Goal: Task Accomplishment & Management: Complete application form

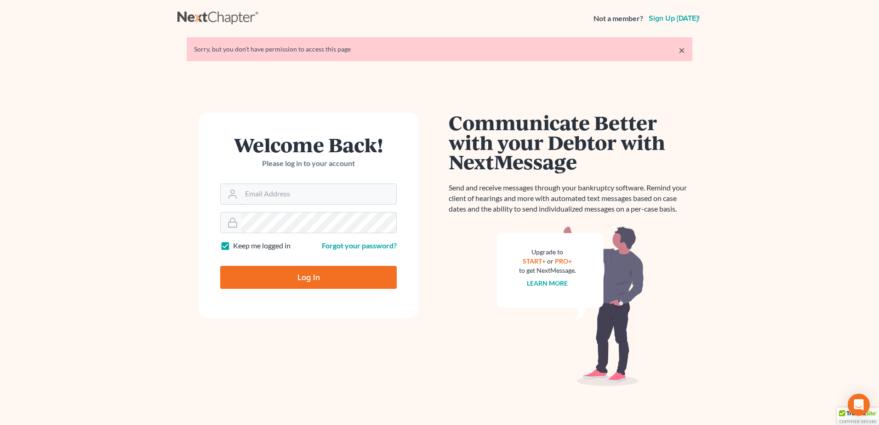
type input "[PERSON_NAME][EMAIL_ADDRESS][DOMAIN_NAME]"
click at [285, 275] on input "Log In" at bounding box center [308, 277] width 176 height 23
type input "Thinking..."
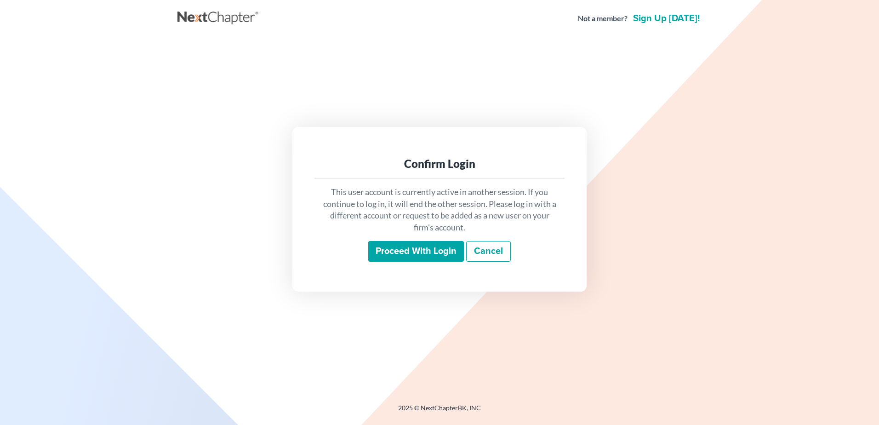
click at [437, 254] on input "Proceed with login" at bounding box center [416, 251] width 96 height 21
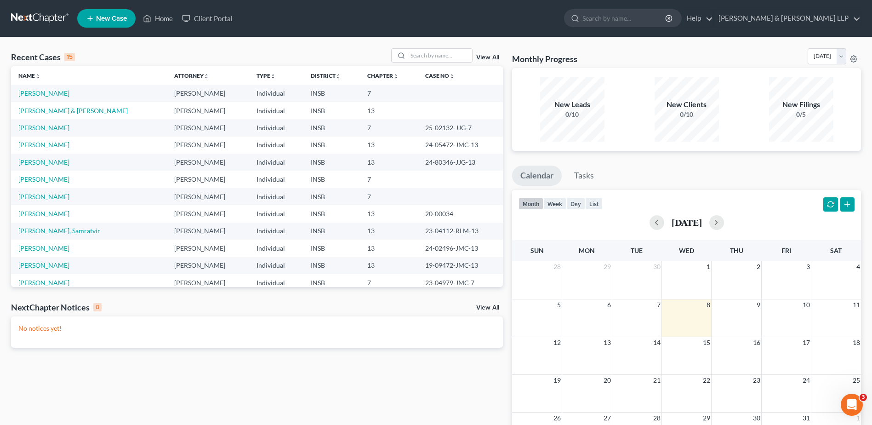
click at [113, 22] on span "New Case" at bounding box center [111, 18] width 31 height 7
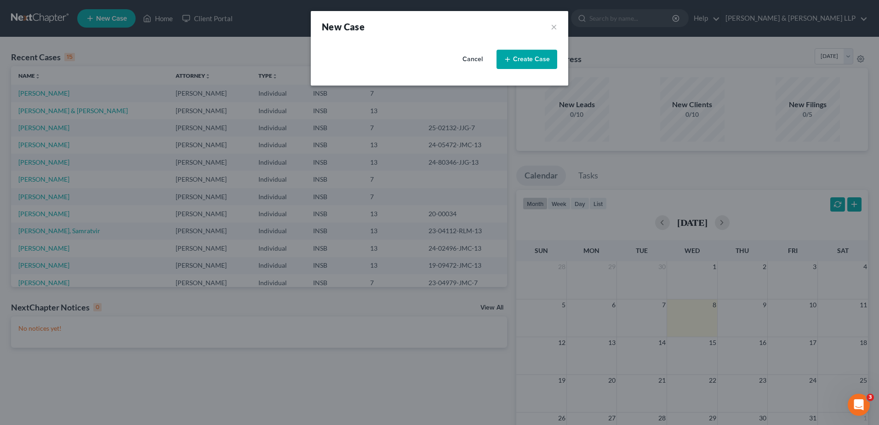
select select "28"
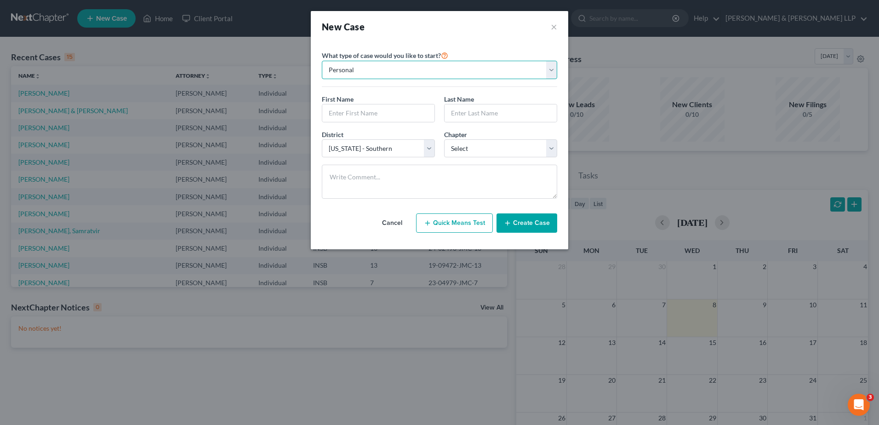
click at [360, 70] on select "Personal Business" at bounding box center [439, 70] width 235 height 18
click at [350, 113] on input "text" at bounding box center [378, 112] width 112 height 17
type input "[PERSON_NAME]"
click at [471, 112] on input "text" at bounding box center [500, 112] width 112 height 17
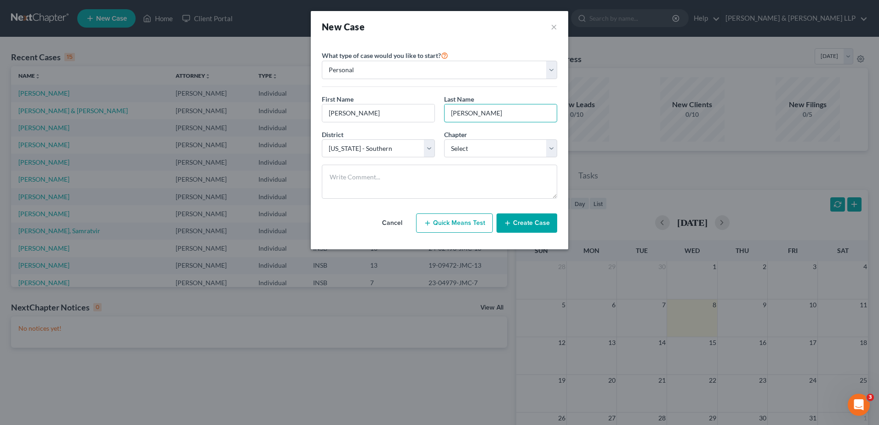
type input "[PERSON_NAME]"
click at [475, 153] on select "Select 7 11 12 13" at bounding box center [500, 148] width 113 height 18
select select "0"
click at [444, 139] on select "Select 7 11 12 13" at bounding box center [500, 148] width 113 height 18
click at [523, 228] on button "Create Case" at bounding box center [526, 222] width 61 height 19
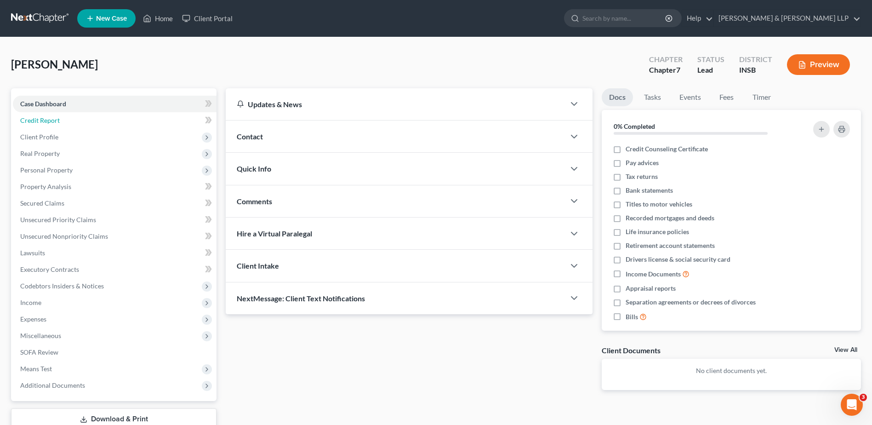
click at [45, 119] on span "Credit Report" at bounding box center [40, 120] width 40 height 8
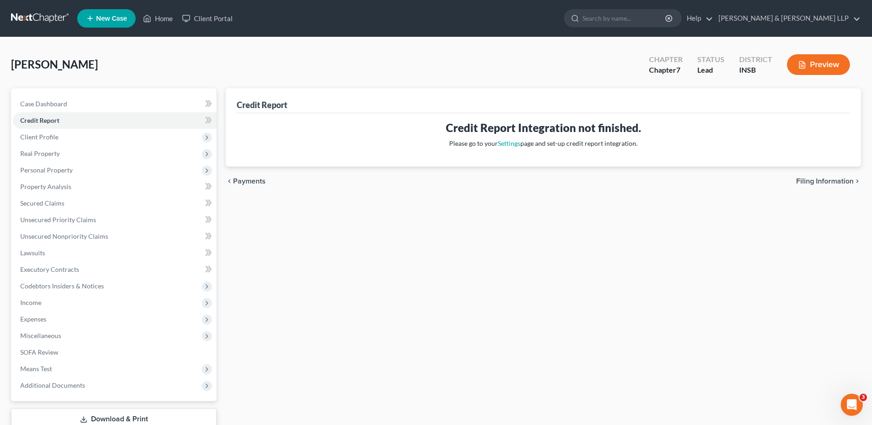
click at [44, 141] on span "Client Profile" at bounding box center [115, 137] width 204 height 17
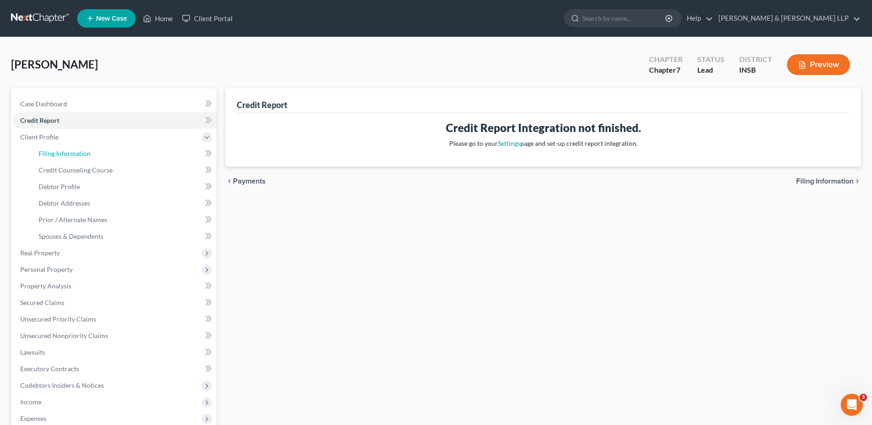
click at [46, 154] on span "Filing Information" at bounding box center [65, 153] width 52 height 8
select select "1"
select select "0"
select select "28"
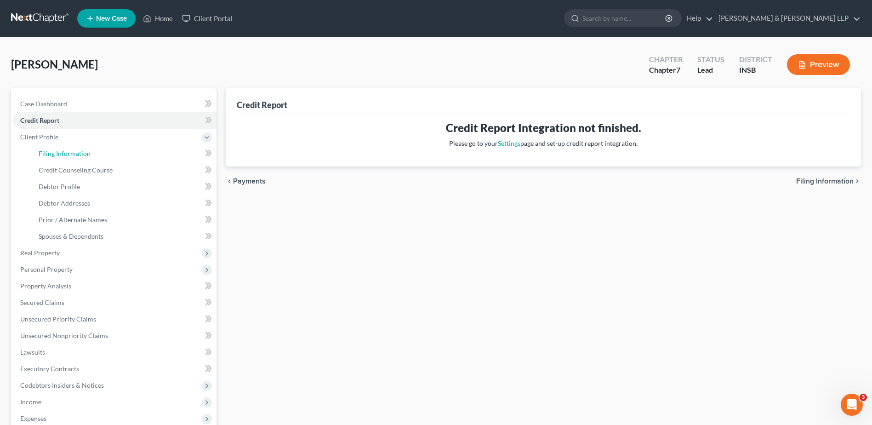
select select "15"
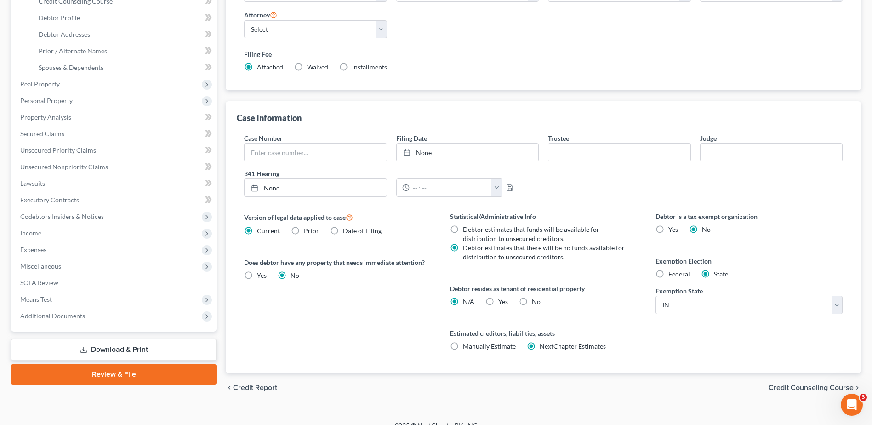
scroll to position [181, 0]
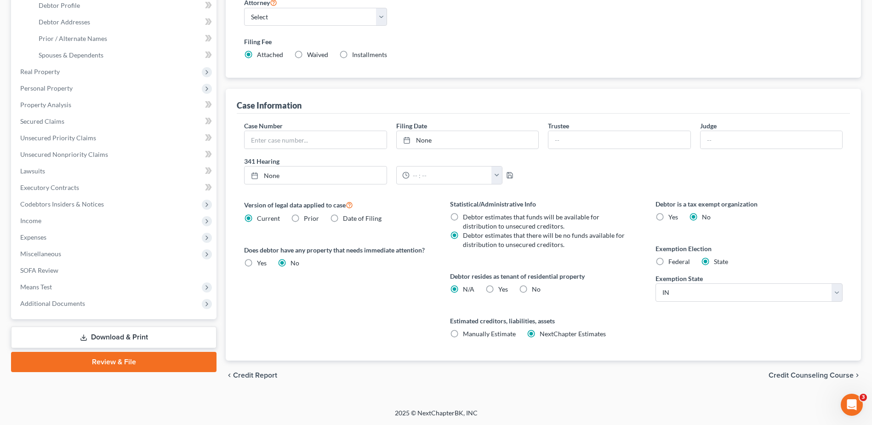
click at [833, 376] on span "Credit Counseling Course" at bounding box center [810, 374] width 85 height 7
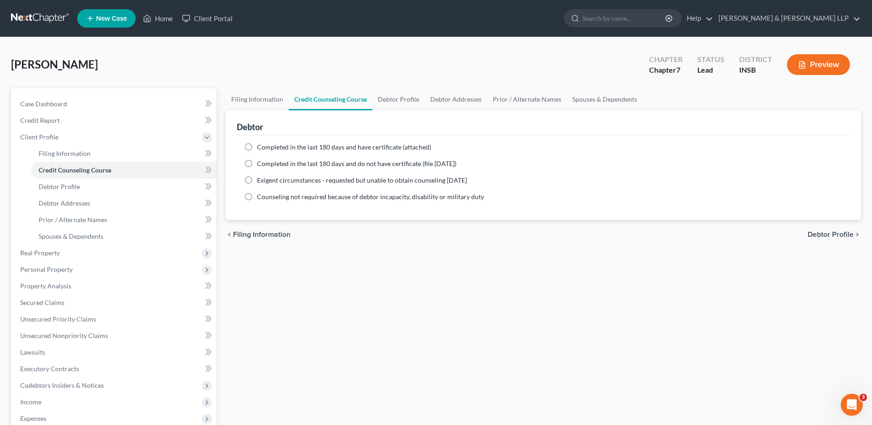
click at [257, 148] on label "Completed in the last 180 days and have certificate (attached)" at bounding box center [344, 146] width 174 height 9
click at [261, 148] on input "Completed in the last 180 days and have certificate (attached)" at bounding box center [264, 145] width 6 height 6
radio input "true"
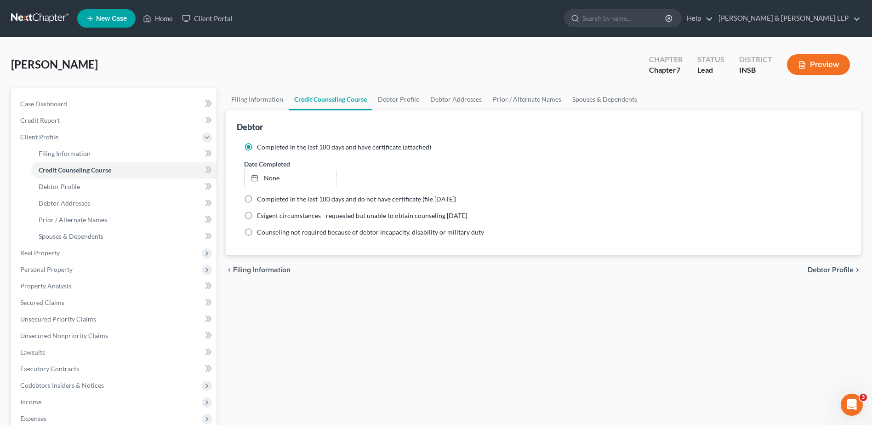
click at [261, 174] on div at bounding box center [257, 178] width 13 height 8
type input "[DATE]"
click at [846, 268] on span "Debtor Profile" at bounding box center [830, 269] width 46 height 7
select select "0"
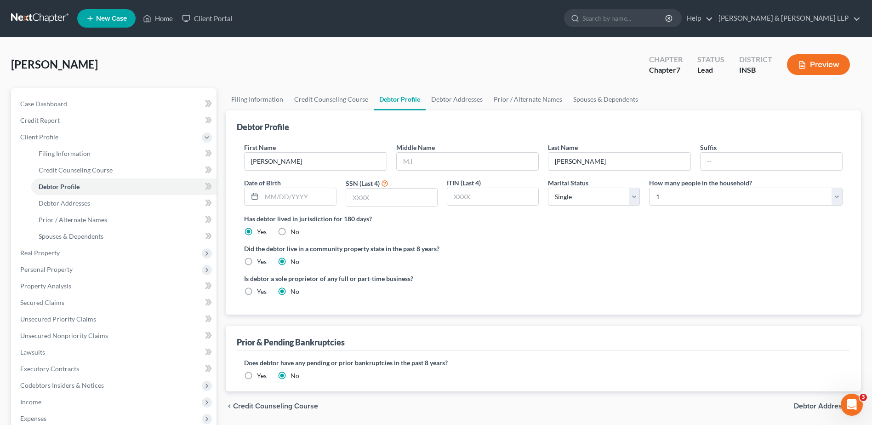
click at [476, 161] on input "text" at bounding box center [468, 161] width 142 height 17
type input "[PERSON_NAME]"
click at [279, 200] on input "text" at bounding box center [298, 196] width 74 height 17
type input "[DATE]"
click at [385, 200] on input "text" at bounding box center [391, 196] width 91 height 17
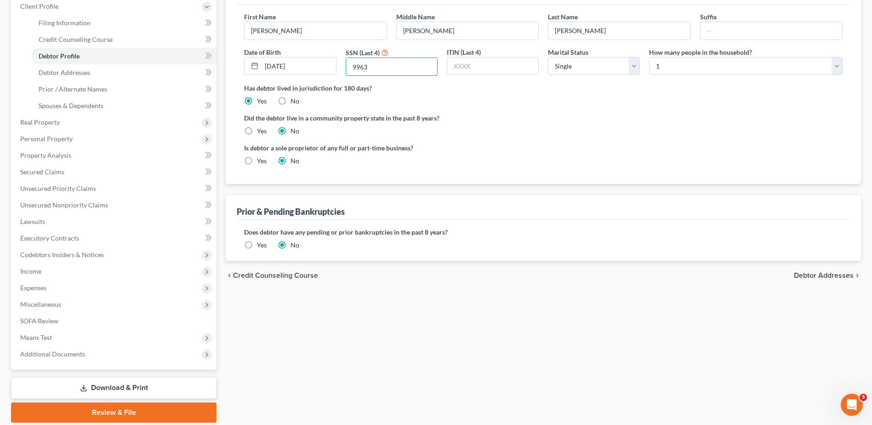
scroll to position [138, 0]
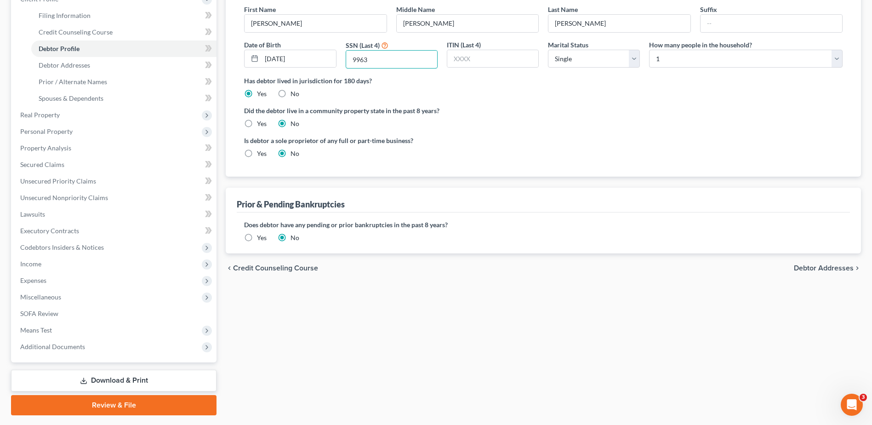
type input "9963"
click at [818, 271] on span "Debtor Addresses" at bounding box center [824, 267] width 60 height 7
select select "0"
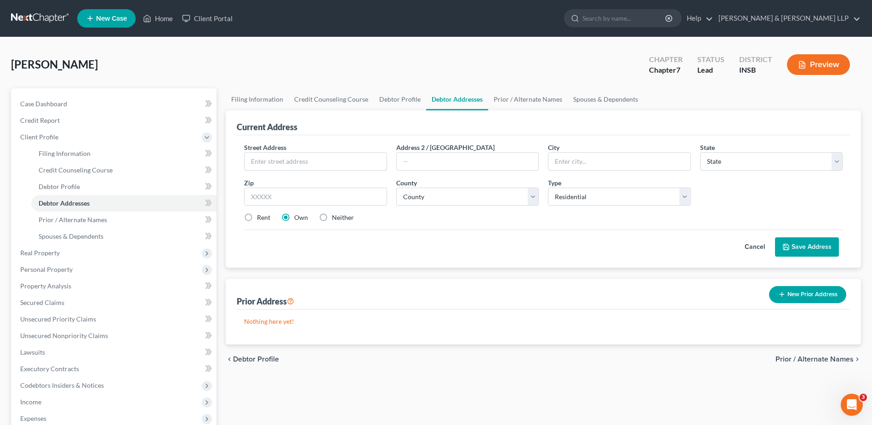
click at [321, 162] on input "text" at bounding box center [315, 161] width 142 height 17
type input "705 E US 40"
type input "L"
type input "[PERSON_NAME]"
click at [743, 171] on div "Street Address * 705 E US 40 Address 2 / [GEOGRAPHIC_DATA] * [PERSON_NAME][GEOG…" at bounding box center [543, 185] width 608 height 87
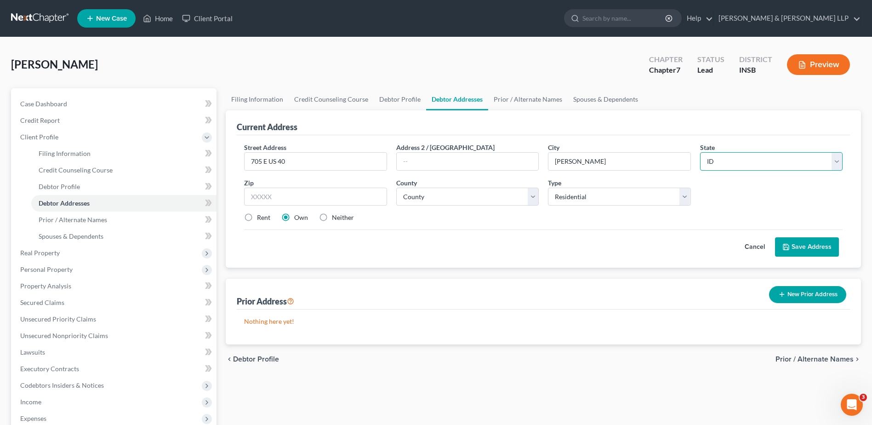
click at [743, 165] on select "State [US_STATE] AK AR AZ CA CO CT DE DC [GEOGRAPHIC_DATA] [GEOGRAPHIC_DATA] GU…" at bounding box center [771, 161] width 142 height 18
select select "15"
click at [700, 152] on select "State [US_STATE] AK AR AZ CA CO CT DE DC [GEOGRAPHIC_DATA] [GEOGRAPHIC_DATA] GU…" at bounding box center [771, 161] width 142 height 18
click at [276, 192] on input "text" at bounding box center [315, 196] width 142 height 18
type input "46118"
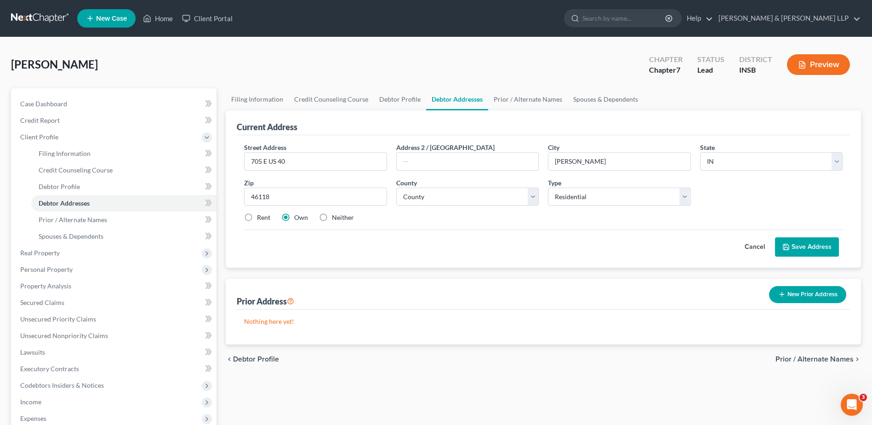
click at [828, 249] on button "Save Address" at bounding box center [807, 246] width 64 height 19
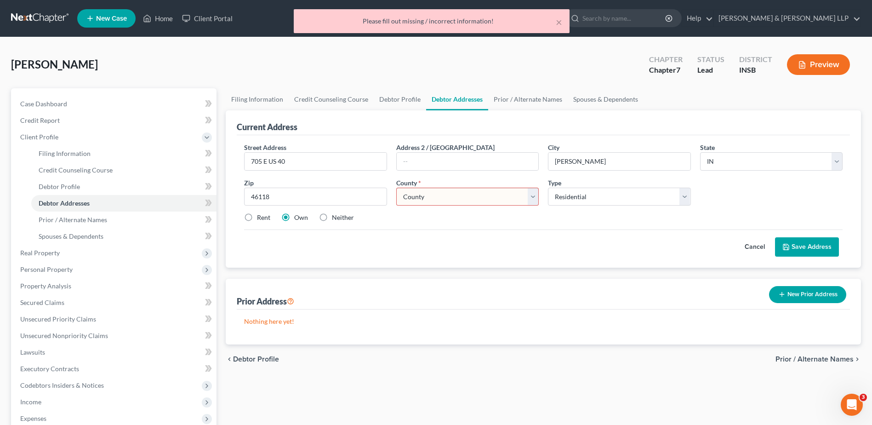
click at [469, 199] on select "County [GEOGRAPHIC_DATA] [GEOGRAPHIC_DATA] [GEOGRAPHIC_DATA] [GEOGRAPHIC_DATA] …" at bounding box center [467, 196] width 142 height 18
select select "31"
click at [396, 187] on select "County [GEOGRAPHIC_DATA] [GEOGRAPHIC_DATA] [GEOGRAPHIC_DATA] [GEOGRAPHIC_DATA] …" at bounding box center [467, 196] width 142 height 18
click at [805, 244] on button "Save Address" at bounding box center [807, 246] width 64 height 19
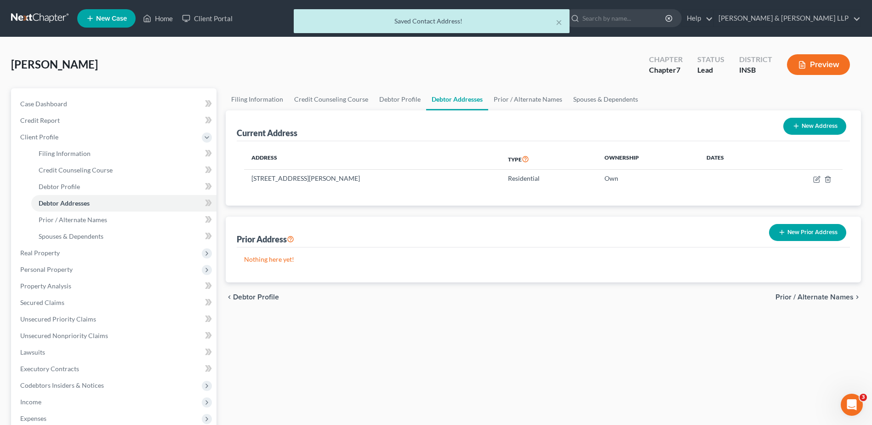
click at [826, 297] on span "Prior / Alternate Names" at bounding box center [814, 296] width 78 height 7
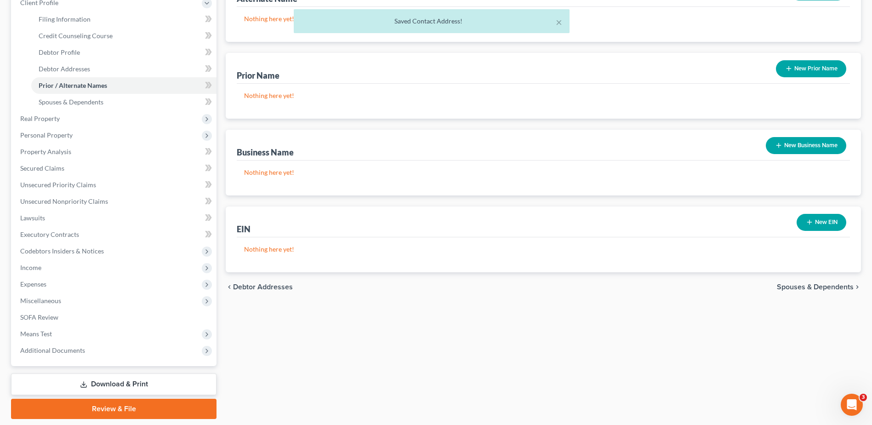
scroll to position [163, 0]
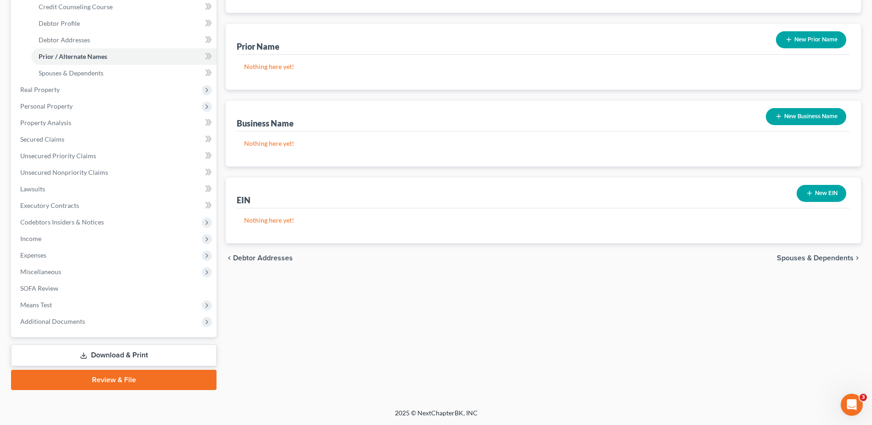
click at [818, 259] on span "Spouses & Dependents" at bounding box center [815, 257] width 77 height 7
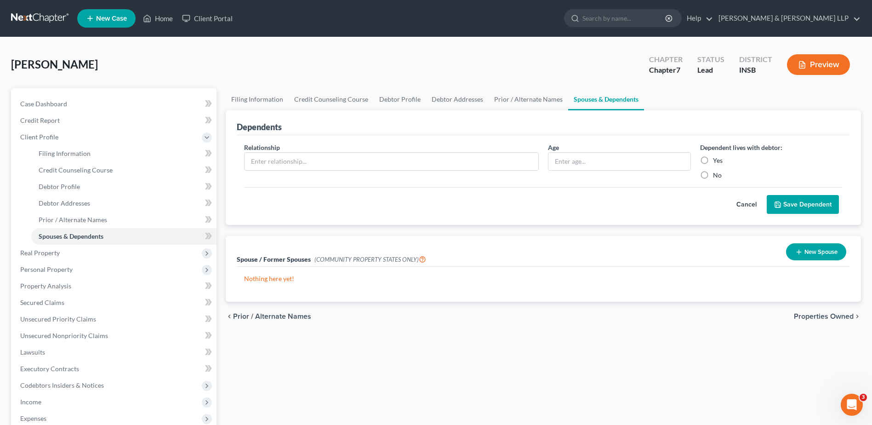
click at [816, 314] on span "Properties Owned" at bounding box center [824, 315] width 60 height 7
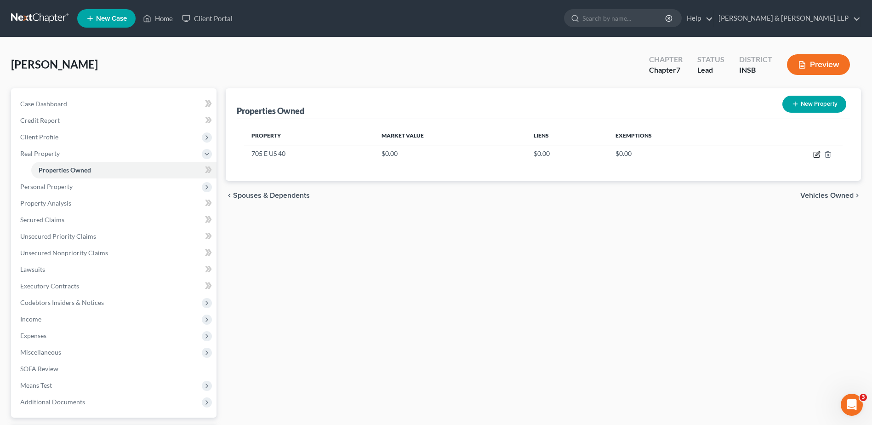
click at [815, 155] on icon "button" at bounding box center [816, 154] width 7 height 7
select select "15"
select select "31"
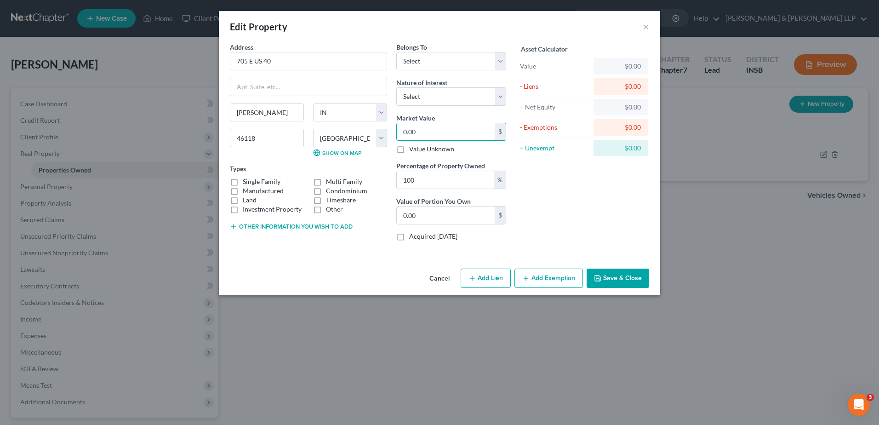
type input "1"
type input "1.00"
type input "18"
type input "18.00"
type input "182"
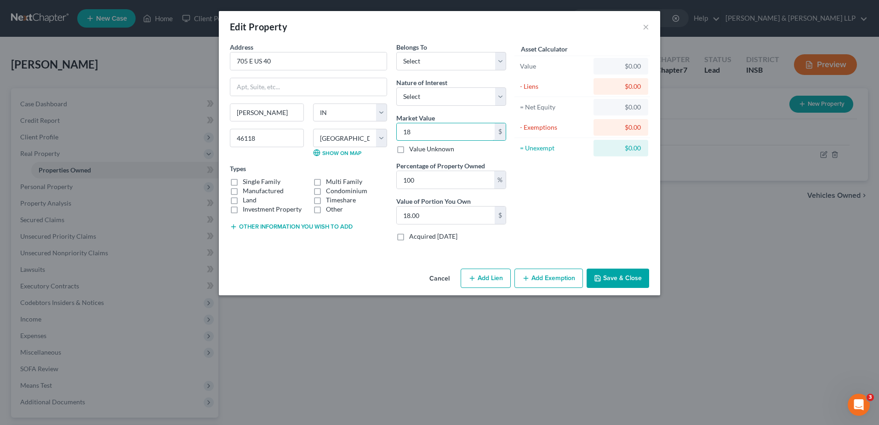
type input "182.00"
type input "1820"
type input "1,820.00"
type input "1,8200"
type input "18,200.00"
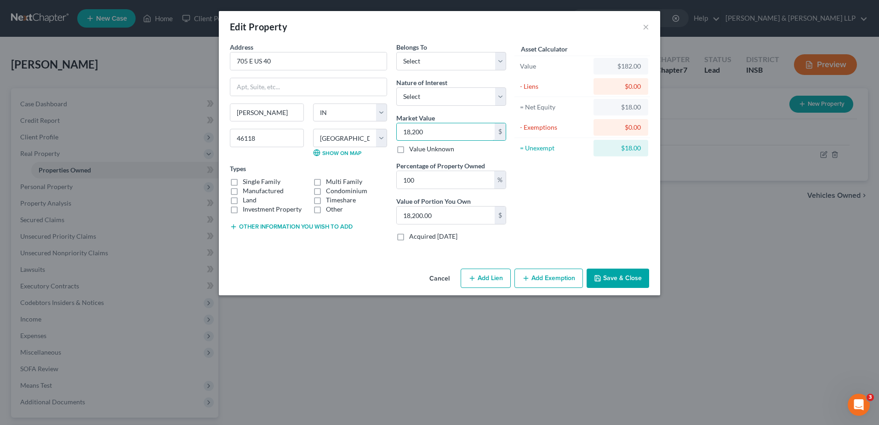
type input "18,2000"
type input "182,000.00"
type input "182,000"
click at [246, 184] on label "Single Family" at bounding box center [262, 181] width 38 height 9
click at [246, 183] on input "Single Family" at bounding box center [249, 180] width 6 height 6
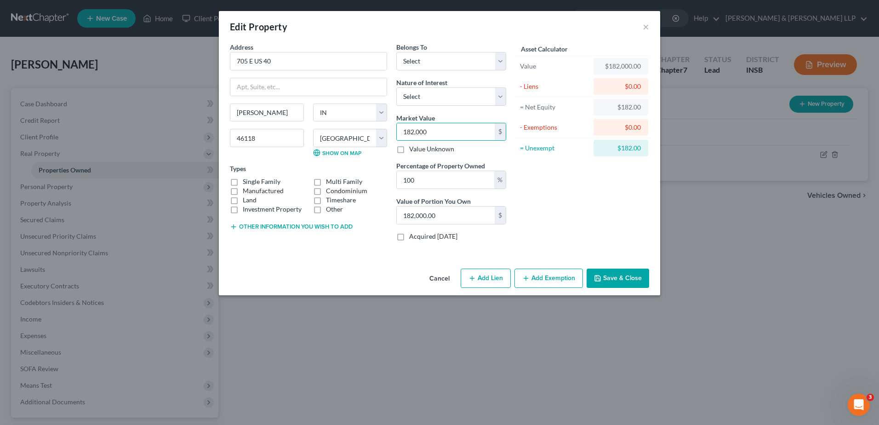
checkbox input "true"
click at [289, 229] on button "Other information you wish to add" at bounding box center [291, 226] width 123 height 7
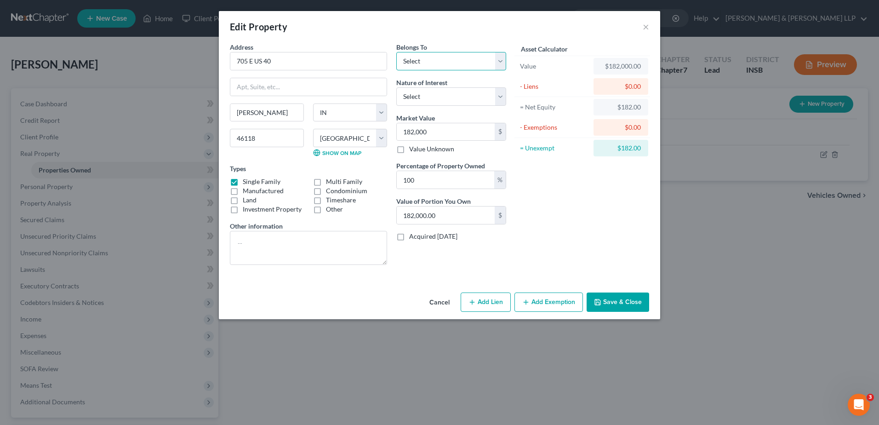
click at [488, 58] on select "Select Debtor 1 Only Debtor 2 Only Debtor 1 And Debtor 2 Only At Least One Of T…" at bounding box center [451, 61] width 110 height 18
select select "0"
click at [396, 52] on select "Select Debtor 1 Only Debtor 2 Only Debtor 1 And Debtor 2 Only At Least One Of T…" at bounding box center [451, 61] width 110 height 18
click at [481, 94] on select "Select Fee Simple Joint Tenant Life Estate Equitable Interest Future Interest T…" at bounding box center [451, 96] width 110 height 18
select select "0"
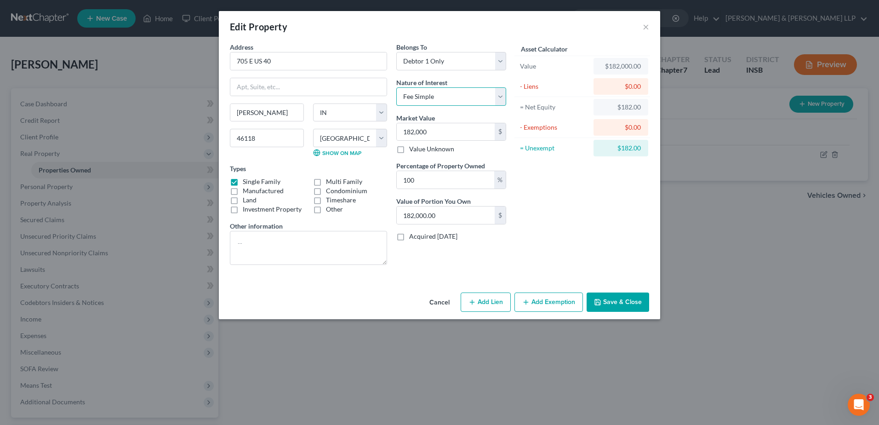
click at [396, 87] on select "Select Fee Simple Joint Tenant Life Estate Equitable Interest Future Interest T…" at bounding box center [451, 96] width 110 height 18
click at [494, 302] on button "Add Lien" at bounding box center [485, 301] width 50 height 19
select select "0"
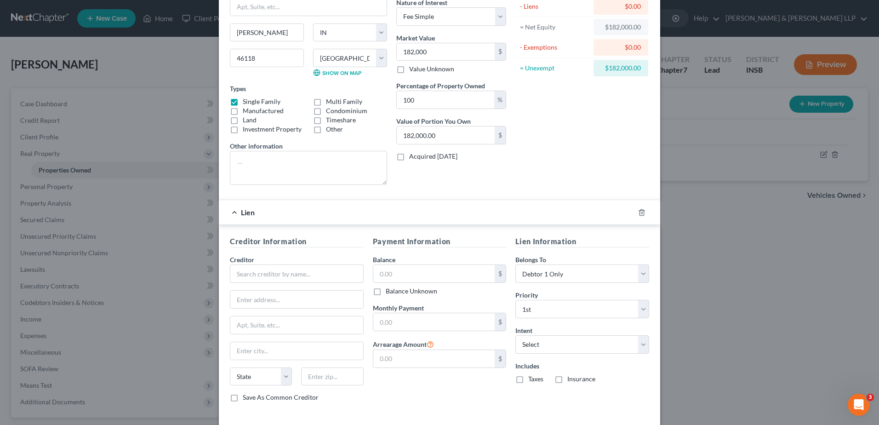
scroll to position [92, 0]
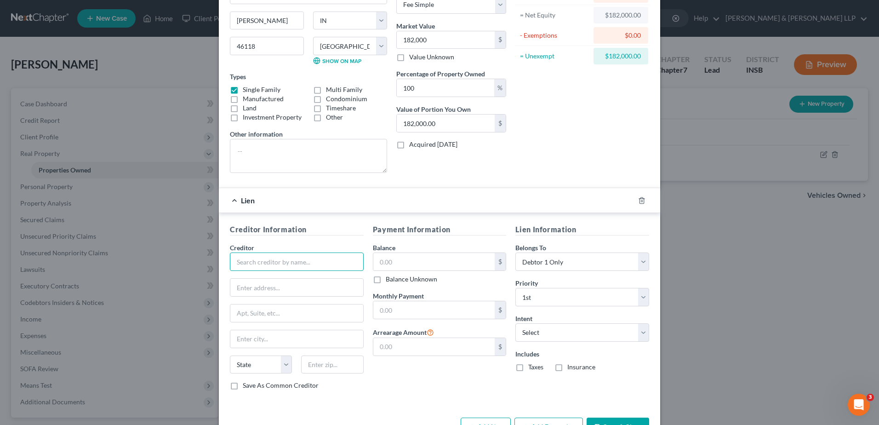
click at [264, 259] on input "text" at bounding box center [297, 261] width 134 height 18
type input "Chase"
type input "[STREET_ADDRESS][US_STATE]"
type input "Monroe"
select select "19"
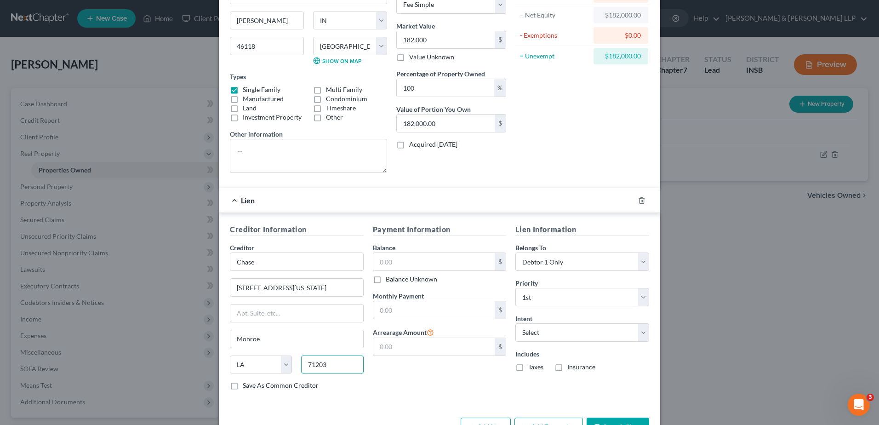
type input "71203"
click at [439, 267] on input "text" at bounding box center [434, 261] width 122 height 17
type input "151,624.83"
click at [429, 308] on input "text" at bounding box center [434, 309] width 122 height 17
type input "751.64"
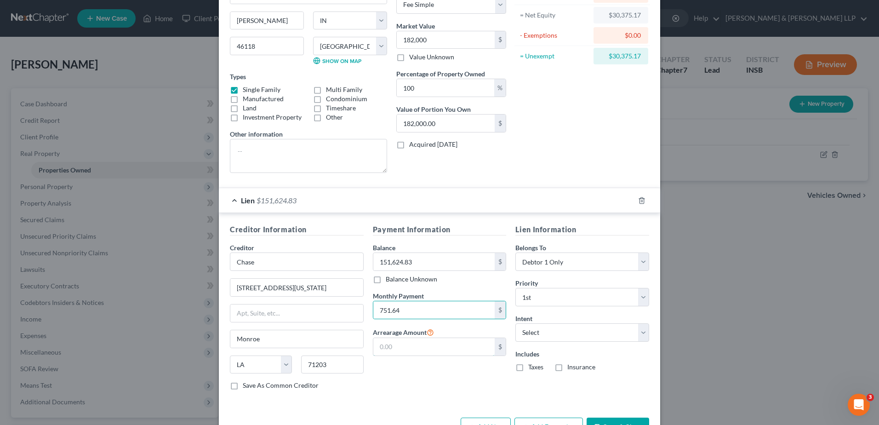
click at [451, 347] on input "text" at bounding box center [434, 346] width 122 height 17
type input "0"
click at [527, 329] on select "Select Surrender Redeem Reaffirm Avoid Other" at bounding box center [582, 332] width 134 height 18
select select "2"
click at [515, 323] on select "Select Surrender Redeem Reaffirm Avoid Other" at bounding box center [582, 332] width 134 height 18
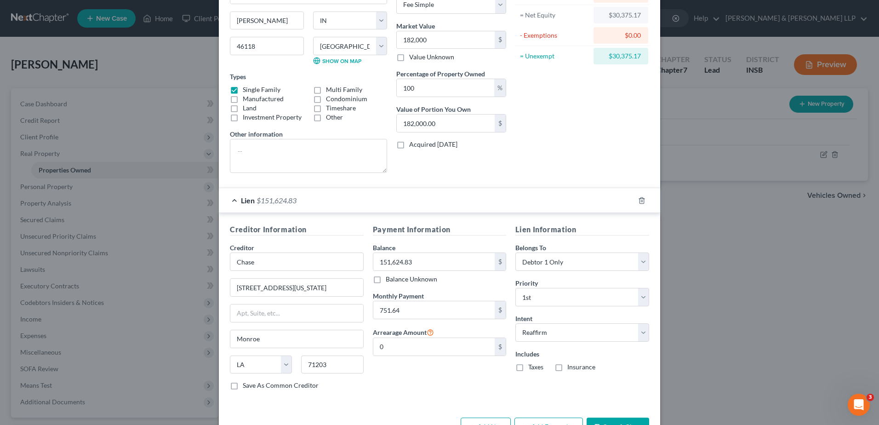
click at [383, 383] on div "Payment Information Balance 151,624.83 $ Balance Unknown Balance Undetermined 1…" at bounding box center [439, 310] width 143 height 173
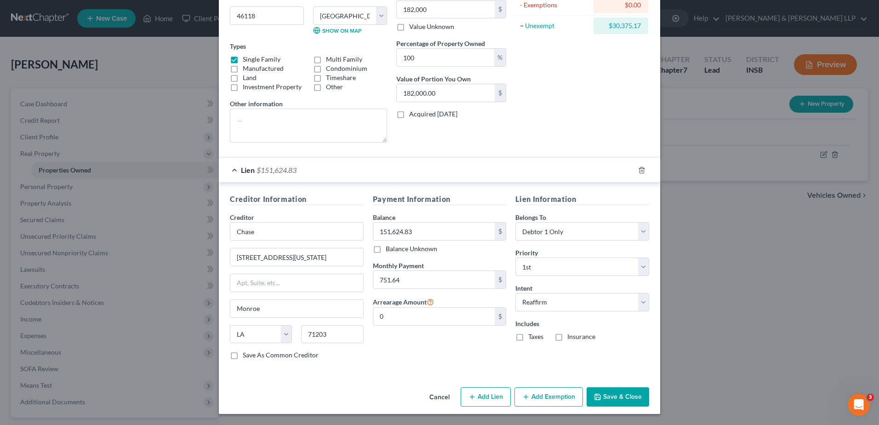
click at [489, 400] on button "Add Lien" at bounding box center [485, 396] width 50 height 19
select select "0"
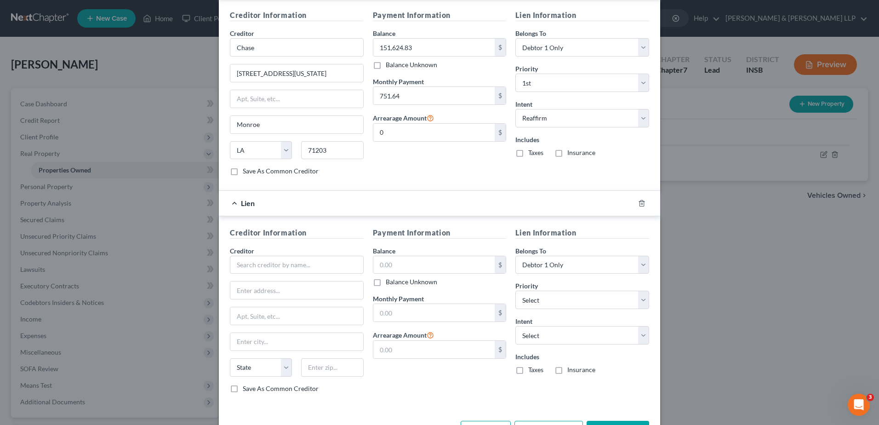
scroll to position [339, 0]
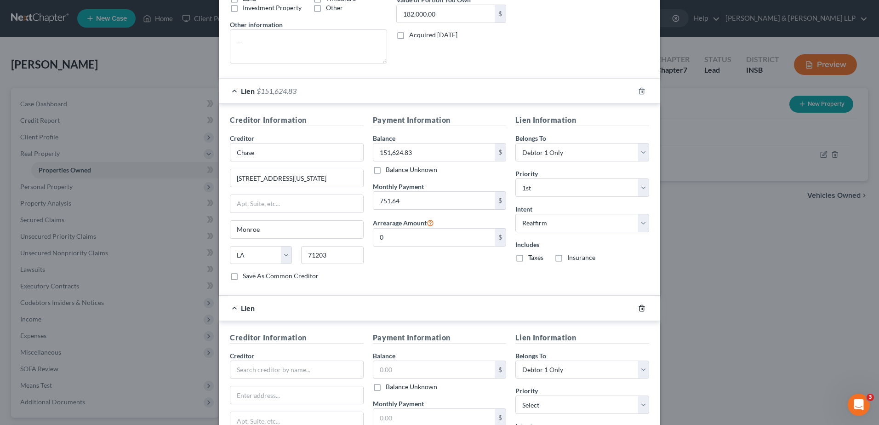
click at [642, 309] on line "button" at bounding box center [642, 308] width 0 height 2
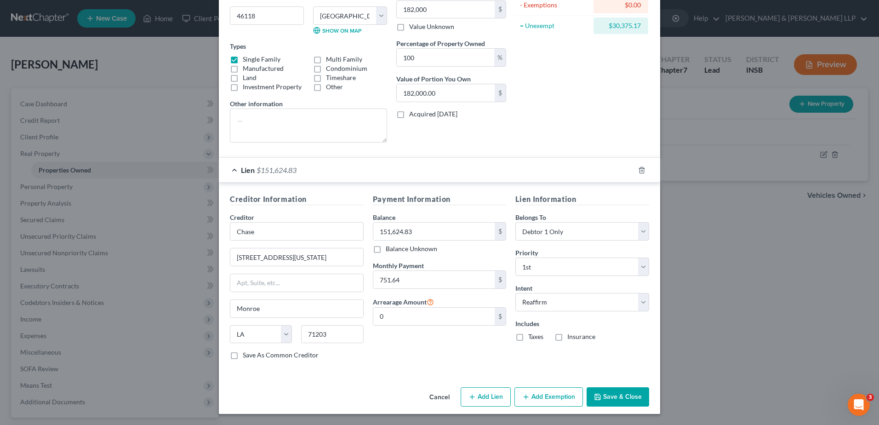
click at [548, 396] on button "Add Exemption" at bounding box center [548, 396] width 68 height 19
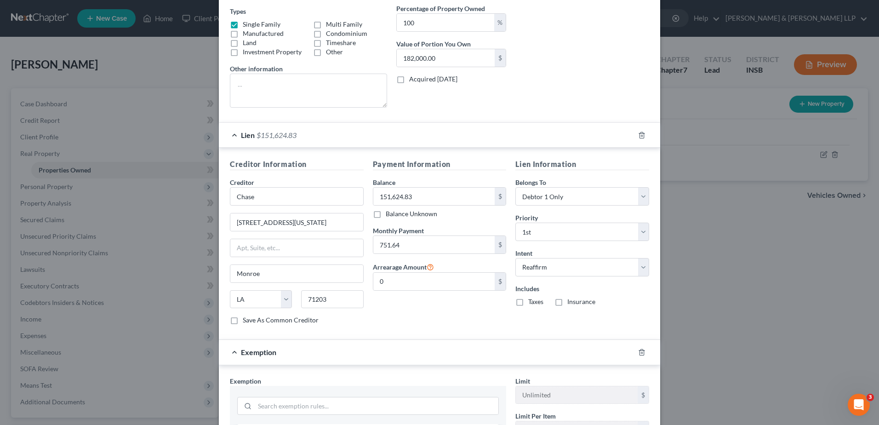
scroll to position [260, 0]
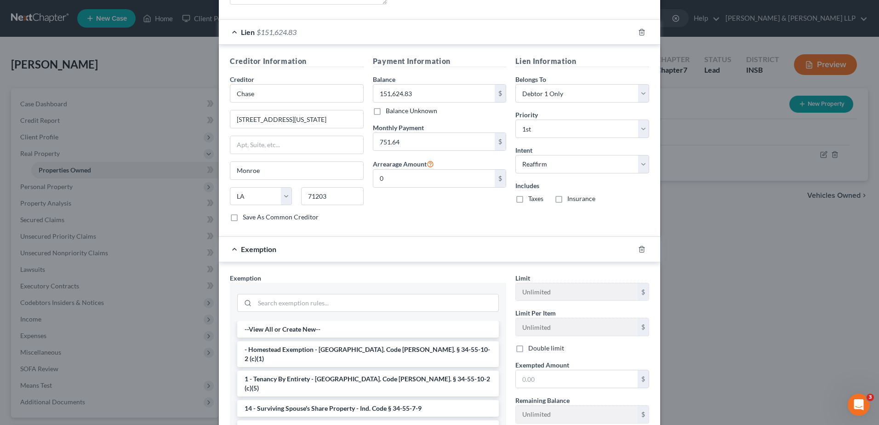
click at [346, 349] on li "- Homestead Exemption - [GEOGRAPHIC_DATA]. Code [PERSON_NAME]. § 34-55-10-2 (c)…" at bounding box center [367, 354] width 261 height 26
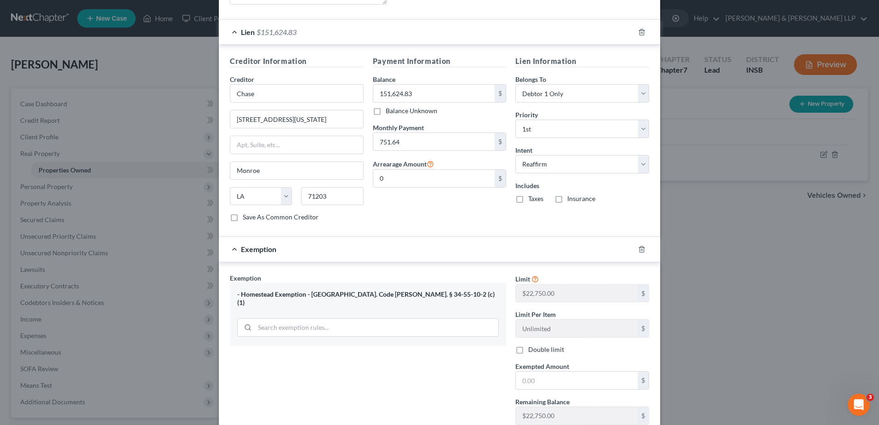
scroll to position [306, 0]
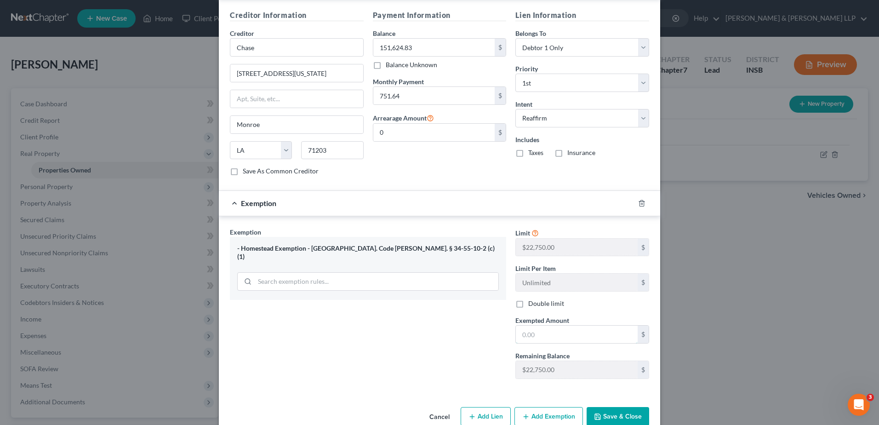
click at [530, 337] on input "text" at bounding box center [577, 333] width 122 height 17
click at [443, 348] on div "Exemption Set must be selected for CA. Exemption * - Homestead Exemption - [GEO…" at bounding box center [367, 306] width 285 height 159
click at [524, 333] on input "text" at bounding box center [577, 333] width 122 height 17
type input "22,750"
click at [443, 352] on div "Exemption Set must be selected for CA. Exemption * - Homestead Exemption - [GEO…" at bounding box center [367, 306] width 285 height 159
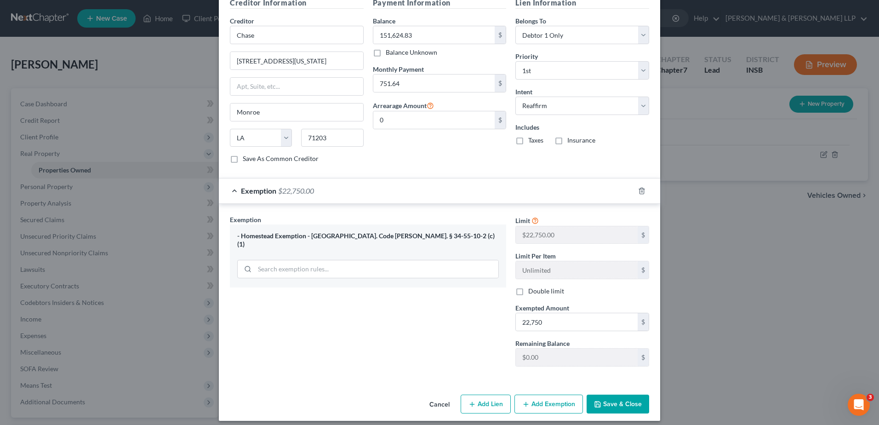
scroll to position [325, 0]
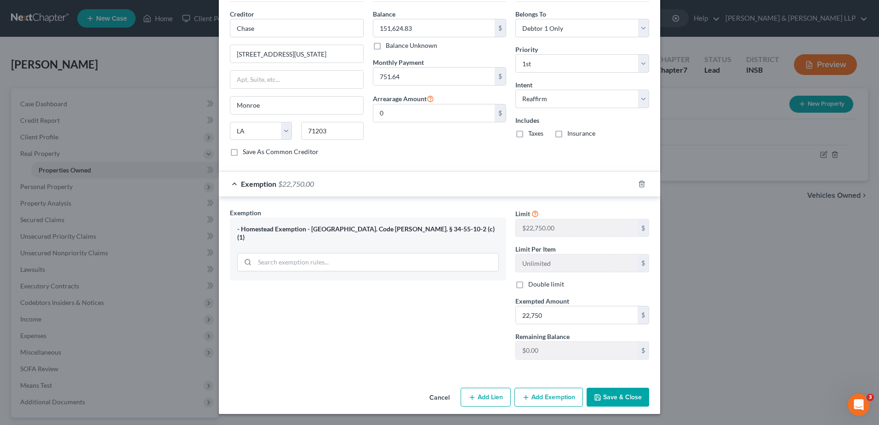
click at [600, 401] on button "Save & Close" at bounding box center [617, 396] width 62 height 19
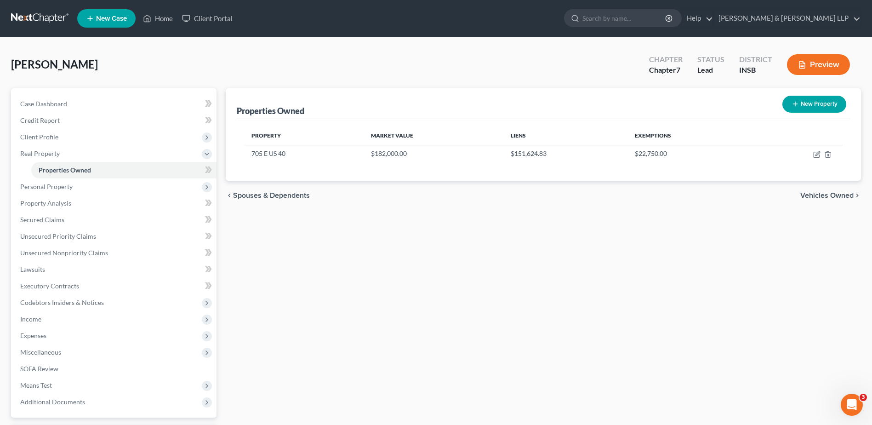
click at [78, 194] on span "Personal Property" at bounding box center [115, 186] width 204 height 17
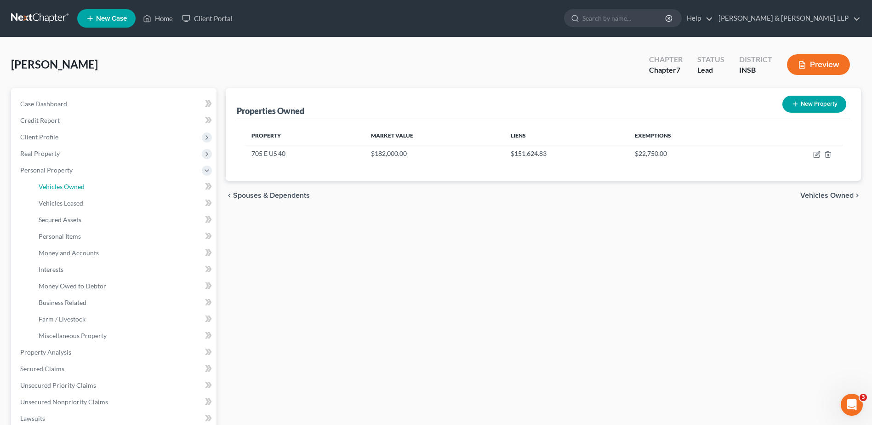
click at [87, 187] on link "Vehicles Owned" at bounding box center [123, 186] width 185 height 17
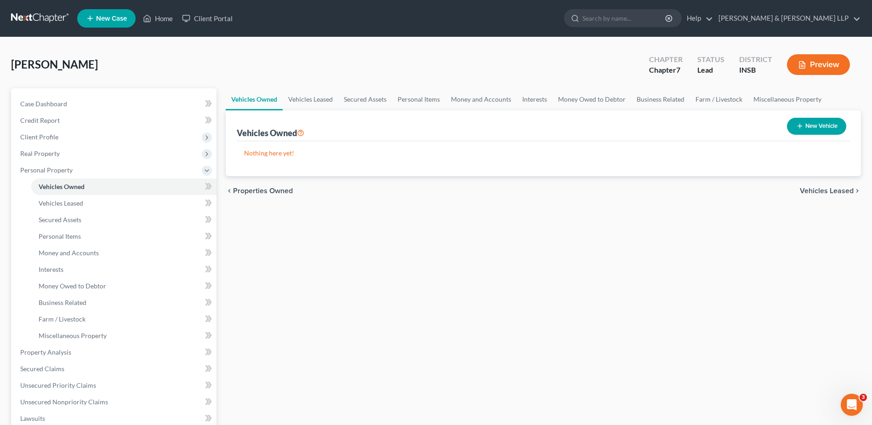
click at [798, 126] on line "button" at bounding box center [799, 126] width 4 height 0
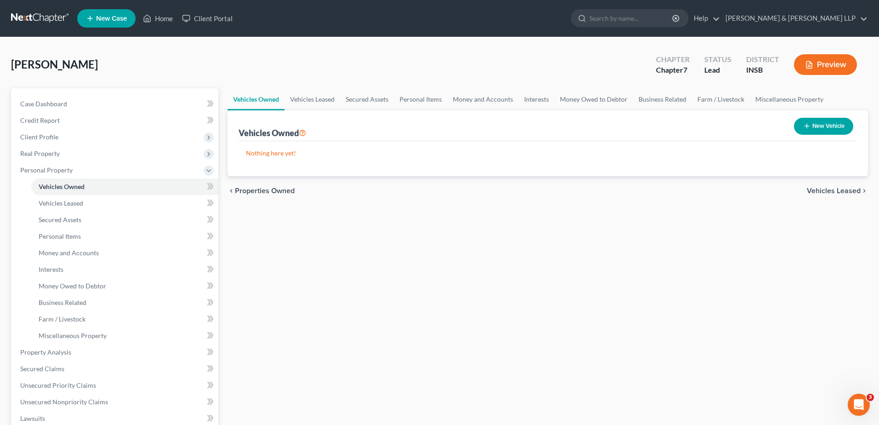
select select "0"
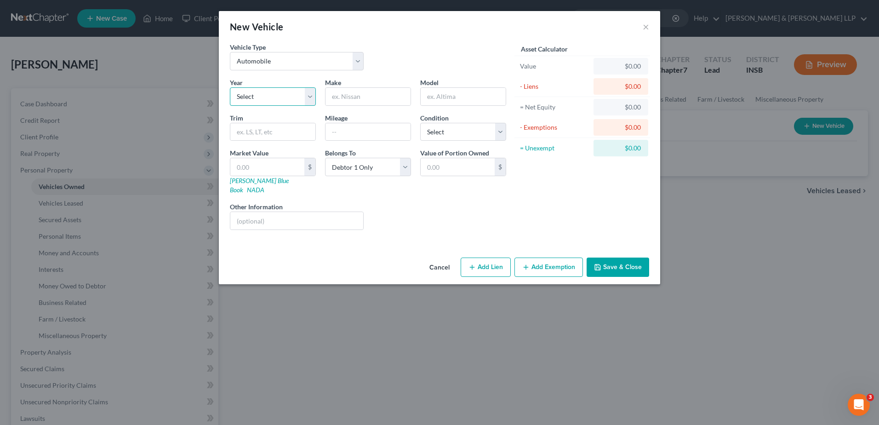
click at [278, 97] on select "Select 2026 2025 2024 2023 2022 2021 2020 2019 2018 2017 2016 2015 2014 2013 20…" at bounding box center [273, 96] width 86 height 18
select select "17"
click at [230, 87] on select "Select 2026 2025 2024 2023 2022 2021 2020 2019 2018 2017 2016 2015 2014 2013 20…" at bounding box center [273, 96] width 86 height 18
drag, startPoint x: 366, startPoint y: 95, endPoint x: 369, endPoint y: 90, distance: 5.8
click at [366, 95] on input "text" at bounding box center [367, 96] width 85 height 17
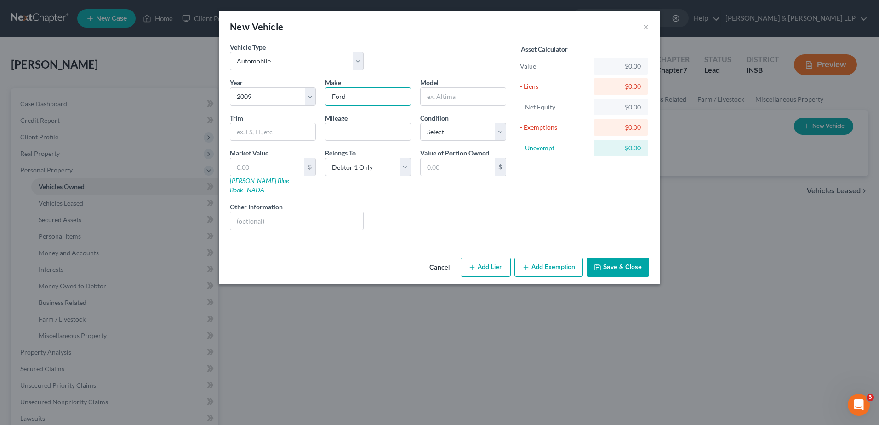
type input "Ford"
type input "f"
type input "Focus"
type input "115000"
select select "3"
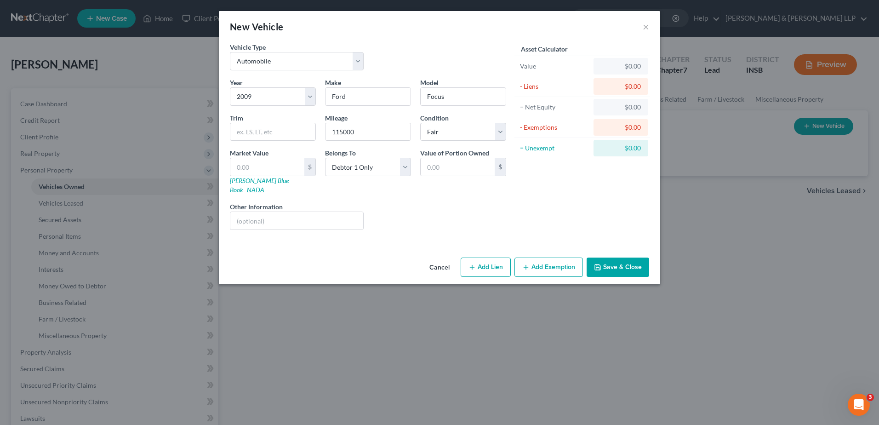
click at [264, 186] on link "NADA" at bounding box center [255, 190] width 17 height 8
click at [276, 165] on input "text" at bounding box center [267, 166] width 74 height 17
type input "1"
type input "1.00"
type input "16"
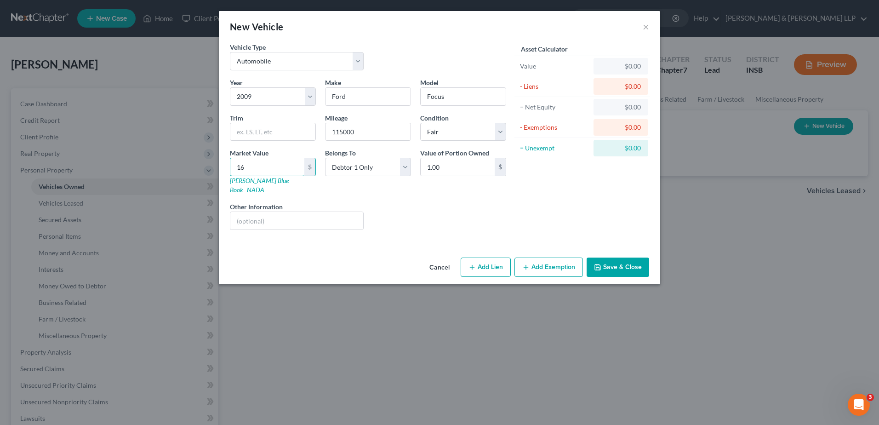
type input "16.00"
type input "162"
type input "162.00"
type input "1625"
type input "1,625.00"
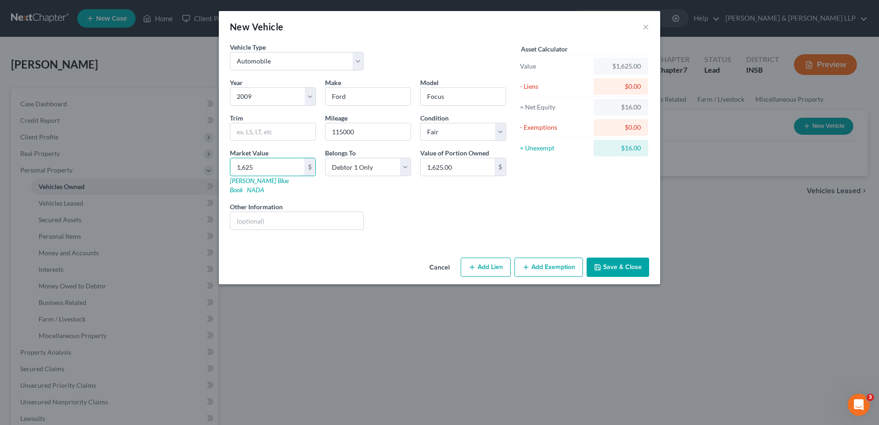
type input "1,625"
click at [477, 209] on div "Liens Select" at bounding box center [439, 216] width 143 height 28
click at [557, 258] on button "Add Exemption" at bounding box center [548, 266] width 68 height 19
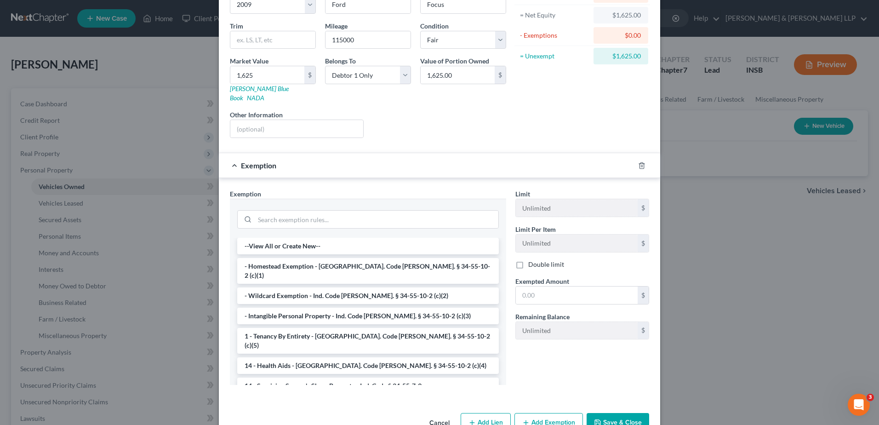
click at [337, 287] on li "- Wildcard Exemption - Ind. Code [PERSON_NAME]. § 34-55-10-2 (c)(2)" at bounding box center [367, 295] width 261 height 17
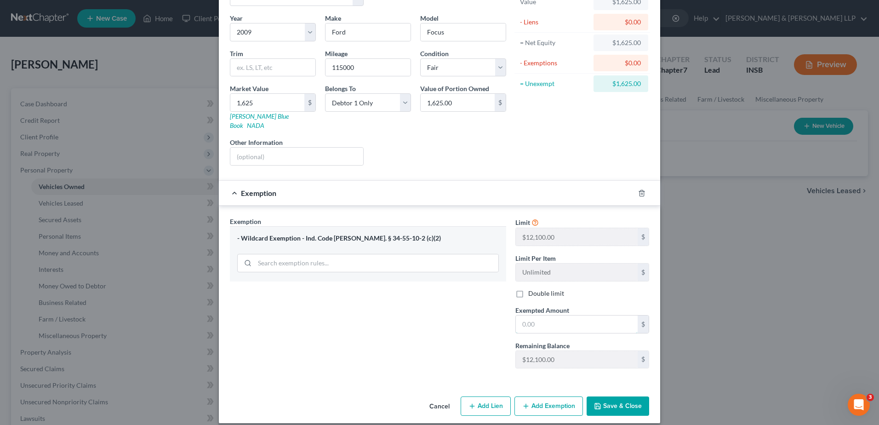
click at [531, 315] on input "text" at bounding box center [577, 323] width 122 height 17
type input "1,625"
click at [622, 399] on button "Save & Close" at bounding box center [617, 405] width 62 height 19
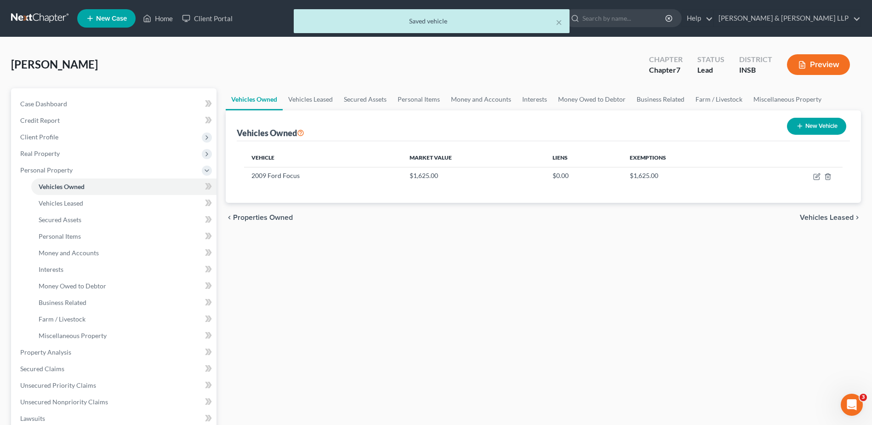
click at [819, 124] on button "New Vehicle" at bounding box center [816, 126] width 59 height 17
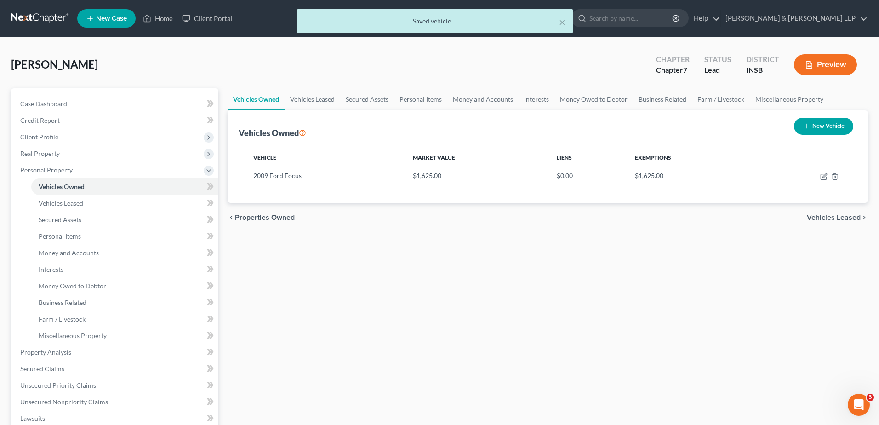
select select "0"
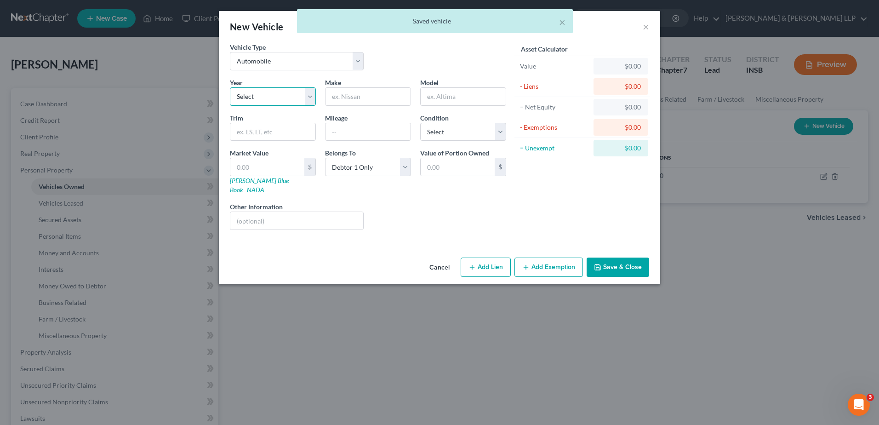
click at [248, 92] on select "Select 2026 2025 2024 2023 2022 2021 2020 2019 2018 2017 2016 2015 2014 2013 20…" at bounding box center [273, 96] width 86 height 18
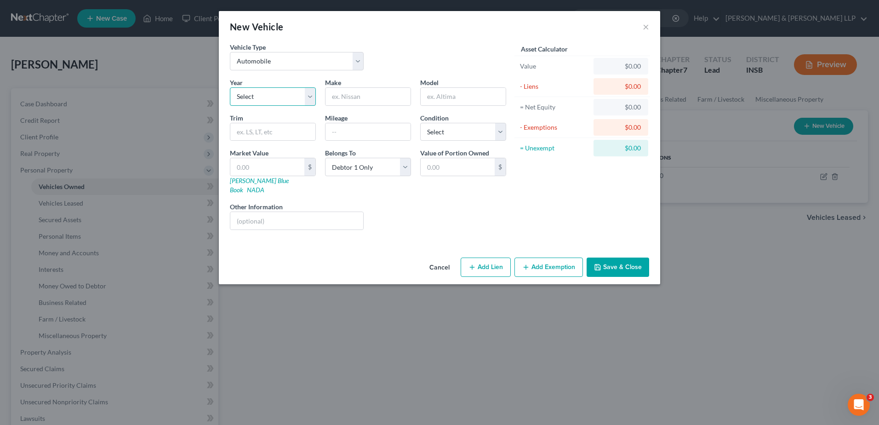
select select "12"
click at [230, 87] on select "Select 2026 2025 2024 2023 2022 2021 2020 2019 2018 2017 2016 2015 2014 2013 20…" at bounding box center [273, 96] width 86 height 18
click at [358, 104] on input "text" at bounding box center [367, 96] width 85 height 17
type input "Ford"
type input "Escape"
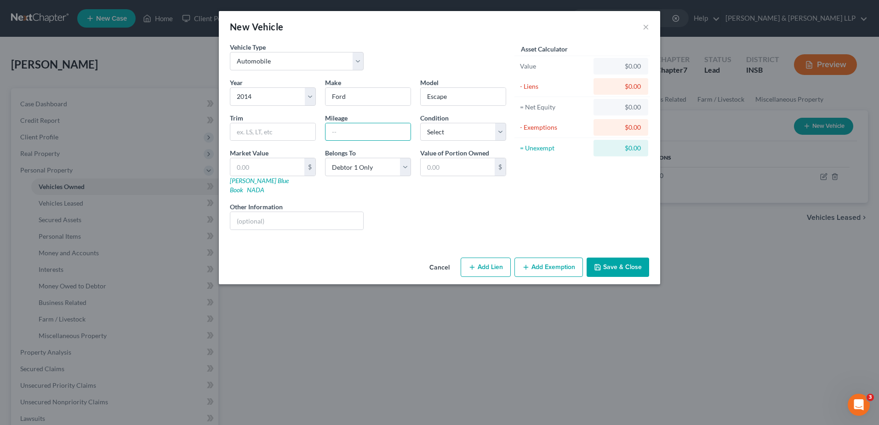
click at [337, 133] on input "text" at bounding box center [367, 131] width 85 height 17
type input "140000"
click at [432, 128] on select "Select Excellent Very Good Good Fair Poor" at bounding box center [463, 132] width 86 height 18
select select "3"
click at [420, 123] on select "Select Excellent Very Good Good Fair Poor" at bounding box center [463, 132] width 86 height 18
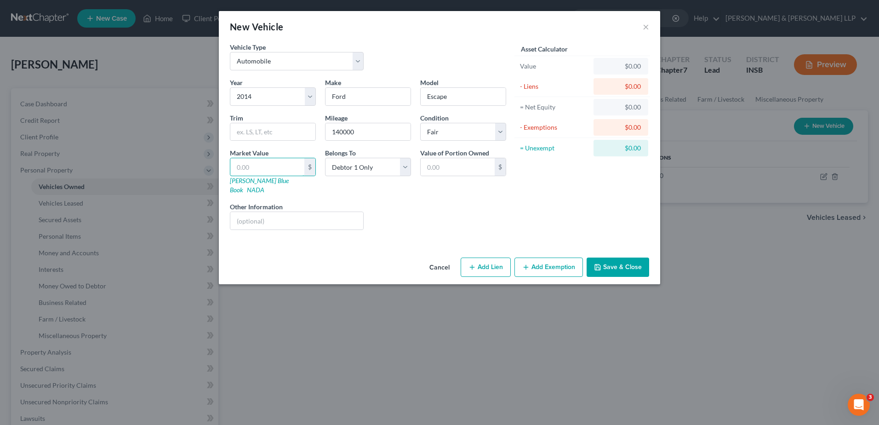
click at [289, 172] on input "text" at bounding box center [267, 166] width 74 height 17
type input "3"
type input "3.00"
type input "33"
type input "33.00"
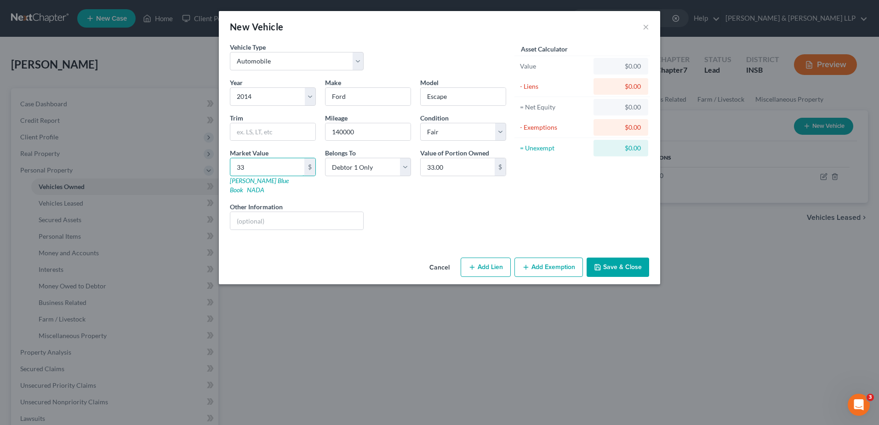
type input "337"
type input "337.00"
type input "3375"
type input "3,375.00"
type input "3,375"
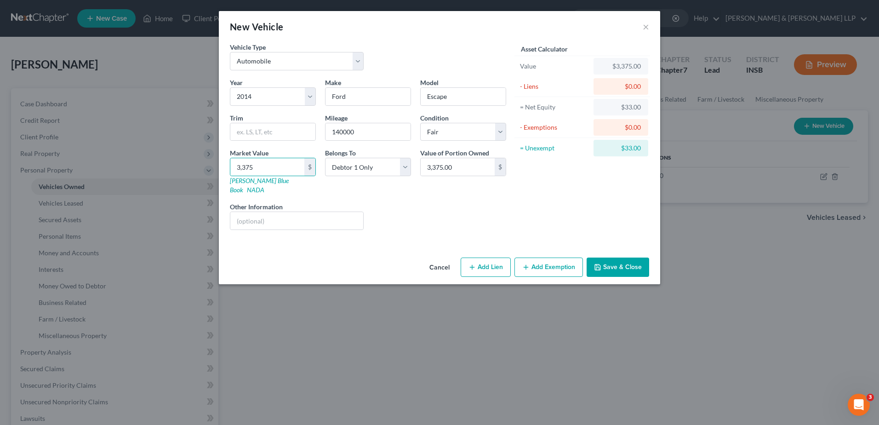
click at [519, 206] on div "Asset Calculator Value $3,375.00 - Liens $0.00 = Net Equity $33.00 - Exemptions…" at bounding box center [582, 139] width 143 height 195
click at [534, 259] on button "Add Exemption" at bounding box center [548, 266] width 68 height 19
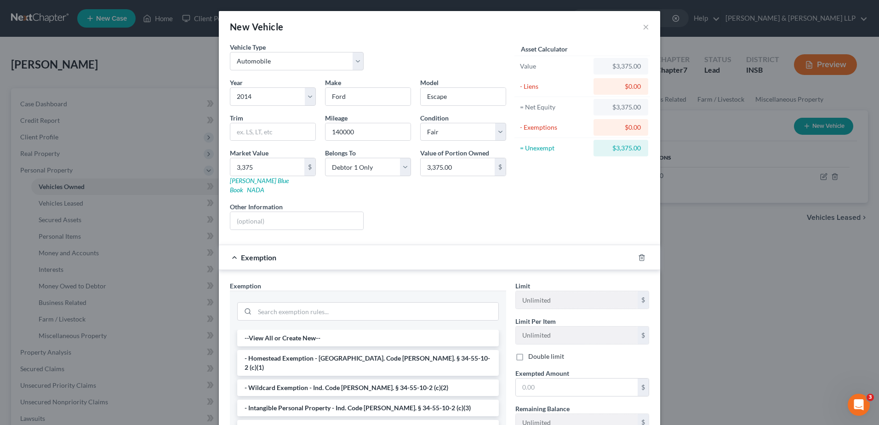
click at [683, 312] on div "New Vehicle × Vehicle Type Select Automobile Truck Trailer Watercraft Aircraft …" at bounding box center [439, 212] width 879 height 425
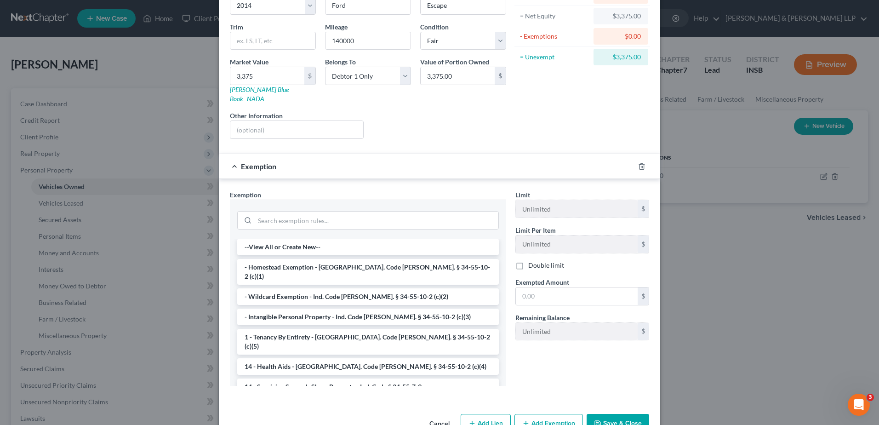
scroll to position [92, 0]
click at [353, 287] on li "- Wildcard Exemption - Ind. Code [PERSON_NAME]. § 34-55-10-2 (c)(2)" at bounding box center [367, 295] width 261 height 17
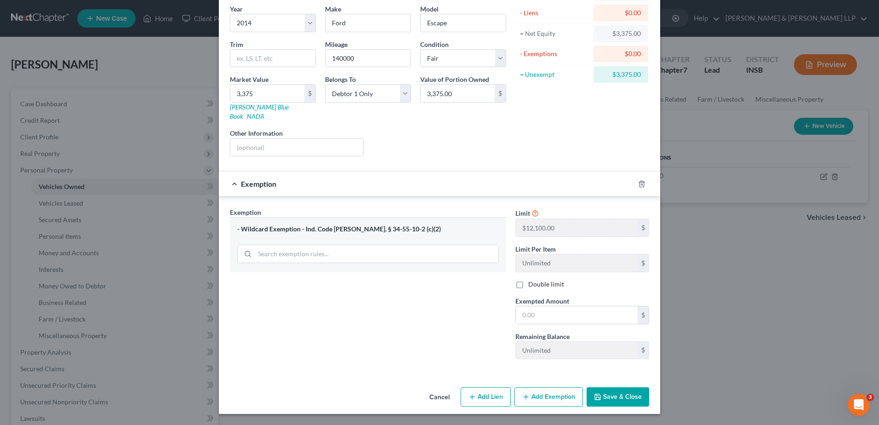
scroll to position [64, 0]
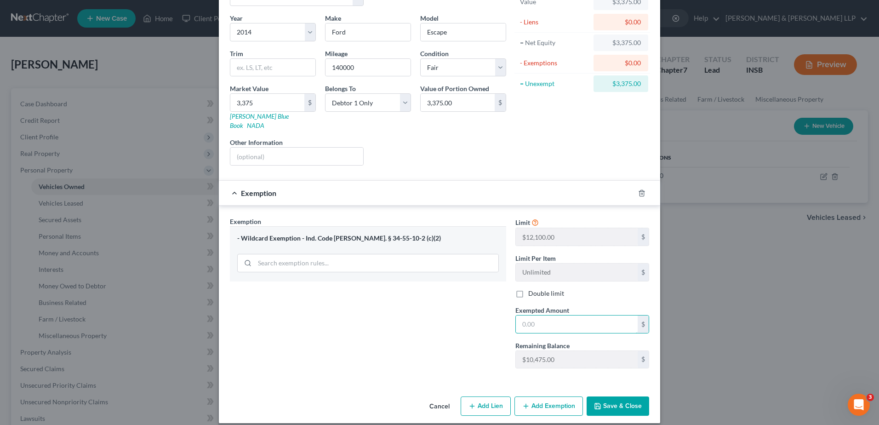
click at [551, 315] on input "text" at bounding box center [577, 323] width 122 height 17
type input "3,375"
click at [605, 397] on button "Save & Close" at bounding box center [617, 405] width 62 height 19
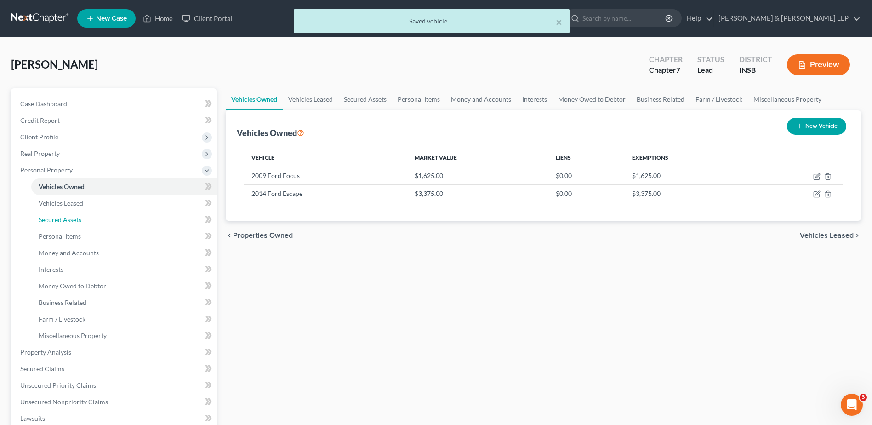
click at [112, 221] on link "Secured Assets" at bounding box center [123, 219] width 185 height 17
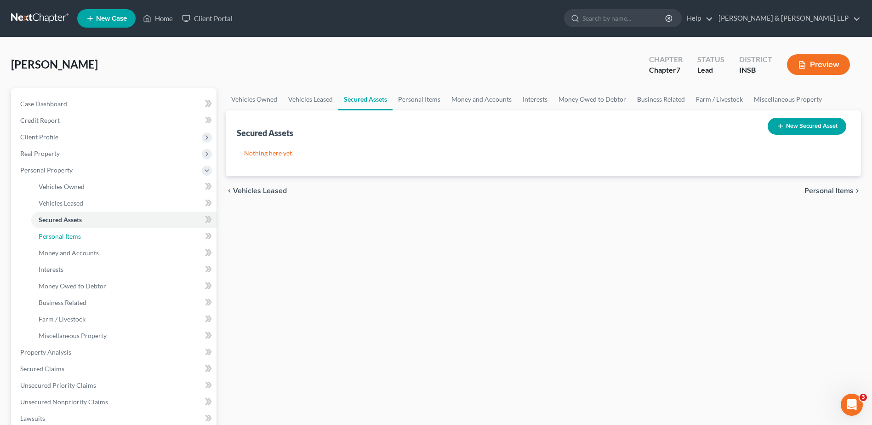
click at [109, 237] on link "Personal Items" at bounding box center [123, 236] width 185 height 17
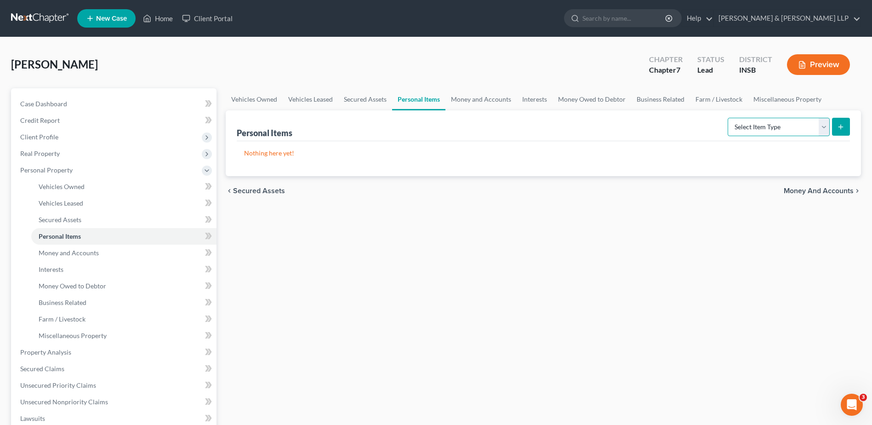
click at [778, 131] on select "Select Item Type Clothing Collectibles Of Value Electronics Firearms Household …" at bounding box center [778, 127] width 102 height 18
select select "clothing"
click at [728, 118] on select "Select Item Type Clothing Collectibles Of Value Electronics Firearms Household …" at bounding box center [778, 127] width 102 height 18
click at [841, 130] on icon "submit" at bounding box center [840, 126] width 7 height 7
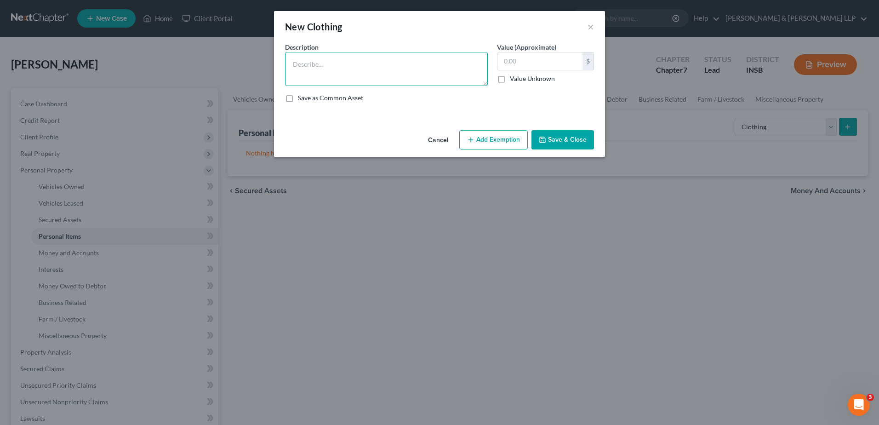
click at [346, 57] on textarea at bounding box center [386, 69] width 203 height 34
type textarea "Clothing"
click at [533, 65] on input "text" at bounding box center [539, 60] width 85 height 17
type input "200"
click at [511, 142] on button "Add Exemption" at bounding box center [493, 139] width 68 height 19
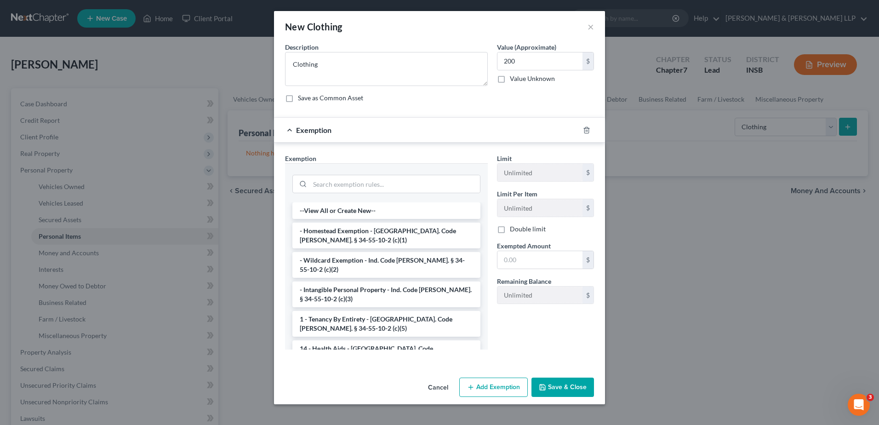
click at [367, 260] on li "- Wildcard Exemption - Ind. Code [PERSON_NAME]. § 34-55-10-2 (c)(2)" at bounding box center [386, 265] width 188 height 26
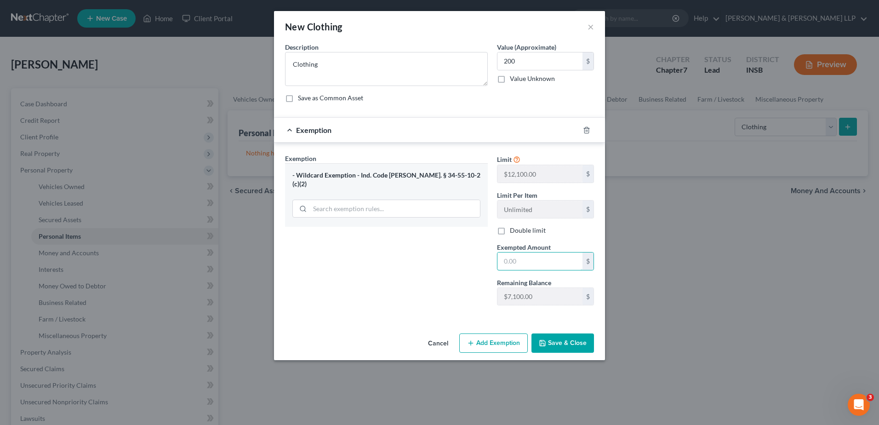
click at [504, 259] on input "text" at bounding box center [539, 260] width 85 height 17
type input "200"
click at [553, 341] on button "Save & Close" at bounding box center [562, 342] width 62 height 19
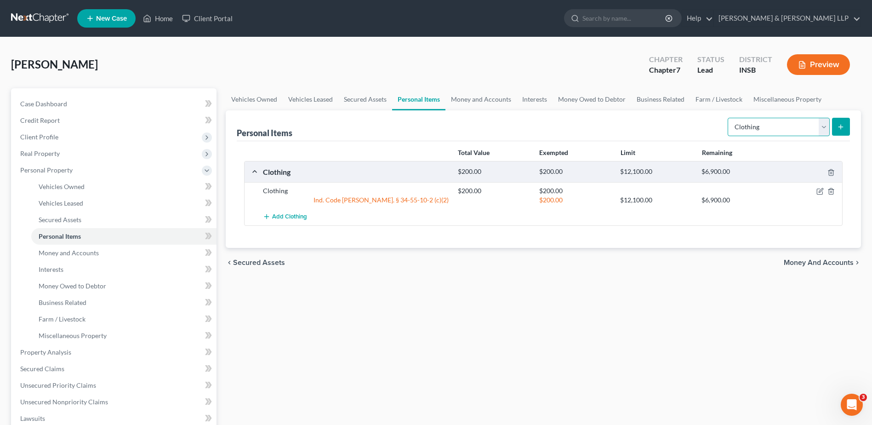
click at [792, 129] on select "Select Item Type Clothing Collectibles Of Value Electronics Firearms Household …" at bounding box center [778, 127] width 102 height 18
select select "electronics"
click at [728, 118] on select "Select Item Type Clothing Collectibles Of Value Electronics Firearms Household …" at bounding box center [778, 127] width 102 height 18
click at [847, 129] on button "submit" at bounding box center [841, 127] width 18 height 18
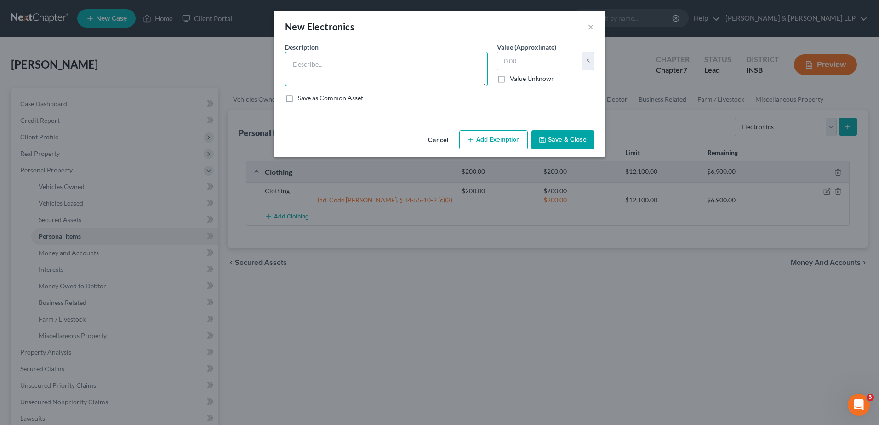
click at [357, 77] on textarea at bounding box center [386, 69] width 203 height 34
click at [301, 65] on textarea "TV," at bounding box center [386, 69] width 203 height 34
click at [293, 62] on textarea "TV" at bounding box center [386, 69] width 203 height 34
click at [322, 65] on textarea "2 TV" at bounding box center [386, 69] width 203 height 34
type textarea "2 TVs"
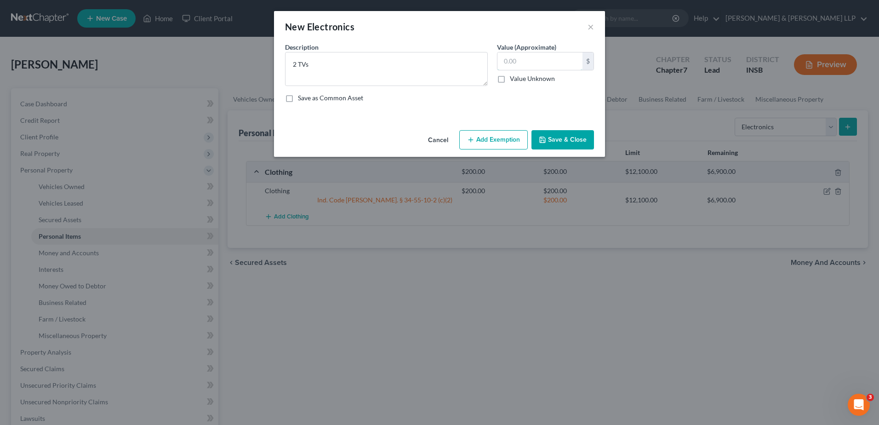
click at [507, 64] on input "text" at bounding box center [539, 60] width 85 height 17
type input "100"
click at [504, 141] on button "Add Exemption" at bounding box center [493, 139] width 68 height 19
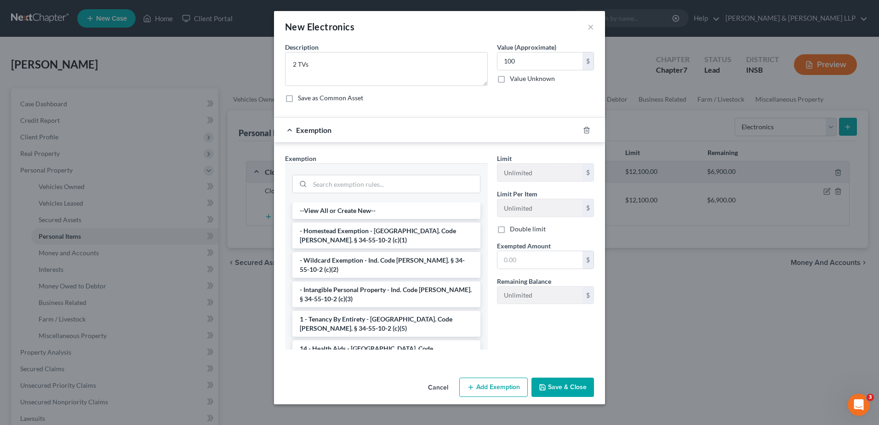
click at [401, 265] on li "- Wildcard Exemption - Ind. Code [PERSON_NAME]. § 34-55-10-2 (c)(2)" at bounding box center [386, 265] width 188 height 26
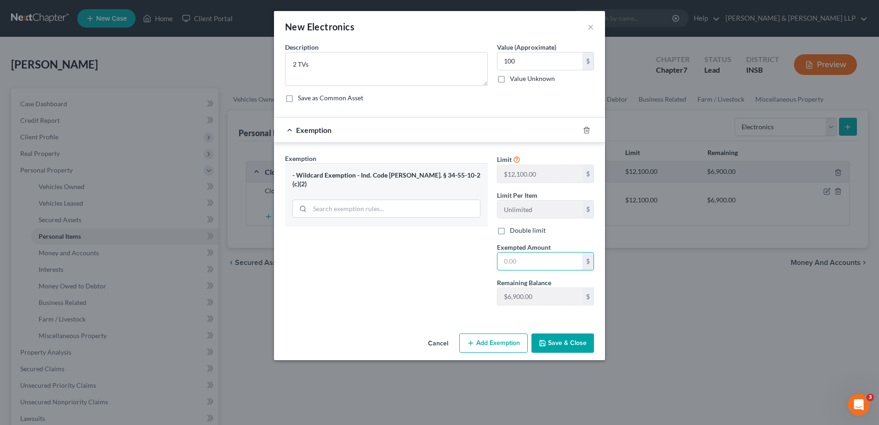
click at [511, 265] on input "text" at bounding box center [539, 260] width 85 height 17
type input "100"
click at [566, 345] on button "Save & Close" at bounding box center [562, 342] width 62 height 19
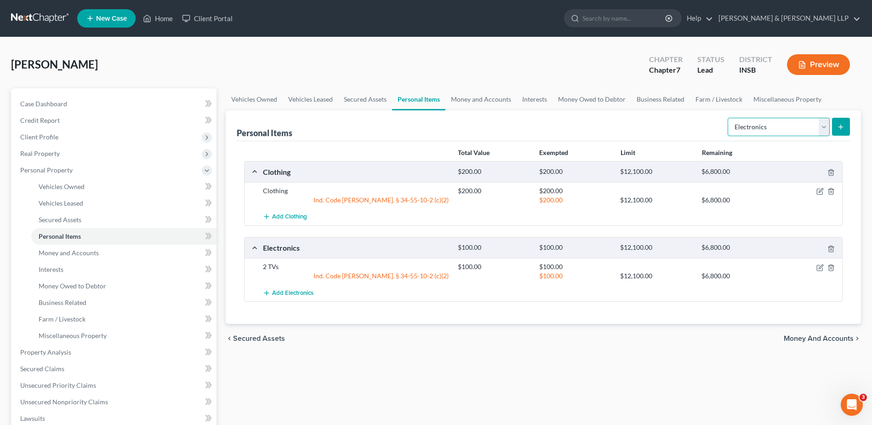
click at [809, 126] on select "Select Item Type Clothing Collectibles Of Value Electronics Firearms Household …" at bounding box center [778, 127] width 102 height 18
select select "household_goods"
click at [728, 118] on select "Select Item Type Clothing Collectibles Of Value Electronics Firearms Household …" at bounding box center [778, 127] width 102 height 18
click at [845, 124] on button "submit" at bounding box center [841, 127] width 18 height 18
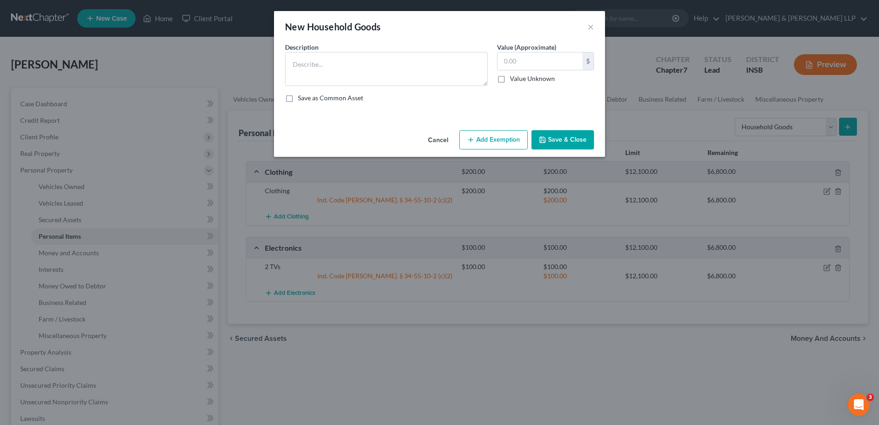
click at [359, 51] on div "Description *" at bounding box center [386, 64] width 212 height 44
click at [358, 64] on textarea at bounding box center [386, 69] width 203 height 34
type textarea "Refrigerator, Vacuum Cleaner, Washer, Dryer, Stove, Dining Room Suite, Living R…"
click at [529, 51] on label "Value (Approximate)" at bounding box center [526, 47] width 59 height 10
click at [528, 57] on input "text" at bounding box center [539, 60] width 85 height 17
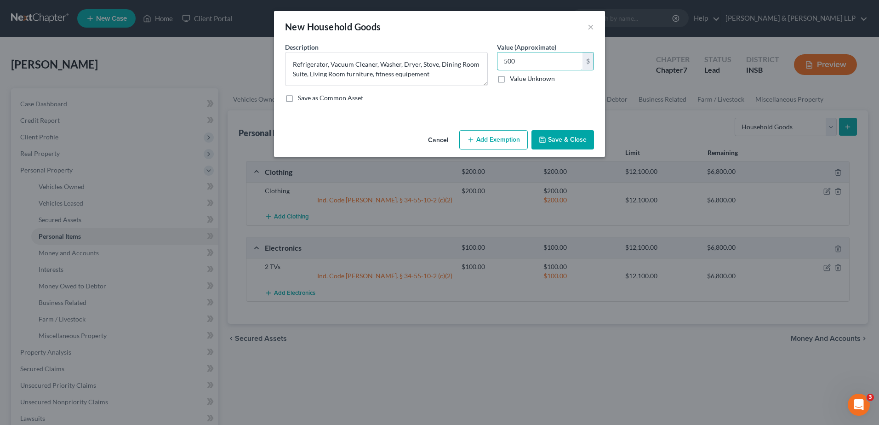
type input "500"
type textarea "Refrigerator, Vacuum Cleaner, Washer, Dryer, Stove, Dining Room Suite, Living R…"
click at [483, 135] on button "Add Exemption" at bounding box center [493, 139] width 68 height 19
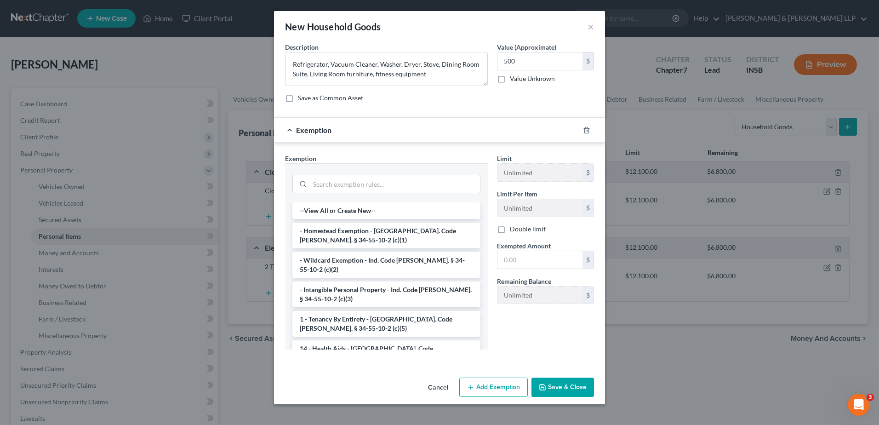
click at [412, 261] on li "- Wildcard Exemption - Ind. Code [PERSON_NAME]. § 34-55-10-2 (c)(2)" at bounding box center [386, 265] width 188 height 26
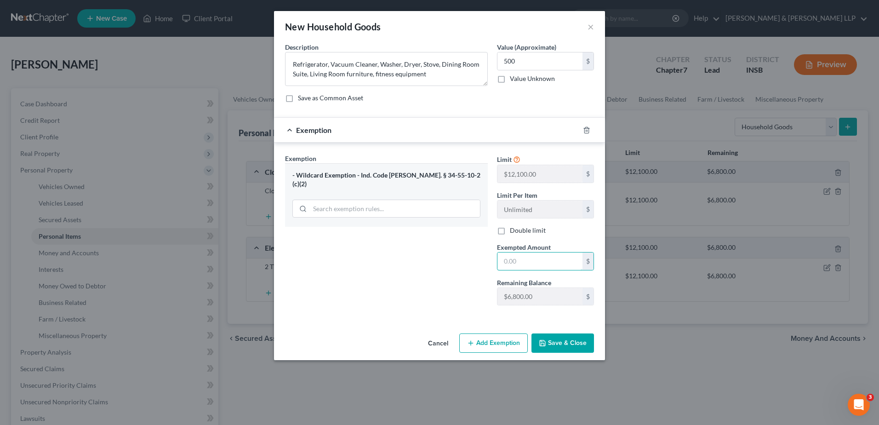
click at [524, 264] on input "text" at bounding box center [539, 260] width 85 height 17
type input "500"
click at [504, 342] on button "Add Exemption" at bounding box center [493, 342] width 68 height 19
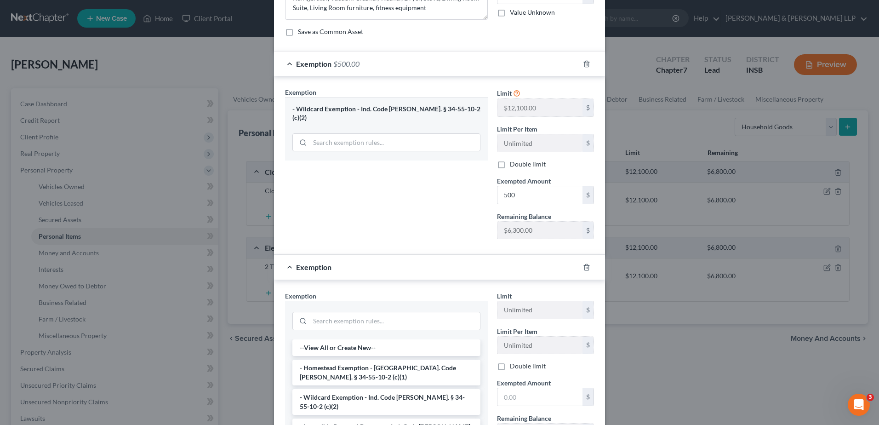
scroll to position [193, 0]
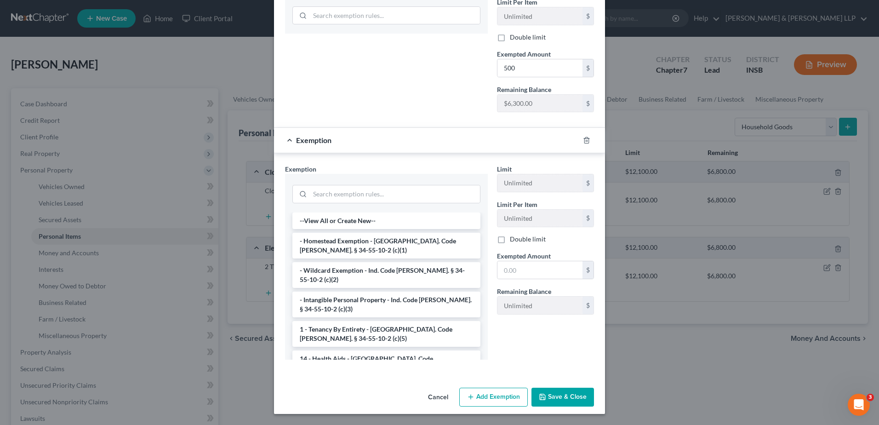
click at [582, 144] on div at bounding box center [592, 140] width 26 height 15
click at [583, 142] on icon "button" at bounding box center [586, 139] width 7 height 7
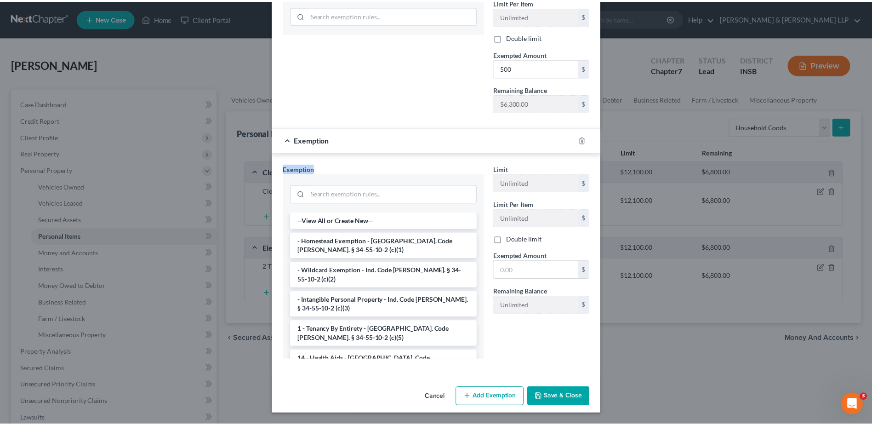
scroll to position [0, 0]
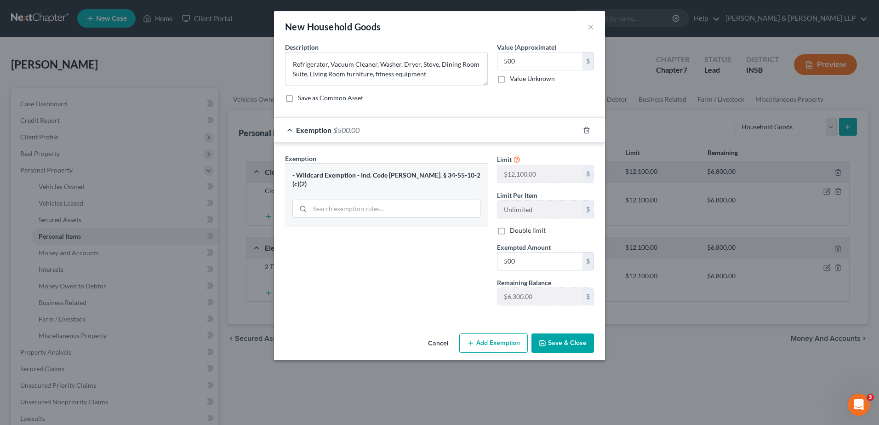
click at [569, 340] on button "Save & Close" at bounding box center [562, 342] width 62 height 19
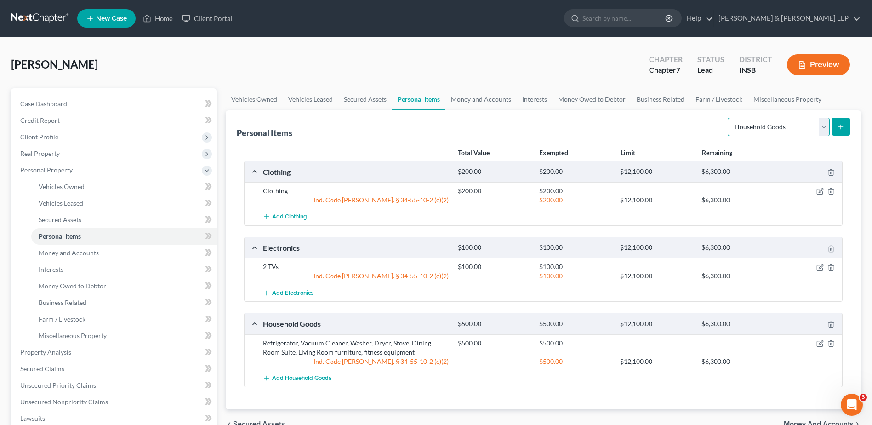
click at [801, 123] on select "Select Item Type Clothing Collectibles Of Value Electronics Firearms Household …" at bounding box center [778, 127] width 102 height 18
select select "jewelry"
click at [728, 118] on select "Select Item Type Clothing Collectibles Of Value Electronics Firearms Household …" at bounding box center [778, 127] width 102 height 18
click at [840, 127] on icon "submit" at bounding box center [840, 126] width 7 height 7
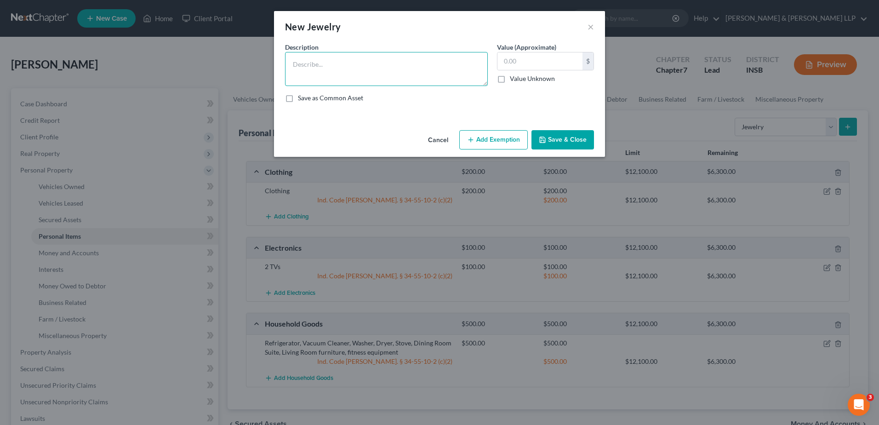
click at [348, 68] on textarea at bounding box center [386, 69] width 203 height 34
type textarea "E"
type textarea "Wedding Ring"
click at [510, 57] on input "text" at bounding box center [539, 60] width 85 height 17
type input "100"
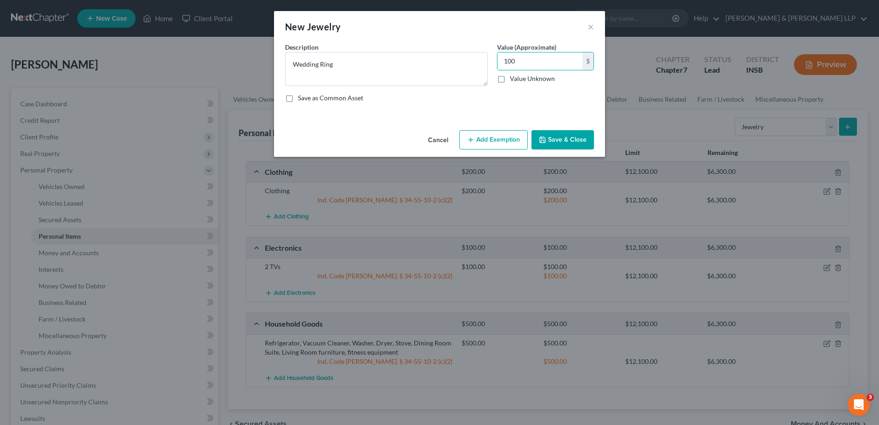
click at [476, 145] on button "Add Exemption" at bounding box center [493, 139] width 68 height 19
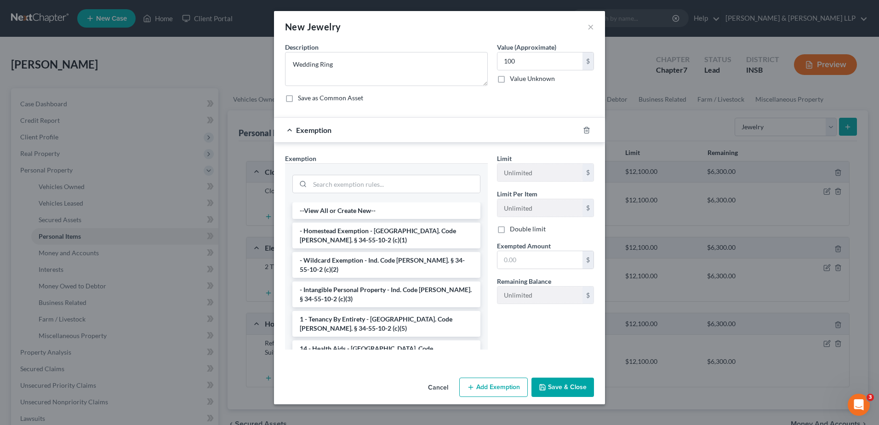
click at [404, 266] on li "- Wildcard Exemption - Ind. Code [PERSON_NAME]. § 34-55-10-2 (c)(2)" at bounding box center [386, 265] width 188 height 26
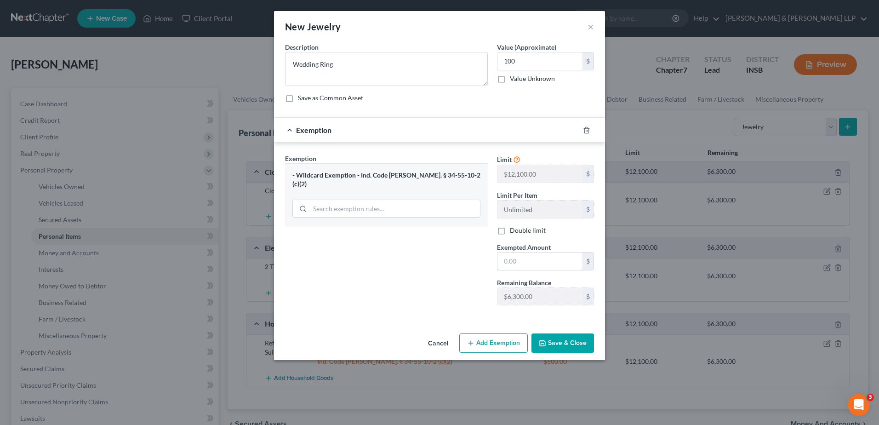
click at [541, 262] on input "text" at bounding box center [539, 260] width 85 height 17
type input "100"
click at [543, 341] on polyline "button" at bounding box center [542, 340] width 2 height 1
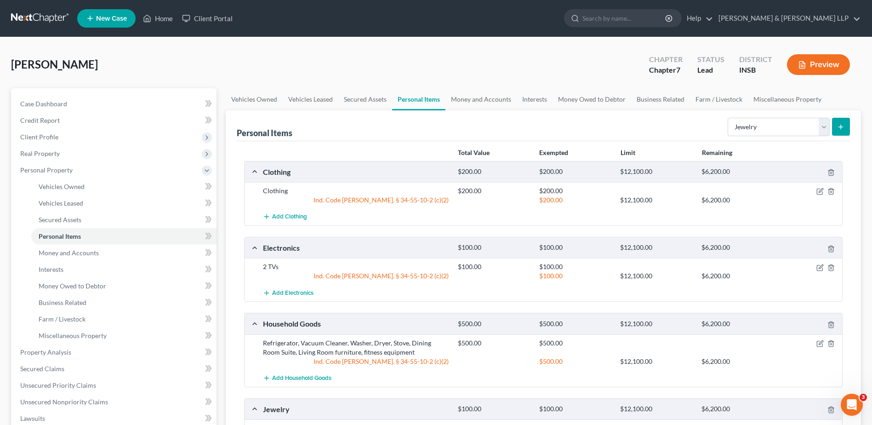
click at [839, 135] on button "submit" at bounding box center [841, 127] width 18 height 18
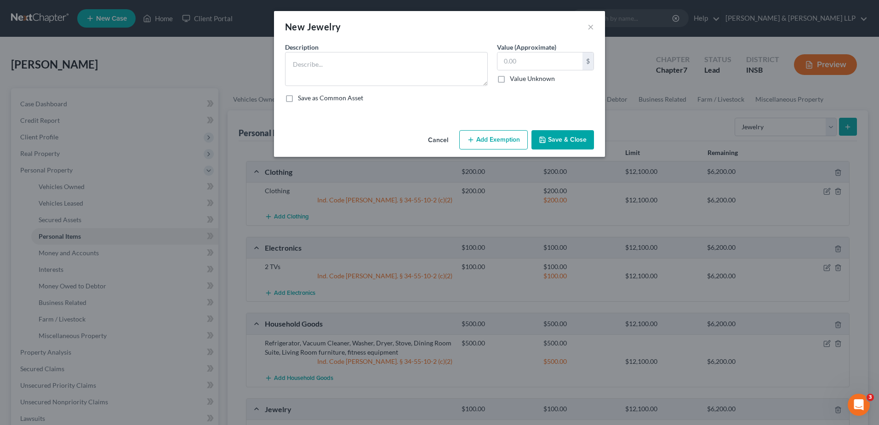
drag, startPoint x: 429, startPoint y: 140, endPoint x: 437, endPoint y: 139, distance: 8.7
click at [429, 139] on button "Cancel" at bounding box center [437, 140] width 35 height 18
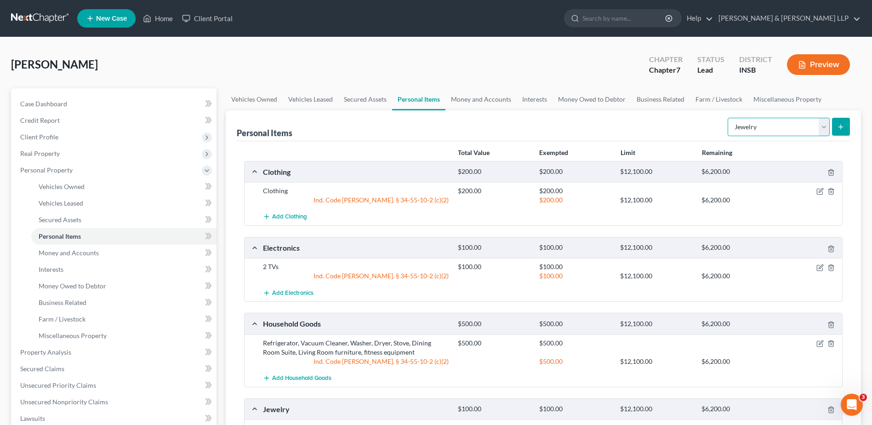
click at [784, 128] on select "Select Item Type Clothing Collectibles Of Value Electronics Firearms Household …" at bounding box center [778, 127] width 102 height 18
select select "household_goods"
click at [728, 118] on select "Select Item Type Clothing Collectibles Of Value Electronics Firearms Household …" at bounding box center [778, 127] width 102 height 18
click at [848, 124] on button "submit" at bounding box center [841, 127] width 18 height 18
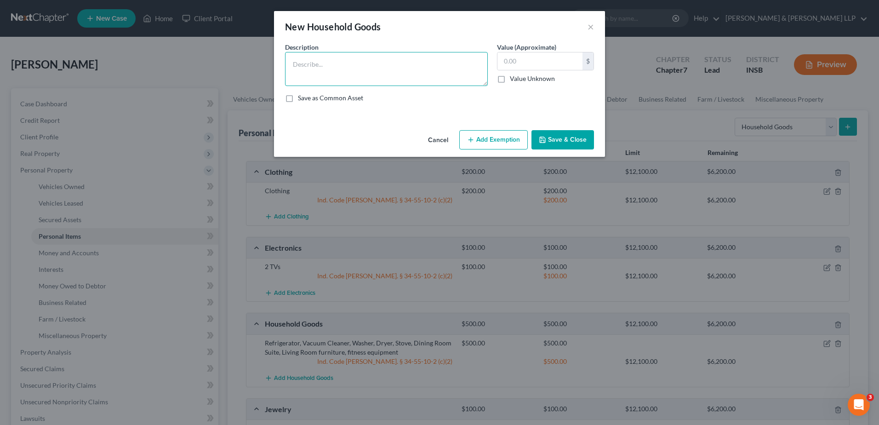
click at [341, 63] on textarea at bounding box center [386, 69] width 203 height 34
type textarea "Riding lawn mower"
click at [521, 61] on input "text" at bounding box center [539, 60] width 85 height 17
type input "100"
click at [501, 141] on button "Add Exemption" at bounding box center [493, 139] width 68 height 19
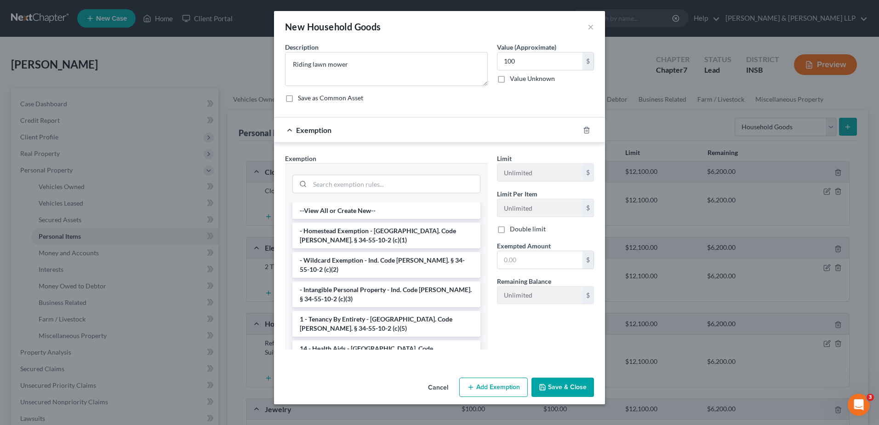
click at [400, 261] on li "- Wildcard Exemption - Ind. Code [PERSON_NAME]. § 34-55-10-2 (c)(2)" at bounding box center [386, 265] width 188 height 26
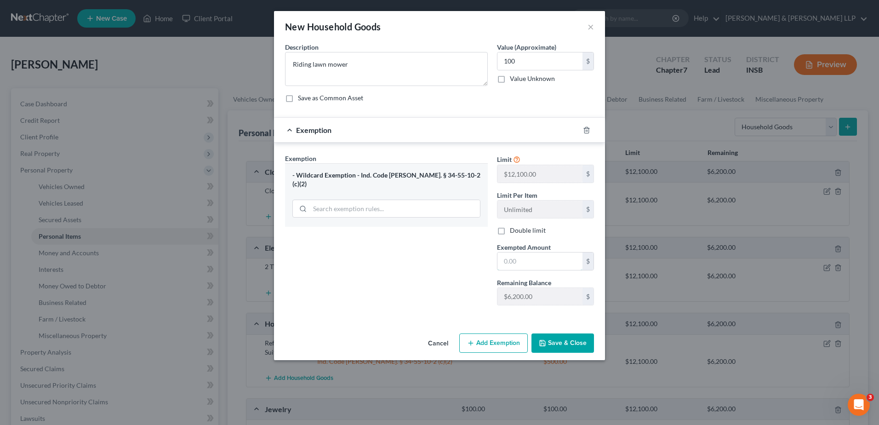
click at [511, 261] on input "text" at bounding box center [539, 260] width 85 height 17
type input "100"
click at [562, 344] on button "Save & Close" at bounding box center [562, 342] width 62 height 19
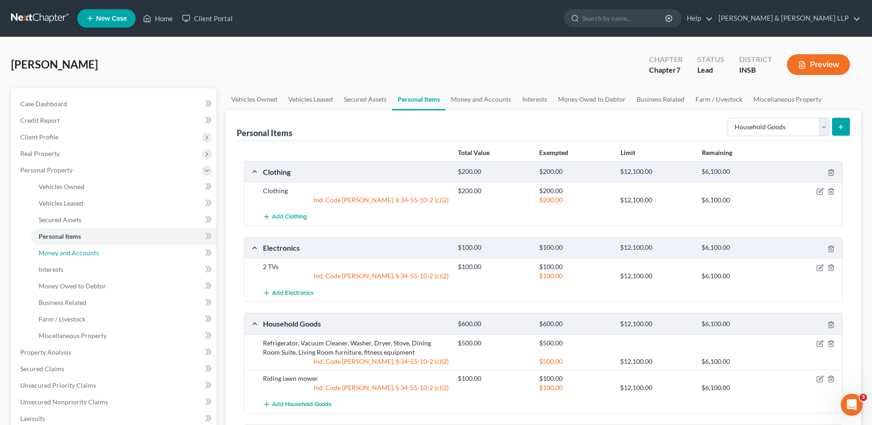
click at [126, 251] on link "Money and Accounts" at bounding box center [123, 252] width 185 height 17
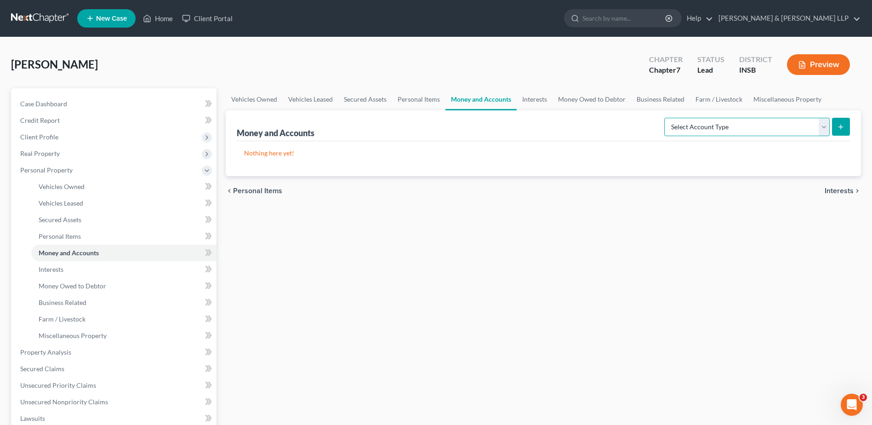
click at [806, 131] on select "Select Account Type Brokerage Cash on Hand Certificates of Deposit Checking Acc…" at bounding box center [746, 127] width 165 height 18
select select "checking"
click at [666, 118] on select "Select Account Type Brokerage Cash on Hand Certificates of Deposit Checking Acc…" at bounding box center [746, 127] width 165 height 18
click at [841, 127] on icon "submit" at bounding box center [840, 126] width 7 height 7
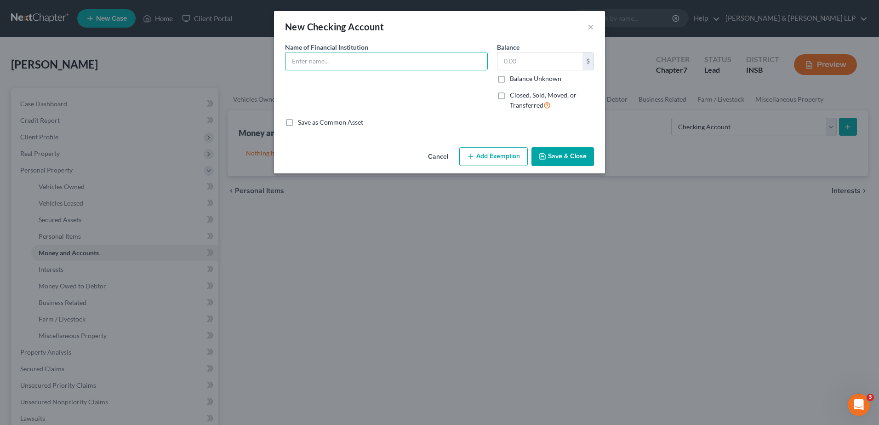
click at [310, 65] on input "text" at bounding box center [386, 60] width 202 height 17
type input "Huntington"
click at [506, 64] on input "text" at bounding box center [539, 60] width 85 height 17
type input "500"
click at [523, 159] on button "Add Exemption" at bounding box center [493, 156] width 68 height 19
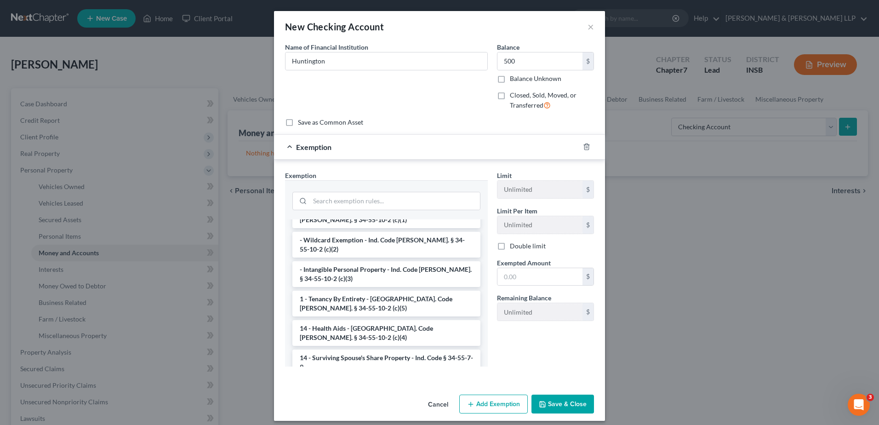
scroll to position [46, 0]
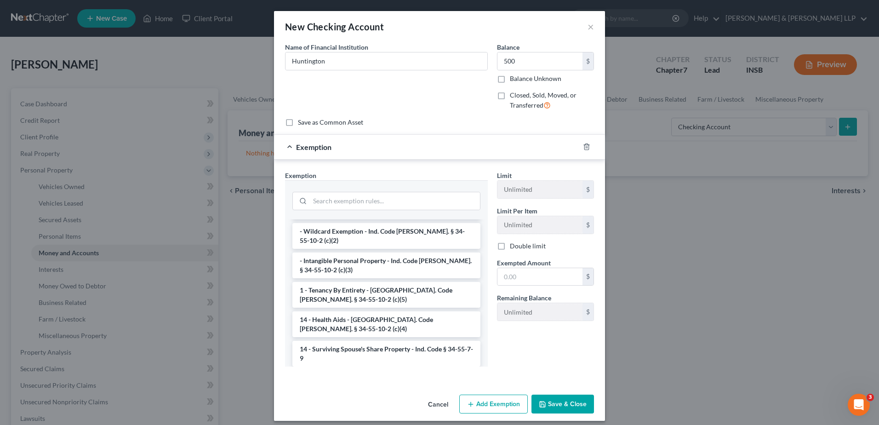
click at [410, 266] on li "- Intangible Personal Property - Ind. Code [PERSON_NAME]. § 34-55-10-2 (c)(3)" at bounding box center [386, 265] width 188 height 26
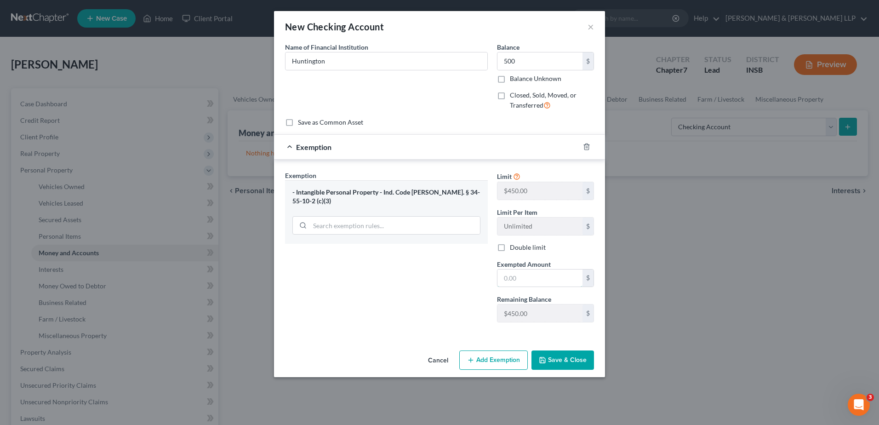
drag, startPoint x: 503, startPoint y: 271, endPoint x: 508, endPoint y: 273, distance: 6.2
click at [503, 271] on input "text" at bounding box center [539, 277] width 85 height 17
type input "450"
click at [490, 356] on button "Add Exemption" at bounding box center [493, 359] width 68 height 19
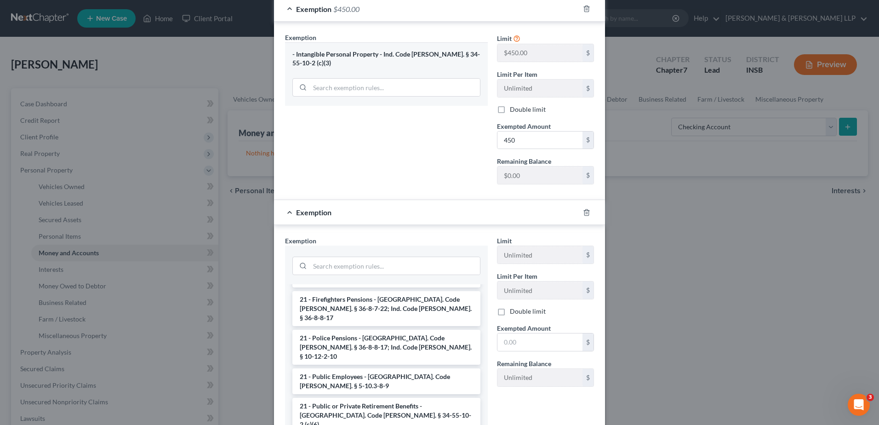
scroll to position [322, 0]
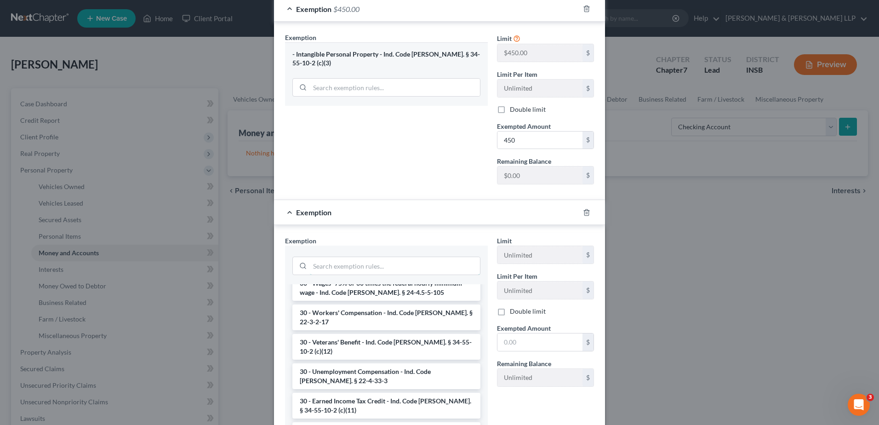
click at [331, 269] on input "search" at bounding box center [395, 265] width 170 height 17
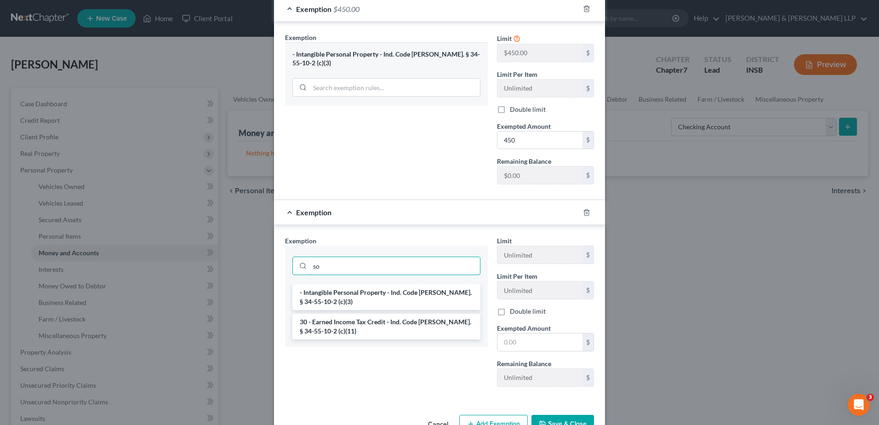
type input "s"
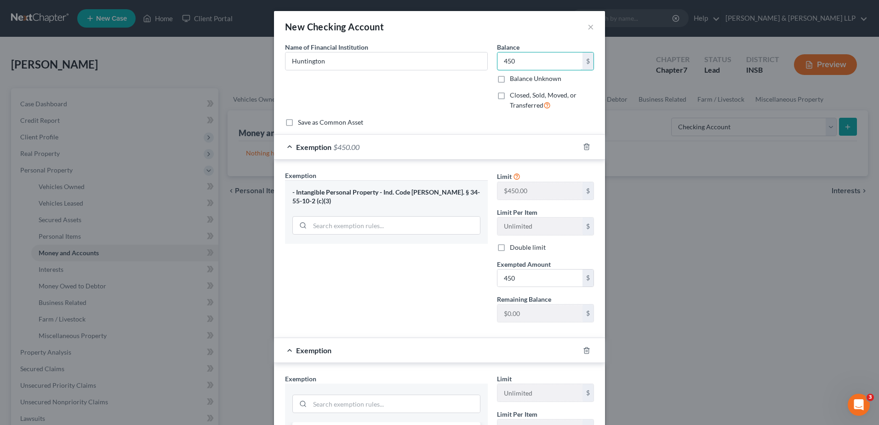
type input "450"
click at [441, 83] on div "Name of Financial Institution * [GEOGRAPHIC_DATA]" at bounding box center [386, 79] width 212 height 75
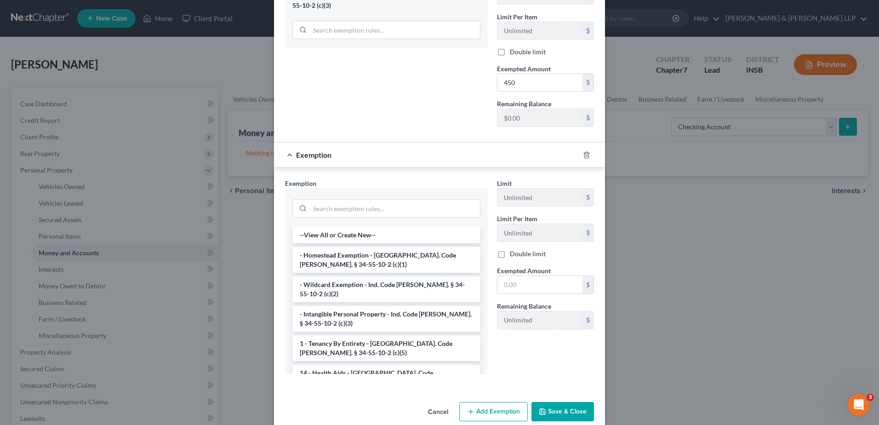
scroll to position [210, 0]
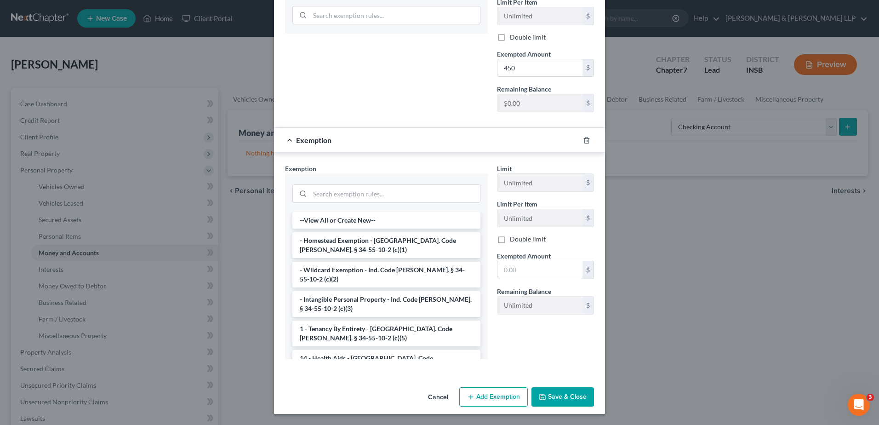
click at [551, 397] on button "Save & Close" at bounding box center [562, 396] width 62 height 19
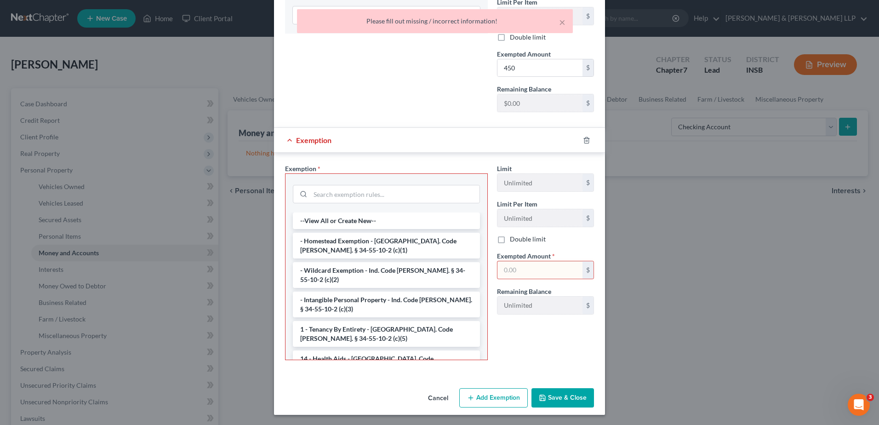
click at [557, 274] on input "text" at bounding box center [539, 269] width 85 height 17
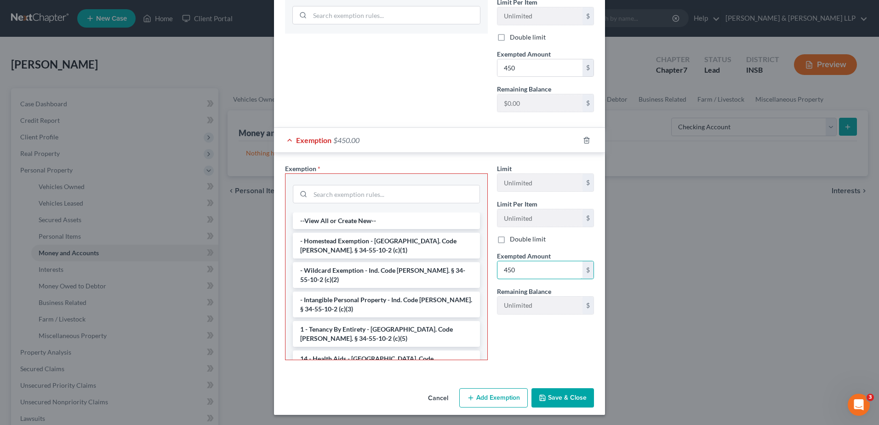
type input "450"
click at [546, 404] on button "Save & Close" at bounding box center [562, 397] width 62 height 19
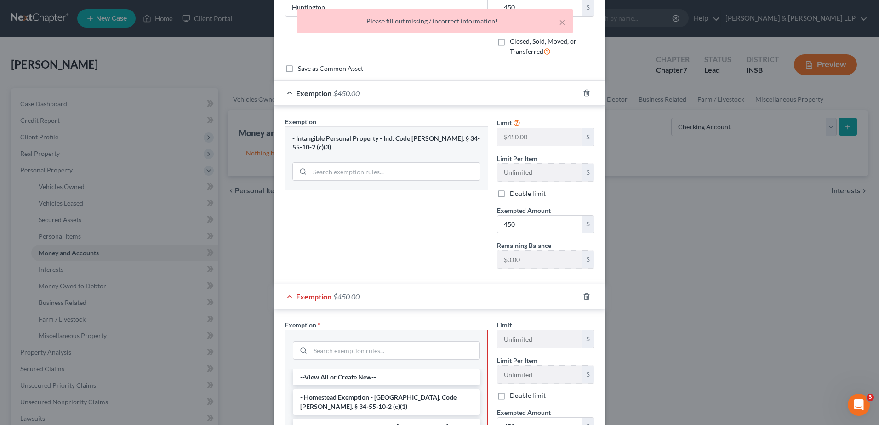
scroll to position [26, 0]
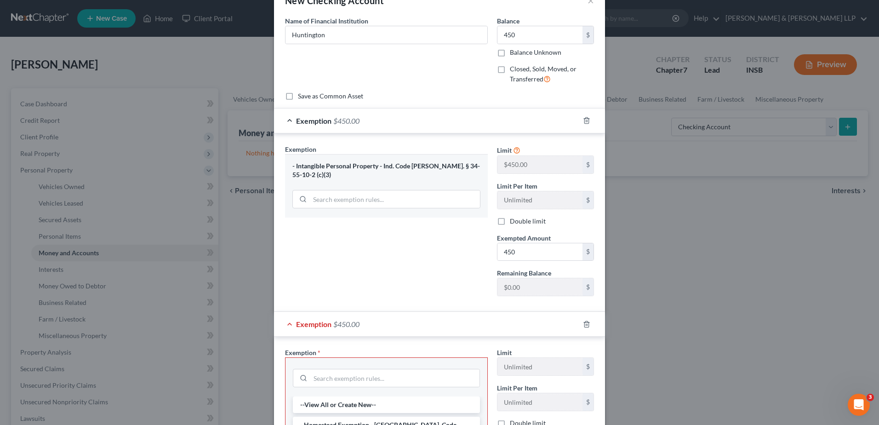
click at [579, 323] on div at bounding box center [592, 324] width 26 height 15
click at [583, 326] on icon "button" at bounding box center [586, 323] width 7 height 7
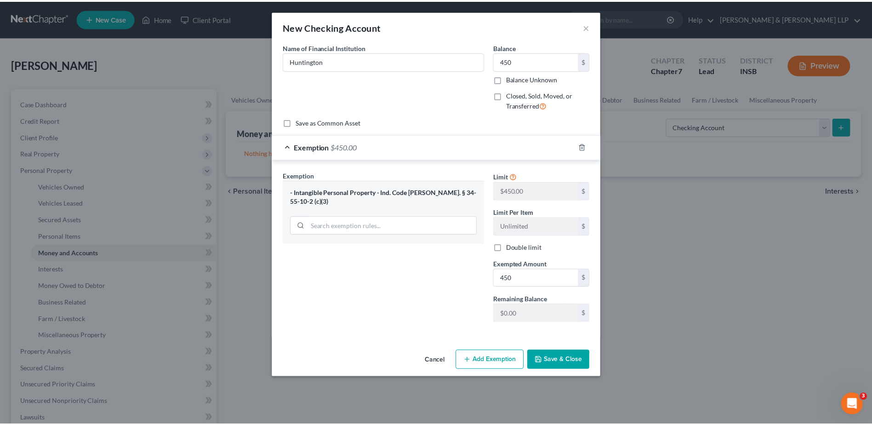
scroll to position [0, 0]
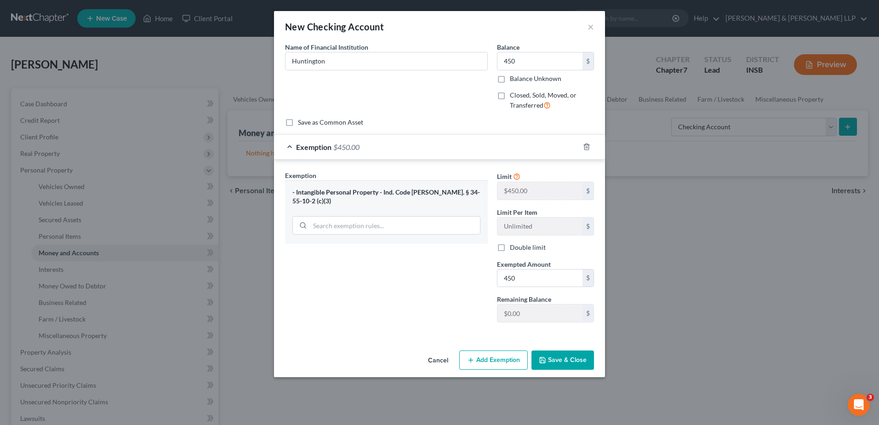
click at [559, 364] on button "Save & Close" at bounding box center [562, 359] width 62 height 19
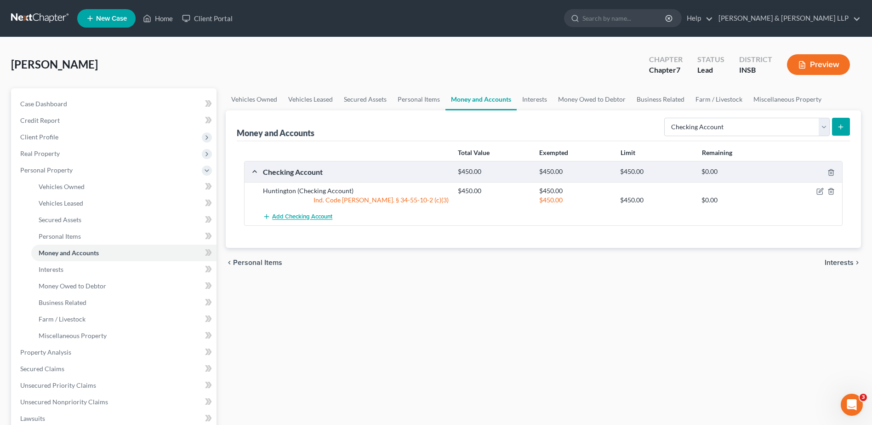
click at [317, 216] on span "Add Checking Account" at bounding box center [302, 216] width 60 height 7
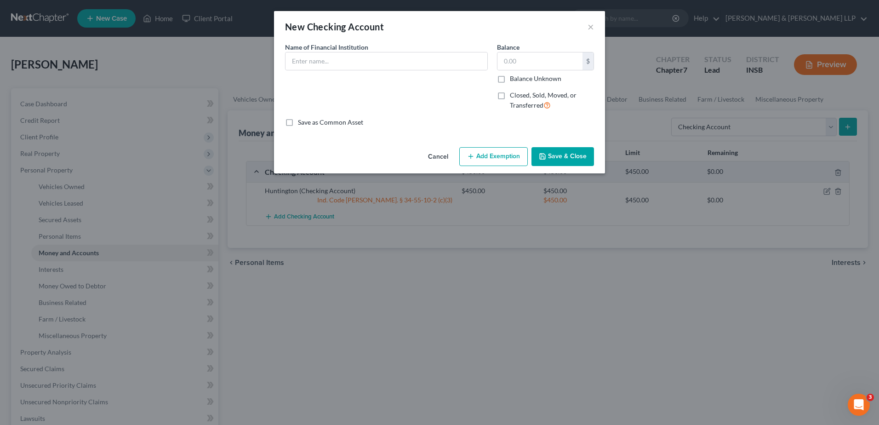
click at [320, 51] on label "Name of Financial Institution *" at bounding box center [326, 47] width 83 height 10
click at [318, 61] on input "text" at bounding box center [386, 60] width 202 height 17
type input "Chase"
click at [449, 156] on button "Cancel" at bounding box center [437, 157] width 35 height 18
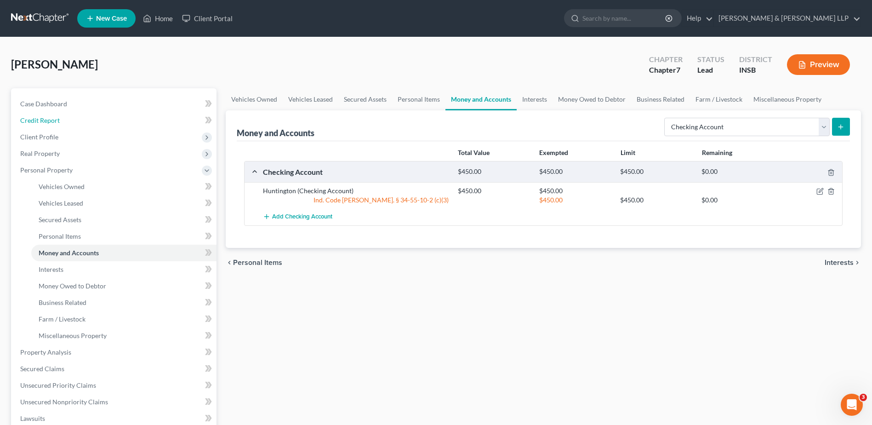
click at [75, 118] on link "Credit Report" at bounding box center [115, 120] width 204 height 17
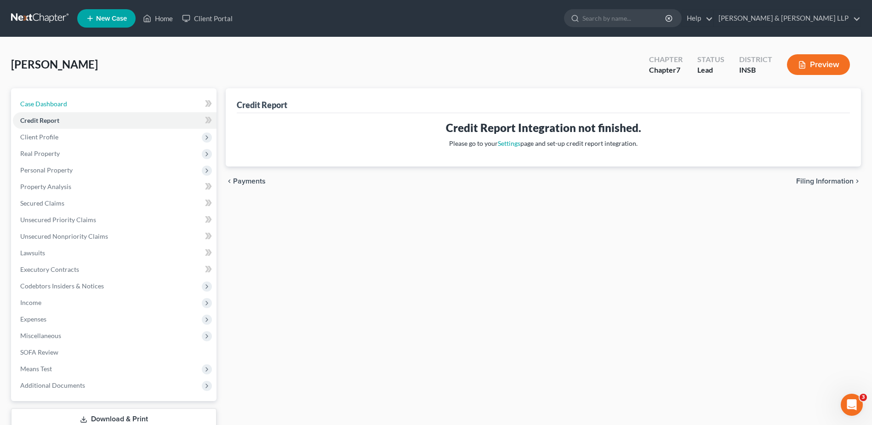
click at [80, 104] on link "Case Dashboard" at bounding box center [115, 104] width 204 height 17
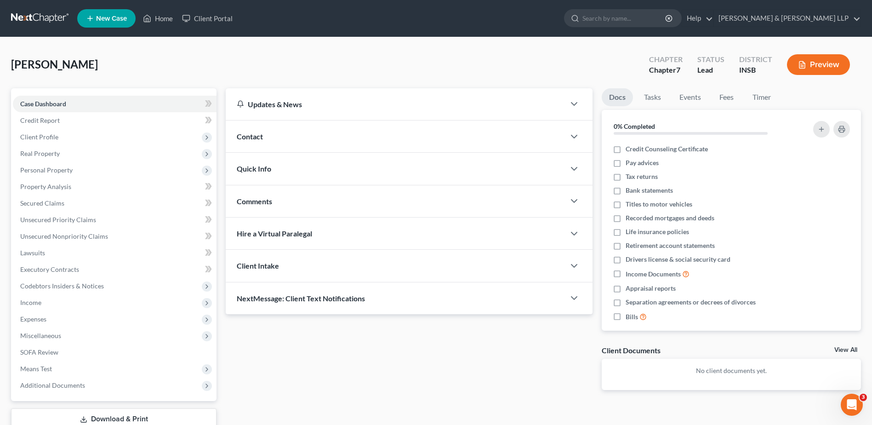
click at [80, 136] on span "Client Profile" at bounding box center [115, 137] width 204 height 17
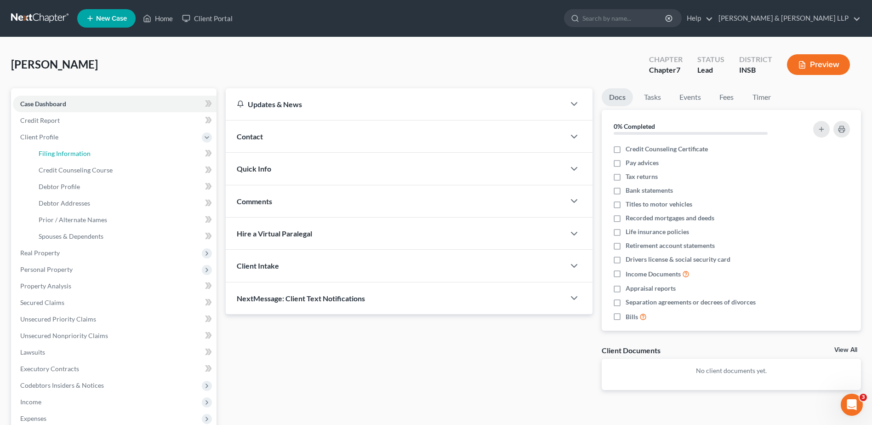
click at [69, 149] on span "Filing Information" at bounding box center [65, 153] width 52 height 8
select select "1"
select select "0"
select select "28"
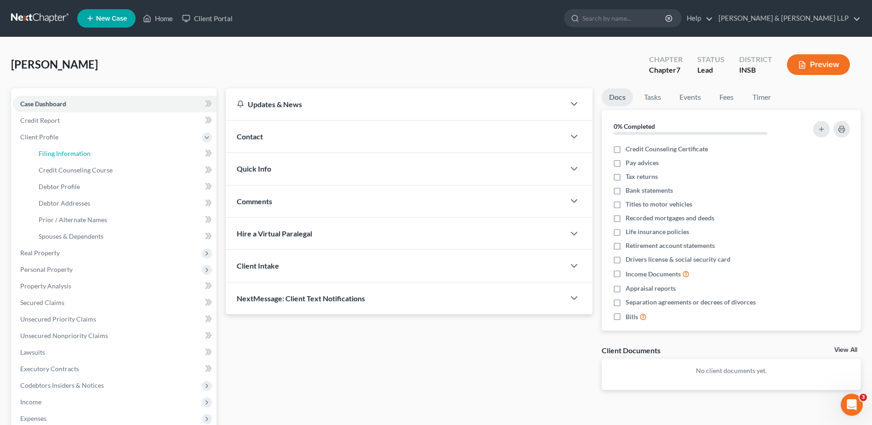
select select "0"
select select "15"
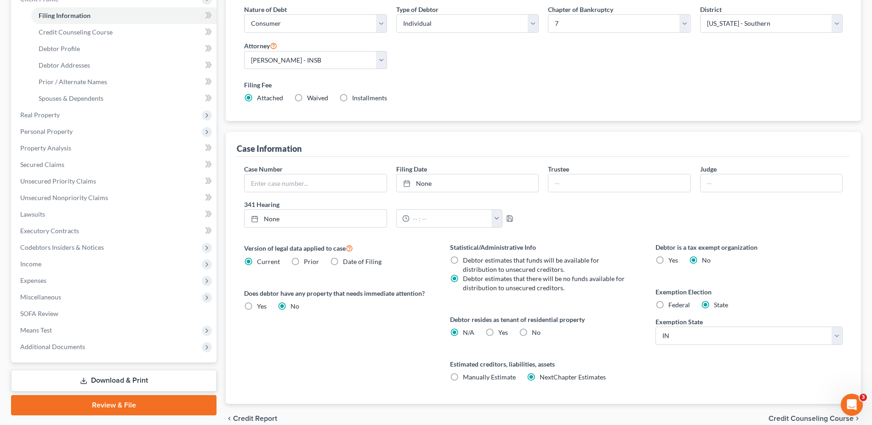
scroll to position [181, 0]
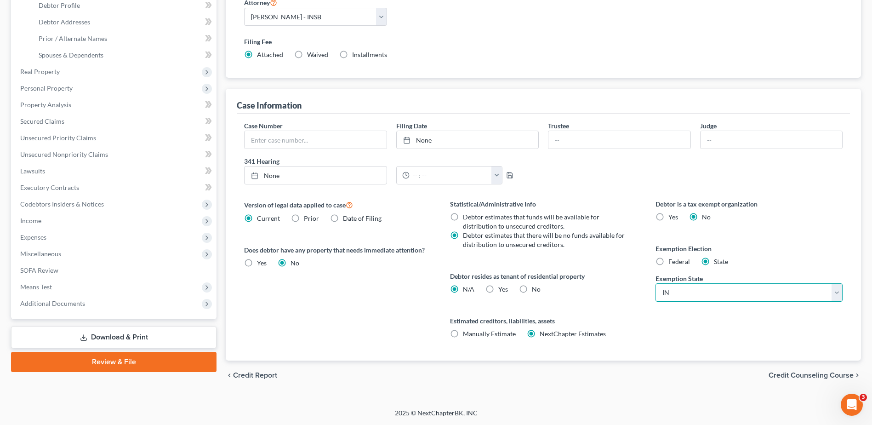
click at [763, 296] on select "State [US_STATE] AK AR AZ CA CO CT DE DC [GEOGRAPHIC_DATA] [GEOGRAPHIC_DATA] GU…" at bounding box center [748, 292] width 187 height 18
click at [96, 89] on span "Personal Property" at bounding box center [115, 88] width 204 height 17
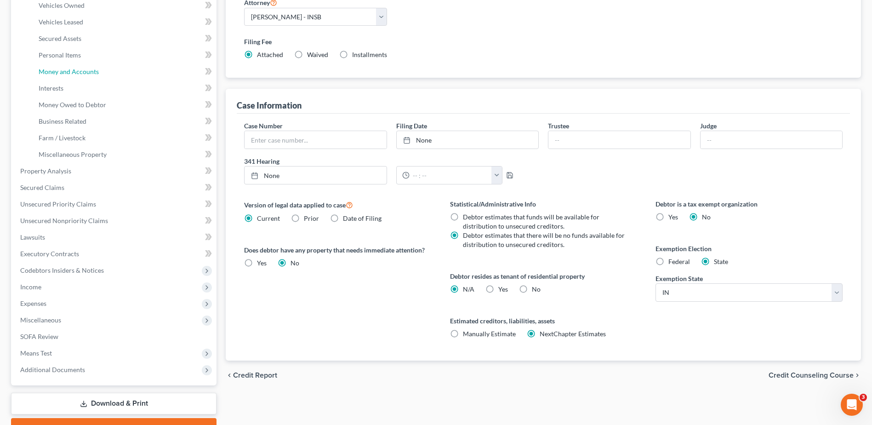
click at [91, 69] on span "Money and Accounts" at bounding box center [69, 72] width 60 height 8
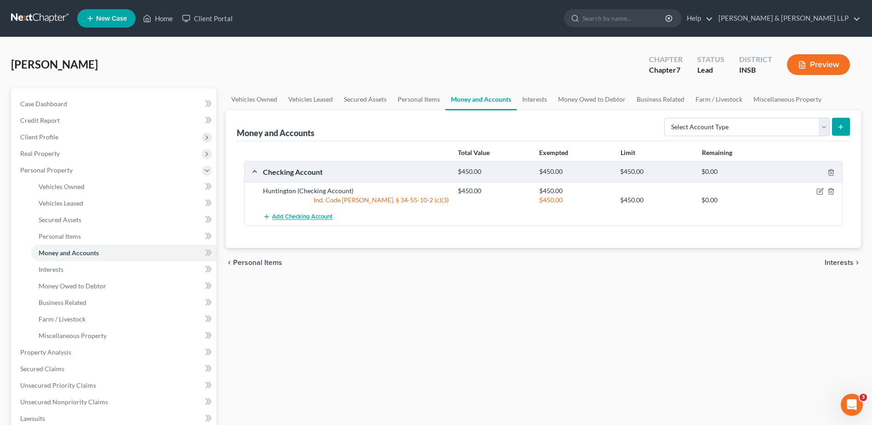
click at [318, 217] on span "Add Checking Account" at bounding box center [302, 216] width 60 height 7
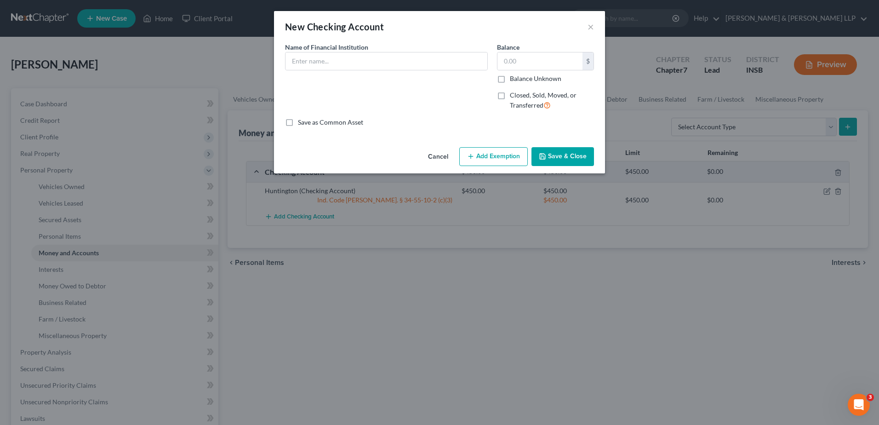
click at [334, 72] on div "Name of Financial Institution *" at bounding box center [386, 79] width 212 height 75
click at [334, 65] on input "text" at bounding box center [386, 60] width 202 height 17
type input "Chase"
type input "0"
type input "100"
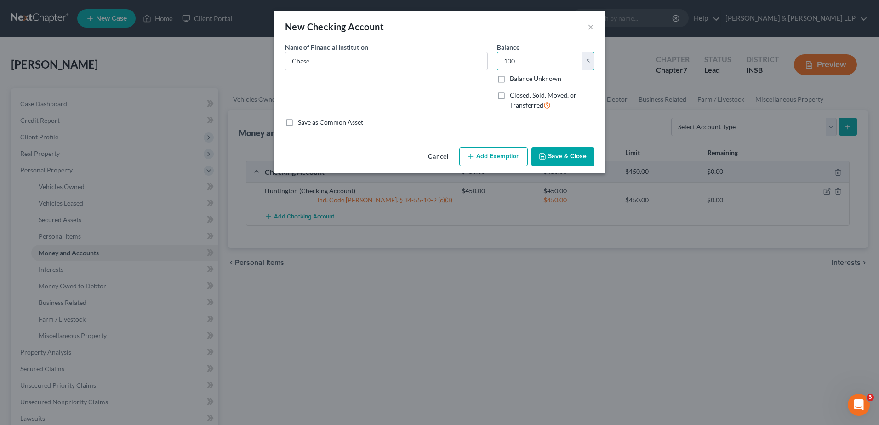
click at [494, 160] on button "Add Exemption" at bounding box center [493, 156] width 68 height 19
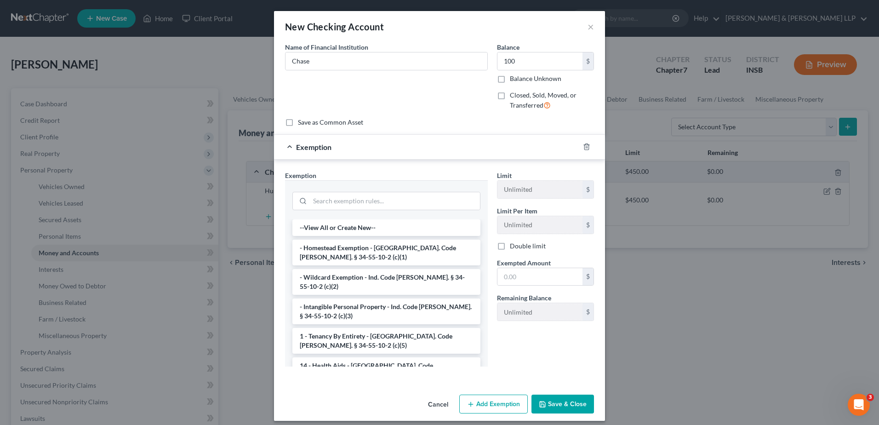
click at [351, 227] on li "--View All or Create New--" at bounding box center [386, 227] width 188 height 17
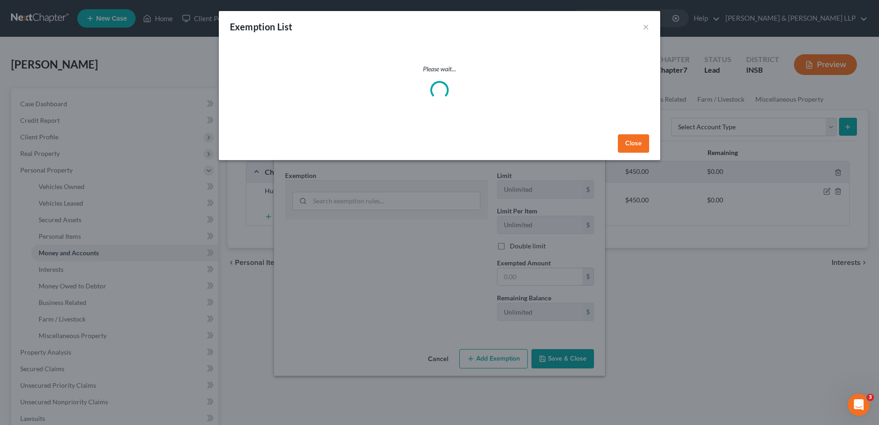
select select "16"
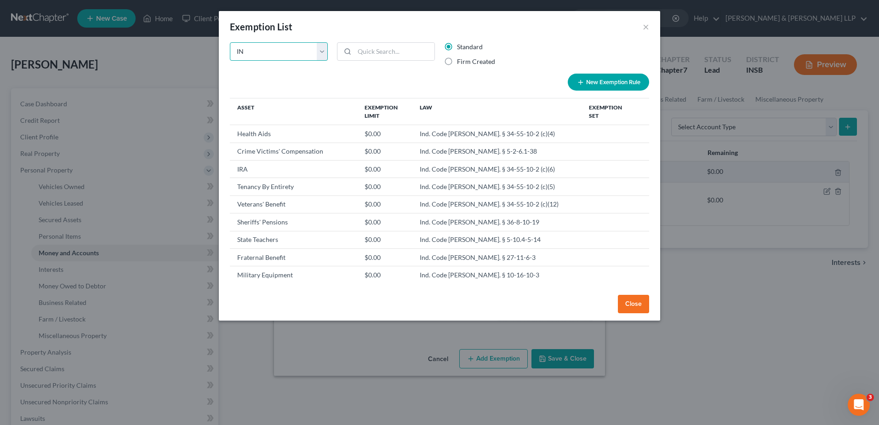
click at [316, 52] on select "State Federal AL AK AR AZ CA CO CT DE DC [GEOGRAPHIC_DATA] [GEOGRAPHIC_DATA] GU…" at bounding box center [279, 51] width 98 height 18
select select "0"
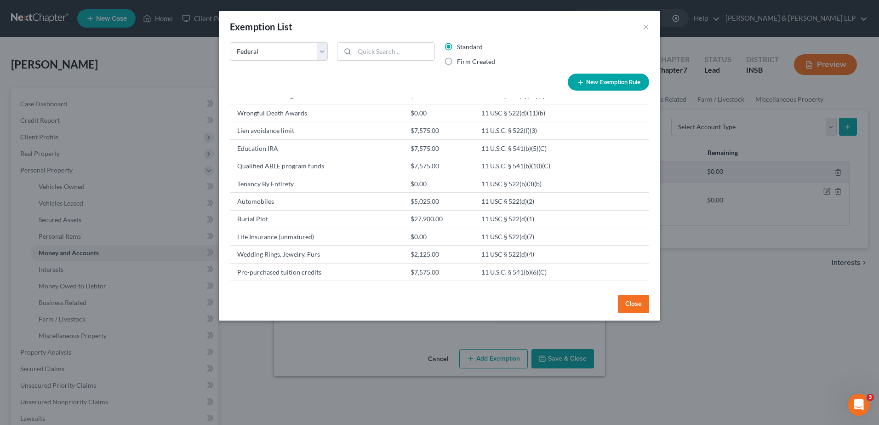
scroll to position [92, 0]
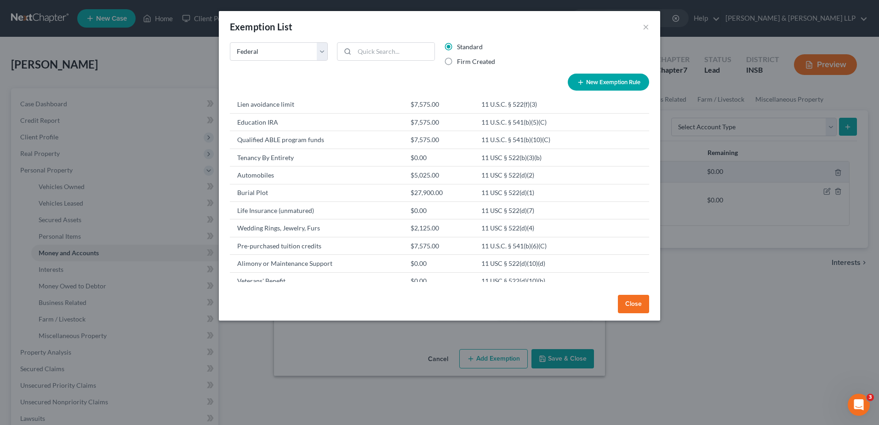
click at [354, 55] on div at bounding box center [386, 51] width 98 height 18
drag, startPoint x: 355, startPoint y: 51, endPoint x: 364, endPoint y: 48, distance: 9.5
click at [358, 49] on input "search" at bounding box center [394, 51] width 80 height 17
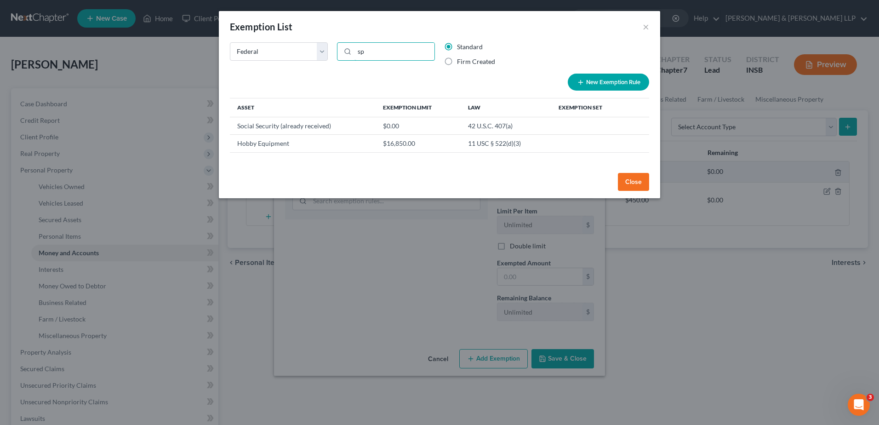
scroll to position [0, 0]
click at [338, 121] on td "Social Security (already received)" at bounding box center [303, 125] width 146 height 17
click at [304, 126] on td "Social Security (already received)" at bounding box center [303, 125] width 146 height 17
click at [376, 131] on td "$0.00" at bounding box center [417, 125] width 85 height 17
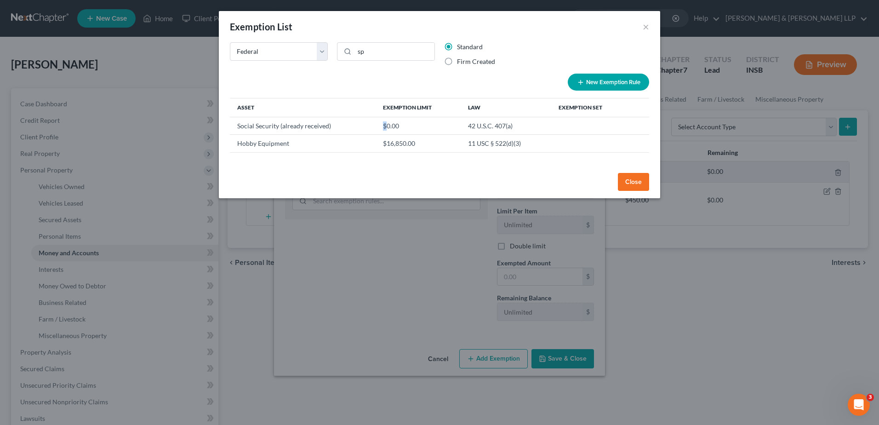
drag, startPoint x: 376, startPoint y: 131, endPoint x: 474, endPoint y: 127, distance: 97.5
click at [474, 128] on td "42 U.S.C. 407(a)" at bounding box center [505, 125] width 91 height 17
click at [266, 129] on td "Social Security (already received)" at bounding box center [303, 125] width 146 height 17
click at [259, 124] on td "Social Security (already received)" at bounding box center [303, 125] width 146 height 17
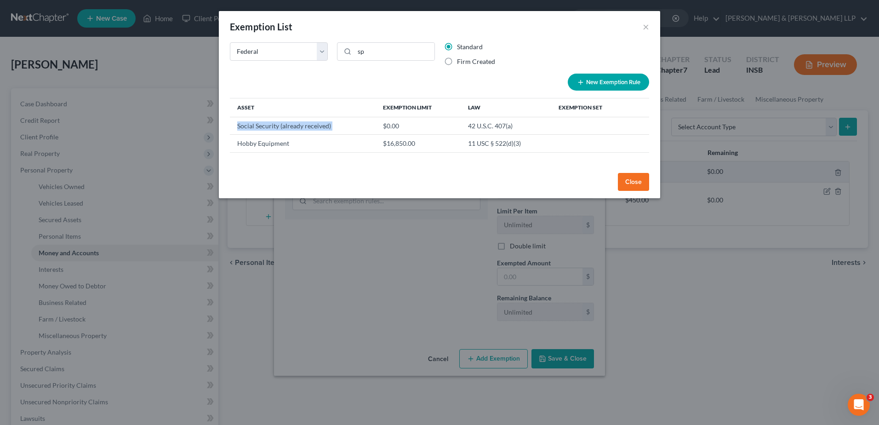
click at [259, 124] on td "Social Security (already received)" at bounding box center [303, 125] width 146 height 17
drag, startPoint x: 259, startPoint y: 124, endPoint x: 366, endPoint y: 130, distance: 107.2
click at [356, 130] on td "Social Security (already received)" at bounding box center [303, 125] width 146 height 17
click at [509, 131] on td "42 U.S.C. 407(a)" at bounding box center [505, 125] width 91 height 17
click at [233, 124] on td "Social Security (already received)" at bounding box center [303, 125] width 146 height 17
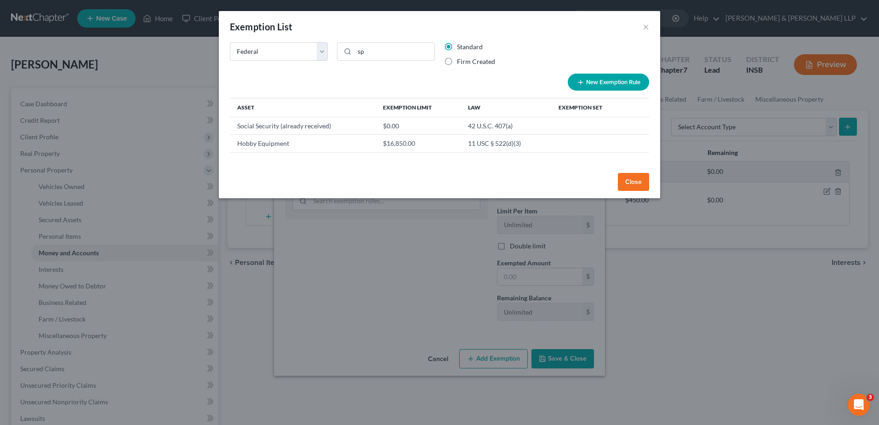
click at [239, 127] on td "Social Security (already received)" at bounding box center [303, 125] width 146 height 17
click at [240, 127] on td "Social Security (already received)" at bounding box center [303, 125] width 146 height 17
drag, startPoint x: 240, startPoint y: 127, endPoint x: 373, endPoint y: 54, distance: 151.6
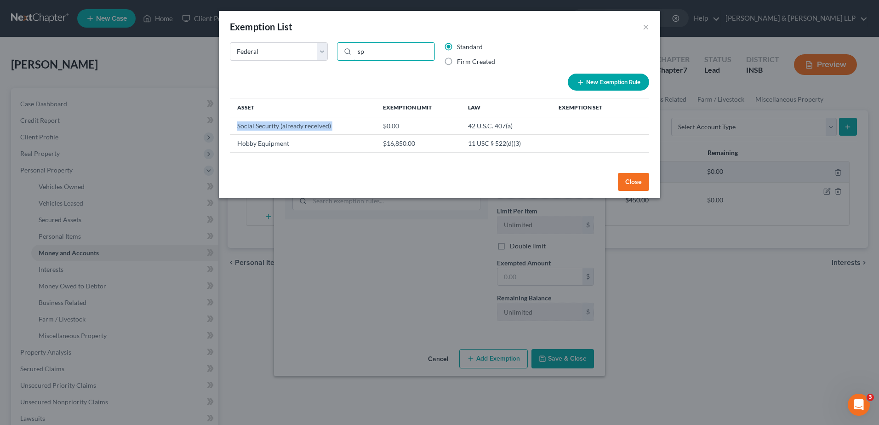
click at [361, 52] on input "sp" at bounding box center [394, 51] width 80 height 17
type input "social"
click at [502, 147] on td "11 USC § 522(d)(10)(a)" at bounding box center [504, 143] width 102 height 17
click at [283, 125] on td "Social Security (already received)" at bounding box center [300, 125] width 141 height 17
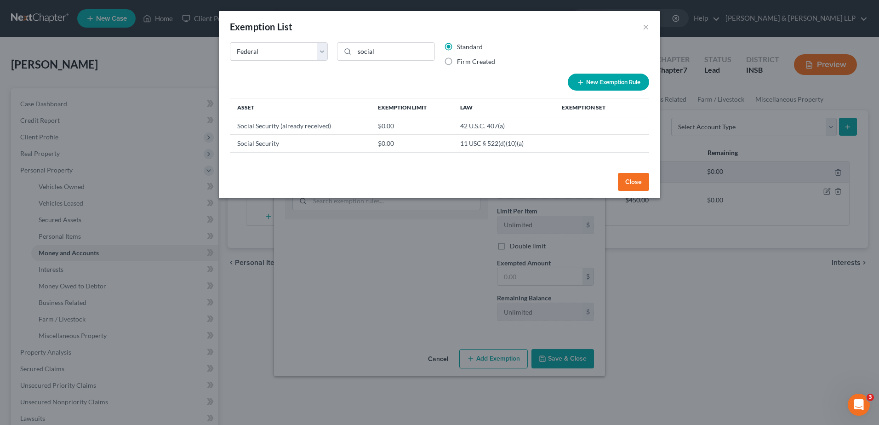
click at [256, 145] on td "Social Security" at bounding box center [300, 143] width 141 height 17
click at [588, 84] on button "New Exemption Rule" at bounding box center [608, 82] width 81 height 17
select select "0"
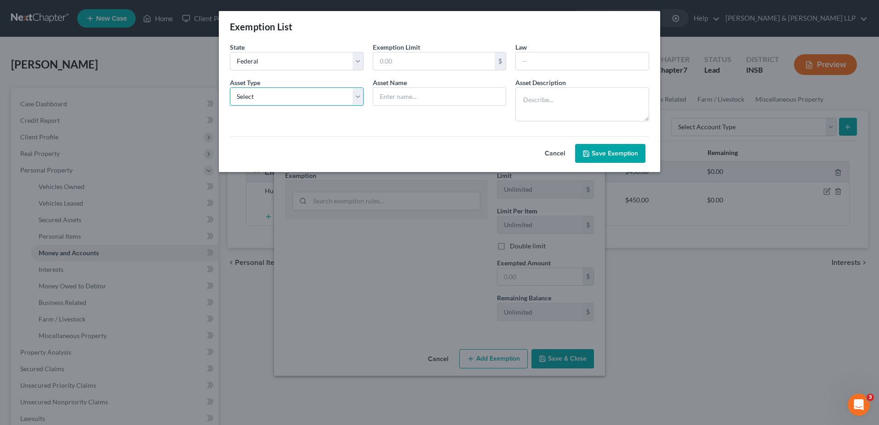
click at [354, 97] on select "Select Homestead Other" at bounding box center [297, 96] width 134 height 18
click at [350, 95] on select "Select Homestead Other" at bounding box center [297, 96] width 134 height 18
click at [554, 150] on button "Cancel" at bounding box center [554, 153] width 40 height 18
select select "0"
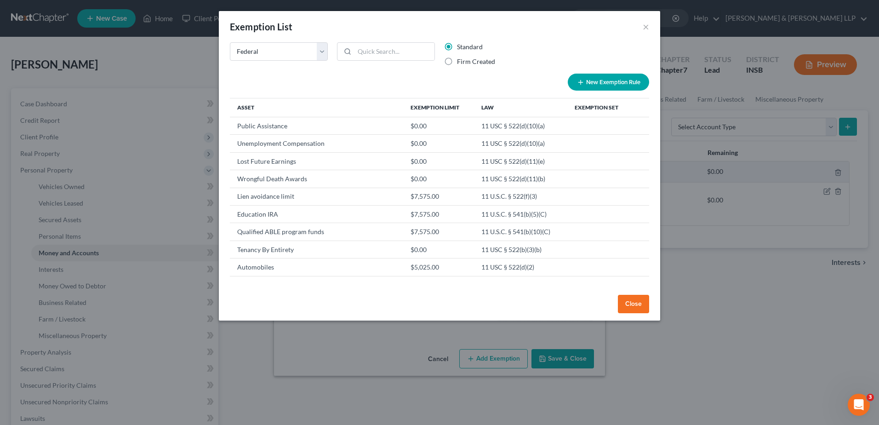
click at [276, 126] on td "Public Assistance" at bounding box center [316, 125] width 173 height 17
click at [273, 132] on td "Public Assistance" at bounding box center [316, 125] width 173 height 17
drag, startPoint x: 273, startPoint y: 132, endPoint x: 636, endPoint y: 130, distance: 362.1
click at [636, 130] on td at bounding box center [640, 125] width 17 height 17
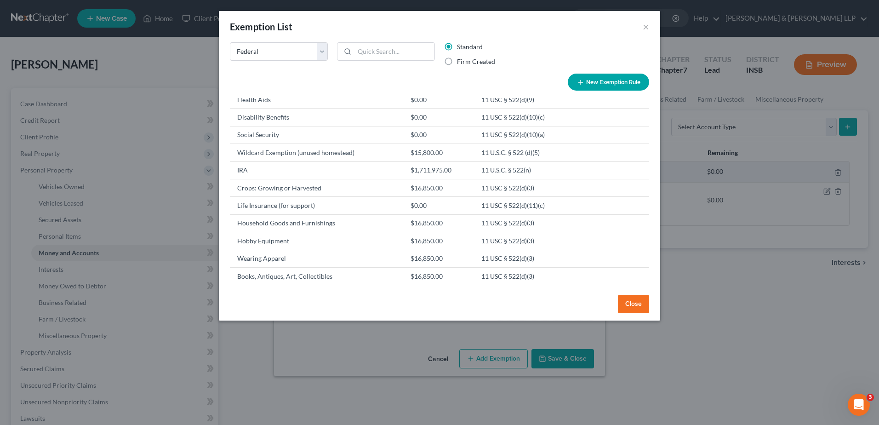
scroll to position [393, 0]
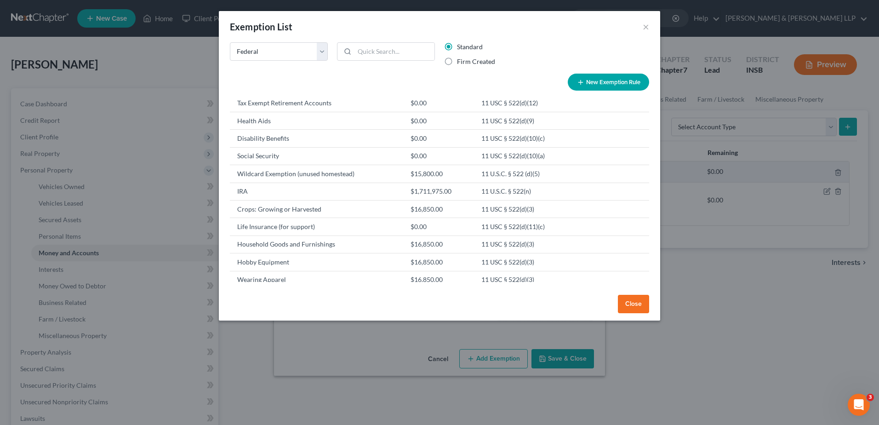
click at [272, 154] on td "Social Security" at bounding box center [316, 155] width 173 height 17
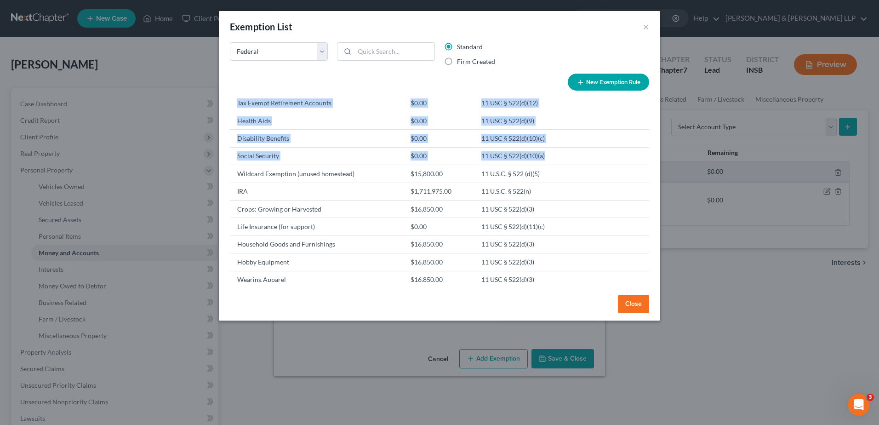
drag, startPoint x: 562, startPoint y: 154, endPoint x: 222, endPoint y: 155, distance: 340.5
click at [222, 155] on div "State Federal AL AK AR AZ CA CO CT DE DC [GEOGRAPHIC_DATA] [GEOGRAPHIC_DATA] GU…" at bounding box center [439, 166] width 441 height 249
drag, startPoint x: 222, startPoint y: 155, endPoint x: 321, endPoint y: 156, distance: 98.8
click at [282, 154] on td "Social Security" at bounding box center [316, 155] width 173 height 17
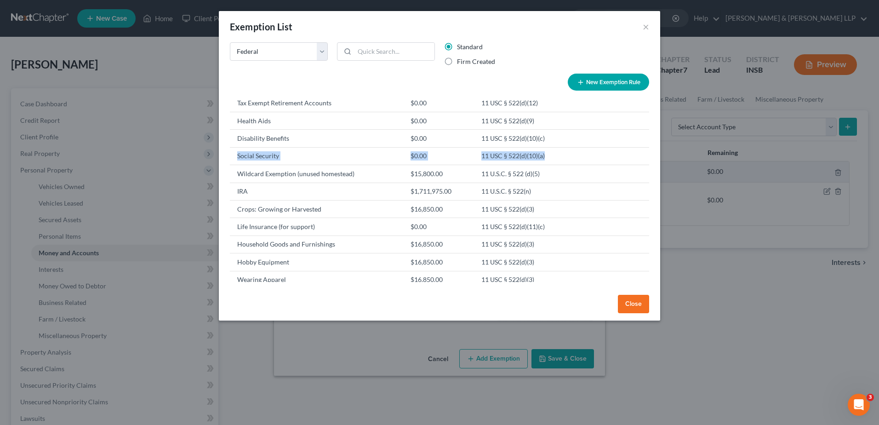
drag, startPoint x: 553, startPoint y: 158, endPoint x: 233, endPoint y: 158, distance: 320.8
click at [233, 158] on tr "Social Security $0.00 11 USC § 522(d)(10)(a)" at bounding box center [439, 155] width 419 height 17
copy tr "Social Security $0.00 11 USC § 522(d)(10)(a)"
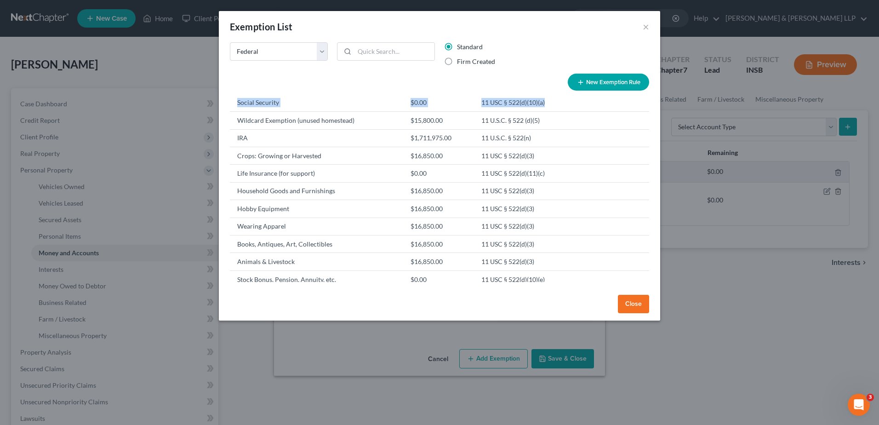
scroll to position [531, 0]
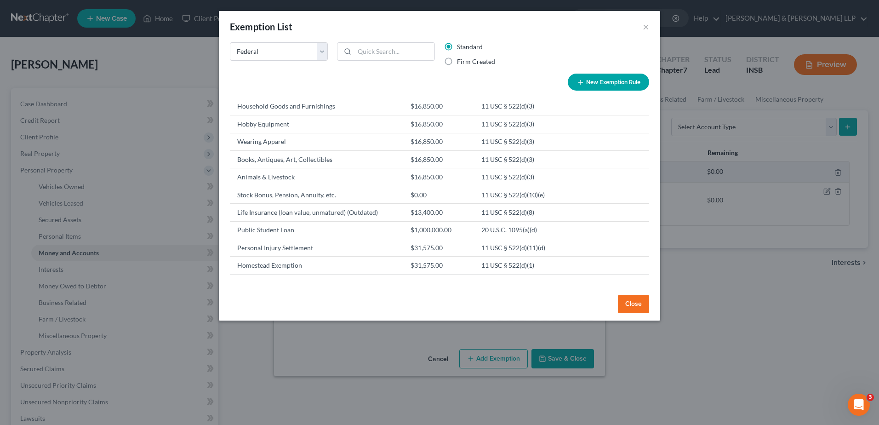
click at [640, 301] on button "Close" at bounding box center [633, 304] width 31 height 18
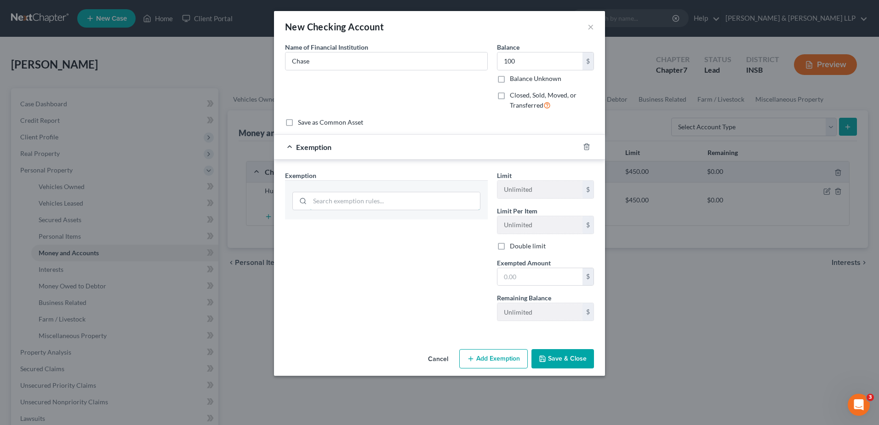
click at [352, 201] on input "search" at bounding box center [395, 200] width 170 height 17
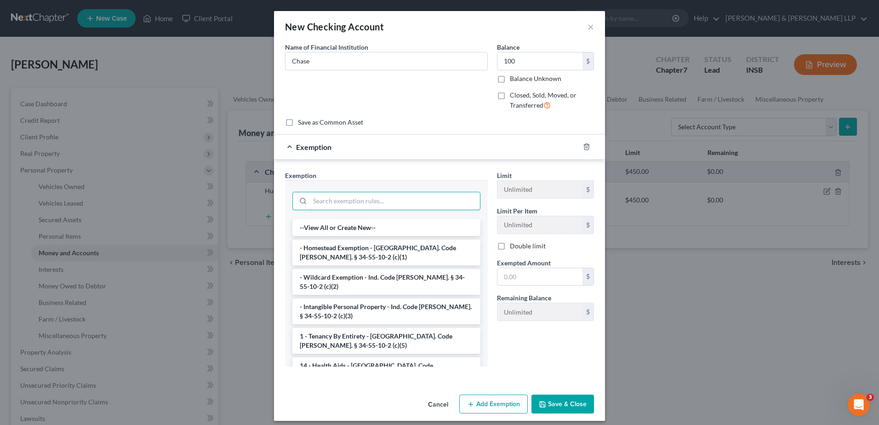
paste input "Social Security $0.00 11 USC § 522(d)(10)(a)"
type input "Social Security $0.00 11 USC § 522(d)(10)(a)"
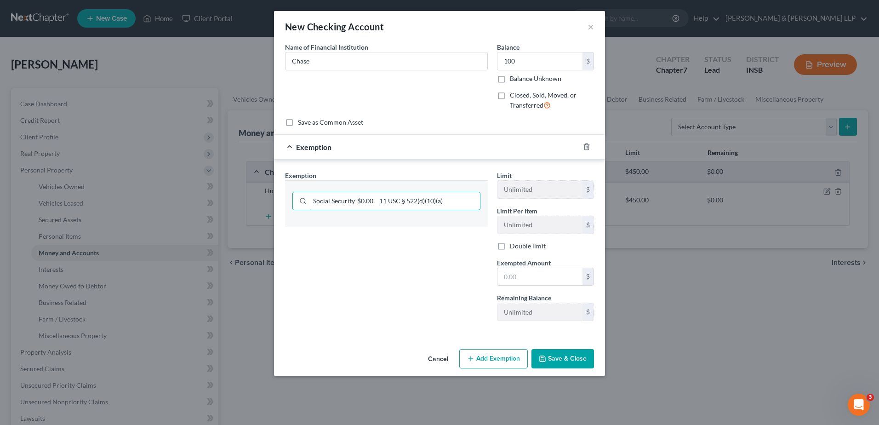
drag, startPoint x: 457, startPoint y: 200, endPoint x: 202, endPoint y: 197, distance: 255.1
click at [202, 197] on div "New Checking Account × An exemption set must first be selected from the Filing …" at bounding box center [439, 212] width 879 height 425
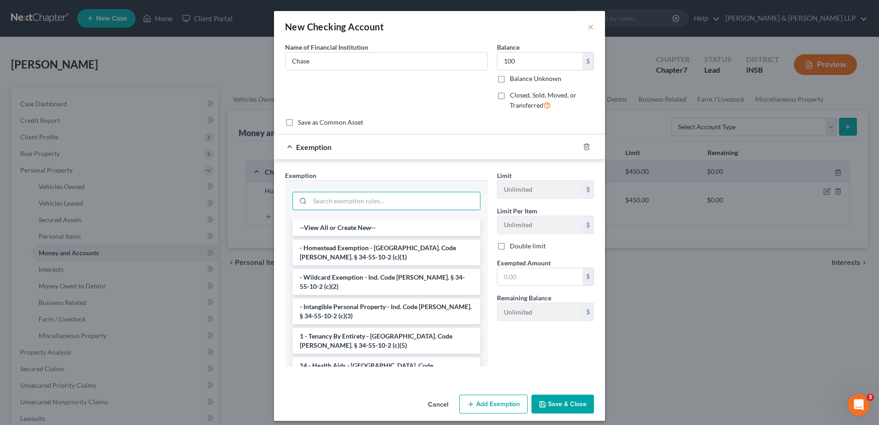
click at [330, 228] on li "--View All or Create New--" at bounding box center [386, 227] width 188 height 17
select select "16"
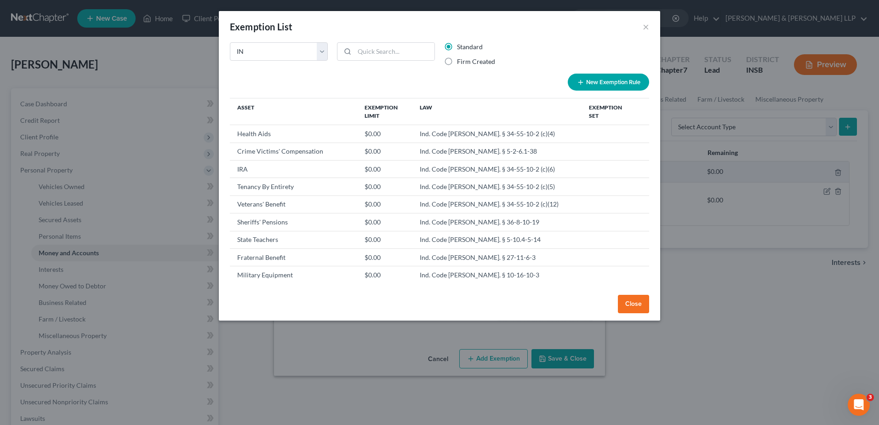
click at [330, 228] on td "Sheriffs' Pensions" at bounding box center [293, 221] width 127 height 17
click at [398, 233] on td "$0.00" at bounding box center [384, 239] width 55 height 17
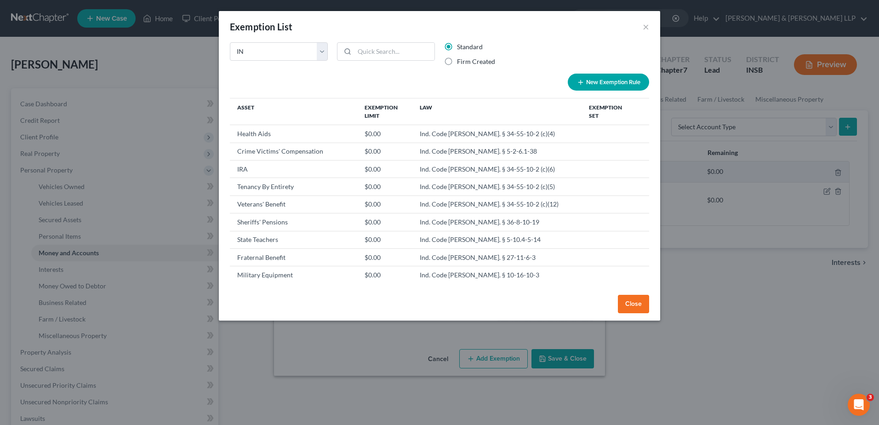
click at [404, 221] on td "$0.00" at bounding box center [384, 221] width 55 height 17
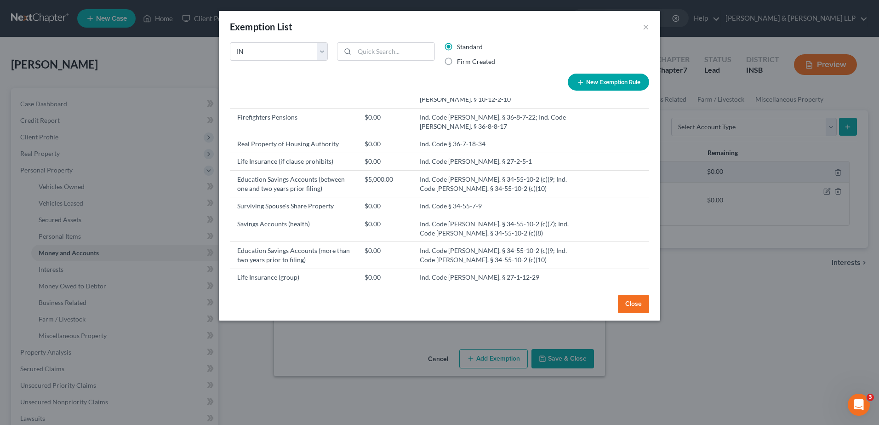
scroll to position [506, 0]
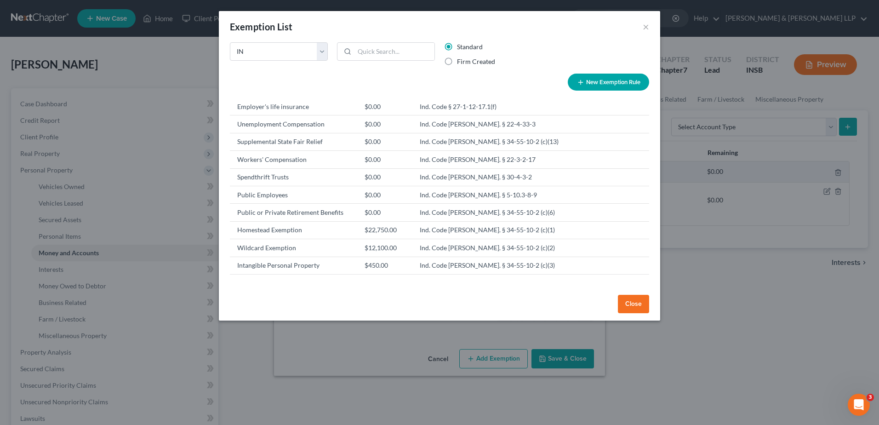
click at [634, 304] on button "Close" at bounding box center [633, 304] width 31 height 18
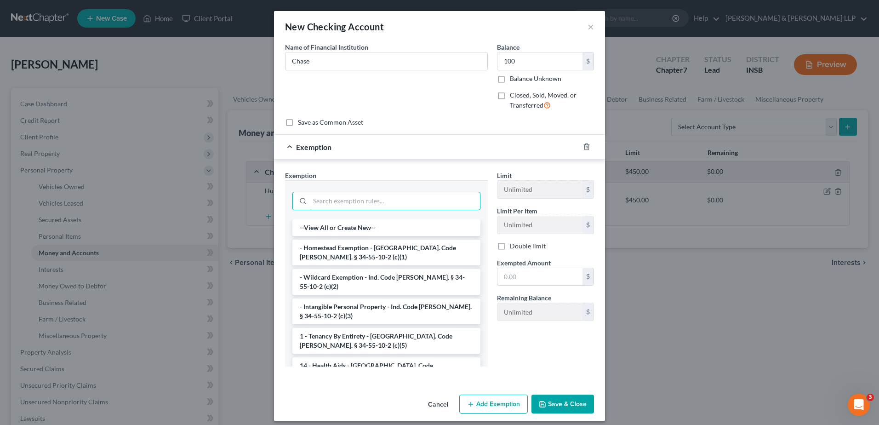
click at [362, 203] on input "search" at bounding box center [395, 200] width 170 height 17
click at [357, 217] on div at bounding box center [386, 199] width 203 height 39
click at [357, 220] on li "--View All or Create New--" at bounding box center [386, 227] width 188 height 17
select select "16"
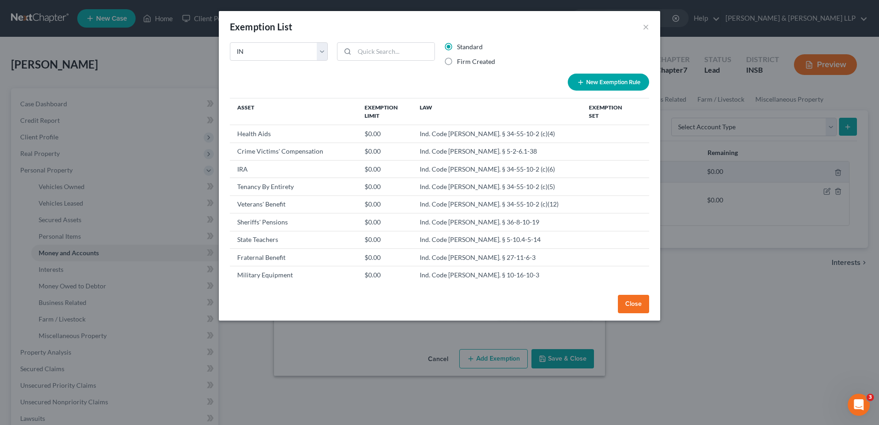
click at [357, 221] on td "Sheriffs' Pensions" at bounding box center [293, 221] width 127 height 17
click at [288, 223] on td "Sheriffs' Pensions" at bounding box center [293, 221] width 127 height 17
click at [463, 63] on label "Firm Created" at bounding box center [476, 61] width 38 height 9
click at [463, 63] on input "Firm Created" at bounding box center [463, 60] width 6 height 6
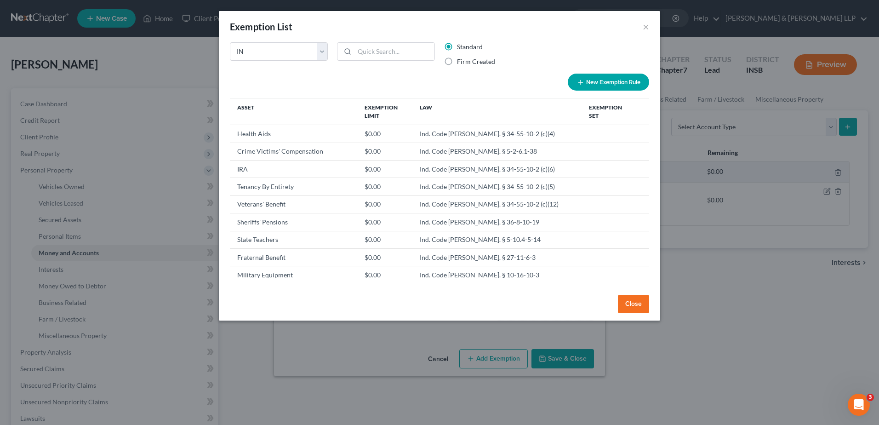
radio input "true"
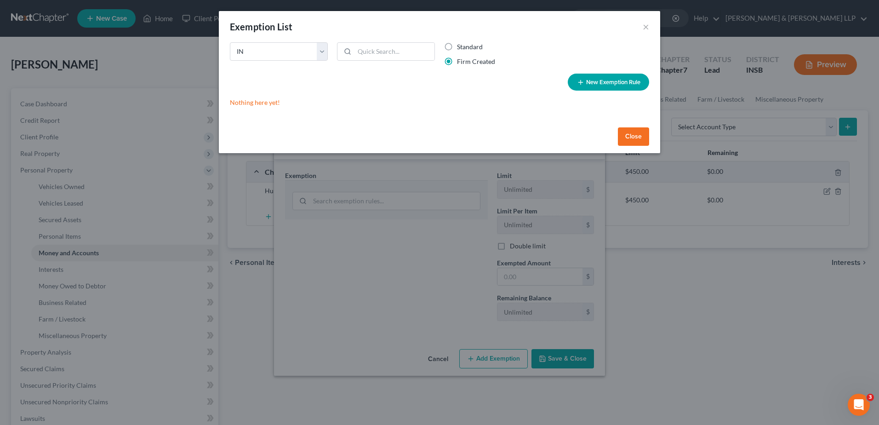
click at [463, 45] on label "Standard" at bounding box center [470, 46] width 26 height 9
click at [463, 45] on input "Standard" at bounding box center [463, 45] width 6 height 6
radio input "true"
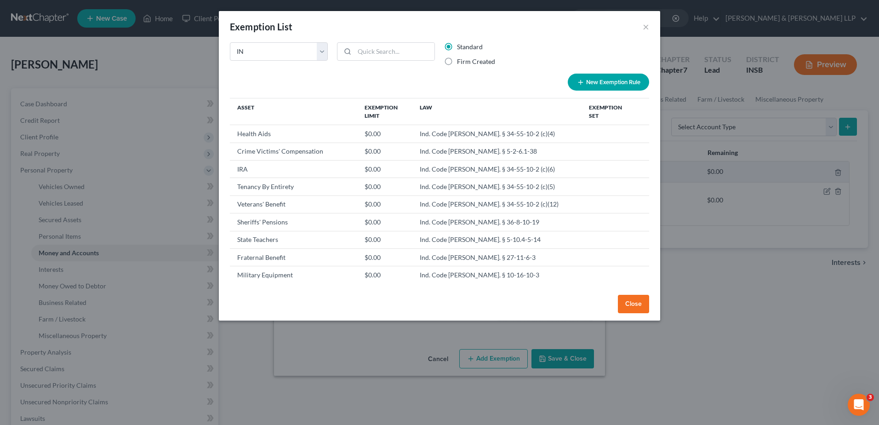
click at [625, 80] on button "New Exemption Rule" at bounding box center [608, 82] width 81 height 17
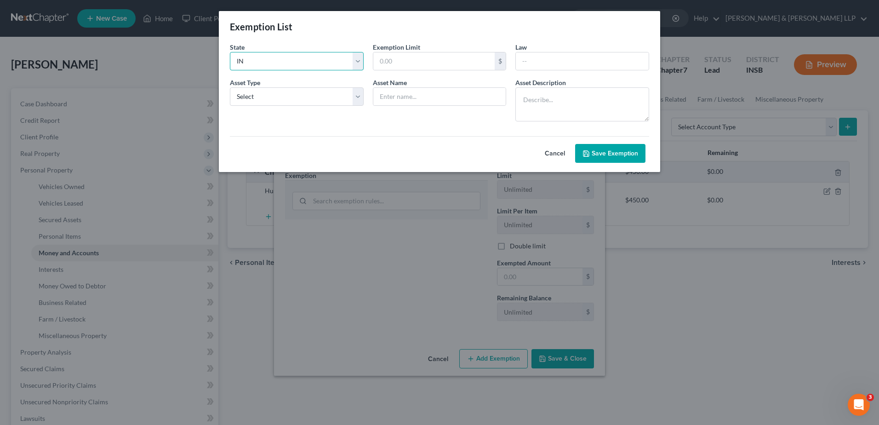
click at [330, 65] on select "State Federal AL AK AR AZ CA CO CT DE DC [GEOGRAPHIC_DATA] [GEOGRAPHIC_DATA] GU…" at bounding box center [297, 61] width 134 height 18
select select "0"
click at [230, 52] on select "State Federal AL AK AR AZ CA CO CT DE DC [GEOGRAPHIC_DATA] [GEOGRAPHIC_DATA] GU…" at bounding box center [297, 61] width 134 height 18
click at [347, 62] on select "State Federal AL AK AR AZ CA CO CT DE DC [GEOGRAPHIC_DATA] [GEOGRAPHIC_DATA] GU…" at bounding box center [297, 61] width 134 height 18
click at [390, 64] on input "text" at bounding box center [434, 60] width 122 height 17
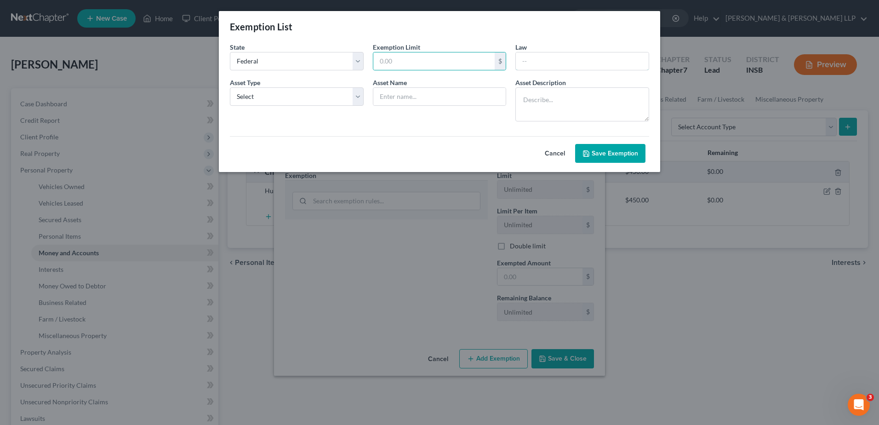
click at [530, 61] on input "text" at bounding box center [582, 60] width 133 height 17
click at [420, 63] on input "text" at bounding box center [434, 60] width 122 height 17
type input "0"
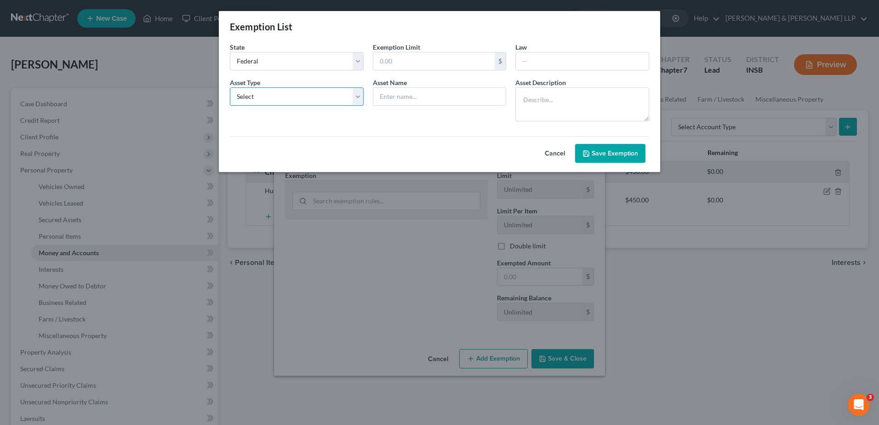
click at [296, 93] on select "Select Homestead Other" at bounding box center [297, 96] width 134 height 18
select select "1"
click at [230, 87] on select "Select Homestead Other" at bounding box center [297, 96] width 134 height 18
click at [399, 96] on input "text" at bounding box center [439, 96] width 133 height 17
type input "Social Security"
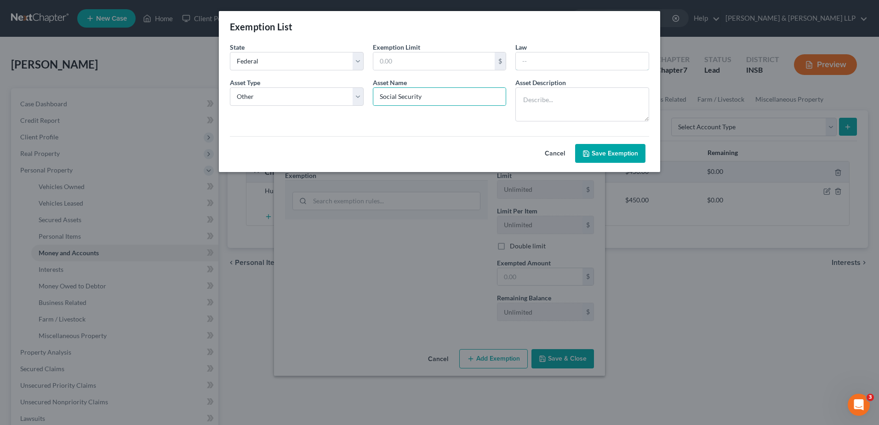
click at [554, 58] on input "text" at bounding box center [582, 60] width 133 height 17
paste input "Social Security $0.00 11 USC § 522(d)(10)(a)"
drag, startPoint x: 587, startPoint y: 61, endPoint x: 655, endPoint y: 65, distance: 68.1
click at [655, 65] on div "State State Federal AL AK AR AZ CA CO [GEOGRAPHIC_DATA] DE DC [GEOGRAPHIC_DATA]…" at bounding box center [439, 107] width 441 height 130
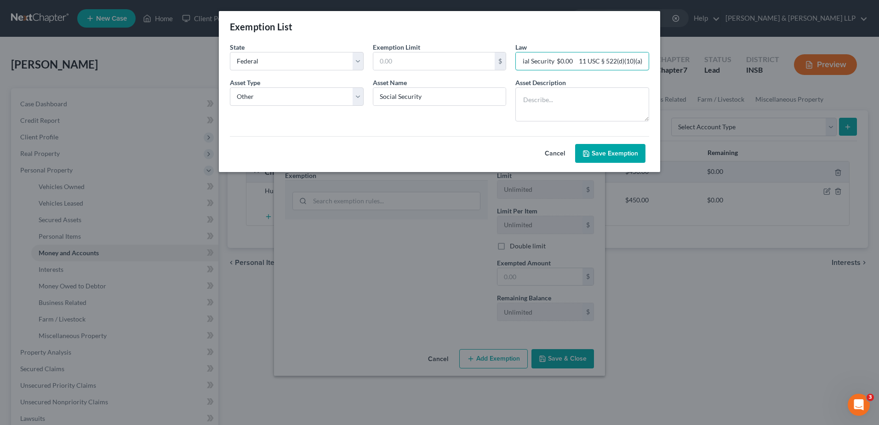
click at [578, 67] on input "Social Security $0.00 11 USC § 522(d)(10)(a)" at bounding box center [582, 60] width 133 height 17
drag, startPoint x: 596, startPoint y: 60, endPoint x: 664, endPoint y: 62, distance: 67.1
click at [657, 62] on div "State State Federal AL AK AR AZ CA CO [GEOGRAPHIC_DATA] DE DC [GEOGRAPHIC_DATA]…" at bounding box center [439, 107] width 441 height 130
type input "Social Security $0.00 11 USC § 522(d)(10)(a)"
click at [574, 93] on textarea at bounding box center [582, 104] width 134 height 34
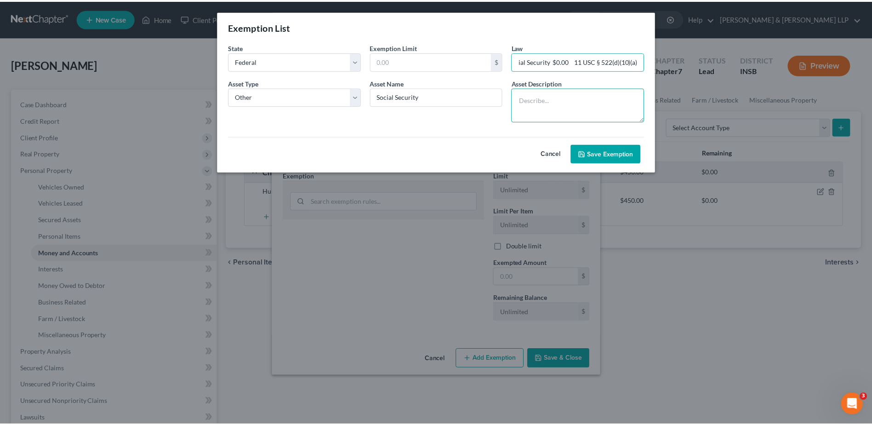
scroll to position [0, 0]
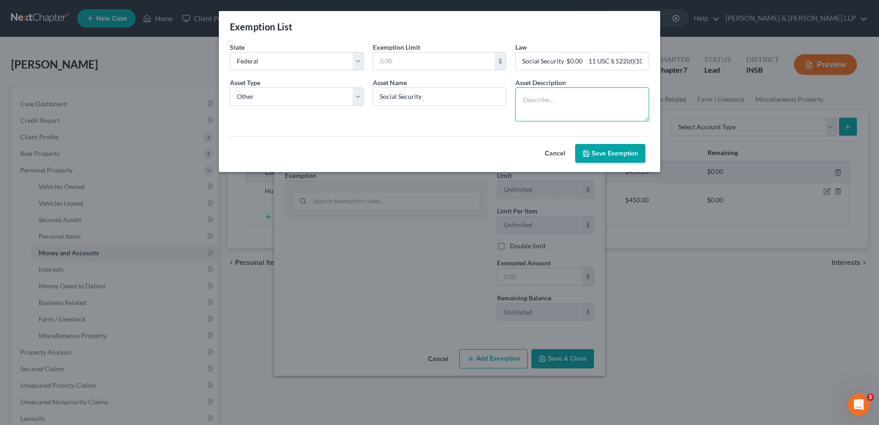
paste textarea "11 USC § 522(d)(10)(a)"
type textarea "11 USC § 522(d)(10)(a)"
click at [319, 62] on select "State Federal AL AK AR AZ CA CO CT DE DC [GEOGRAPHIC_DATA] [GEOGRAPHIC_DATA] GU…" at bounding box center [297, 61] width 134 height 18
select select "16"
click at [230, 52] on select "State Federal AL AK AR AZ CA CO CT DE DC [GEOGRAPHIC_DATA] [GEOGRAPHIC_DATA] GU…" at bounding box center [297, 61] width 134 height 18
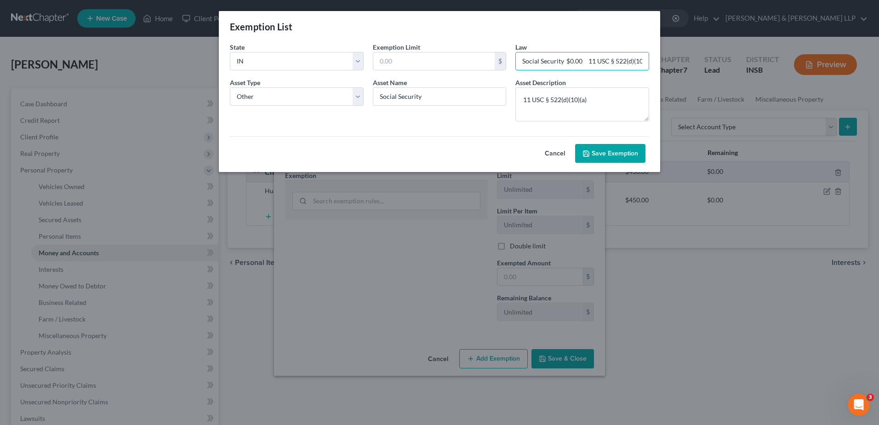
drag, startPoint x: 521, startPoint y: 62, endPoint x: 594, endPoint y: 61, distance: 72.6
click at [594, 61] on input "Social Security $0.00 11 USC § 522(d)(10)(a)" at bounding box center [582, 60] width 133 height 17
type input "11 USC § 522(d)(10)(a)"
click at [600, 151] on button "Save Exemption" at bounding box center [610, 153] width 70 height 19
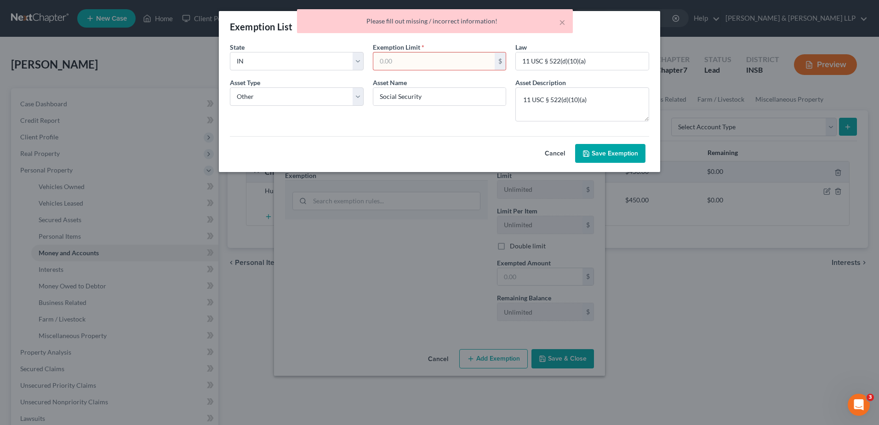
click at [420, 66] on input "text" at bounding box center [434, 60] width 122 height 17
type input "0"
click at [540, 161] on div "Cancel Save Exemption" at bounding box center [439, 146] width 428 height 34
click at [587, 152] on icon "submit" at bounding box center [585, 153] width 7 height 7
select select "16"
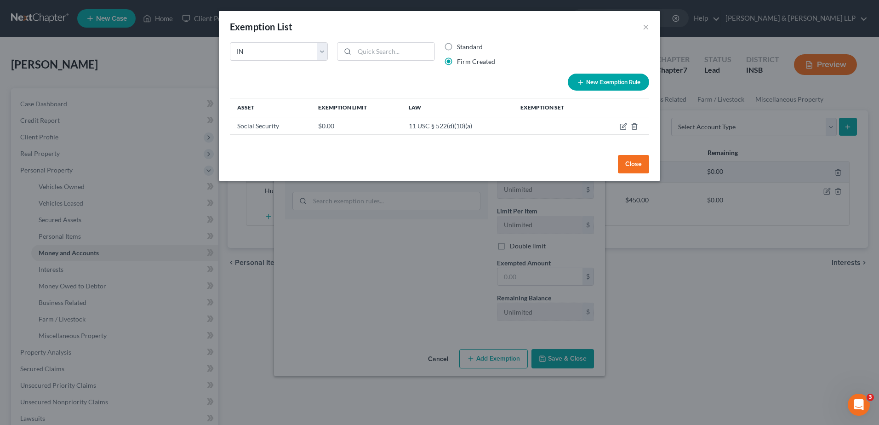
click at [624, 168] on button "Close" at bounding box center [633, 164] width 31 height 18
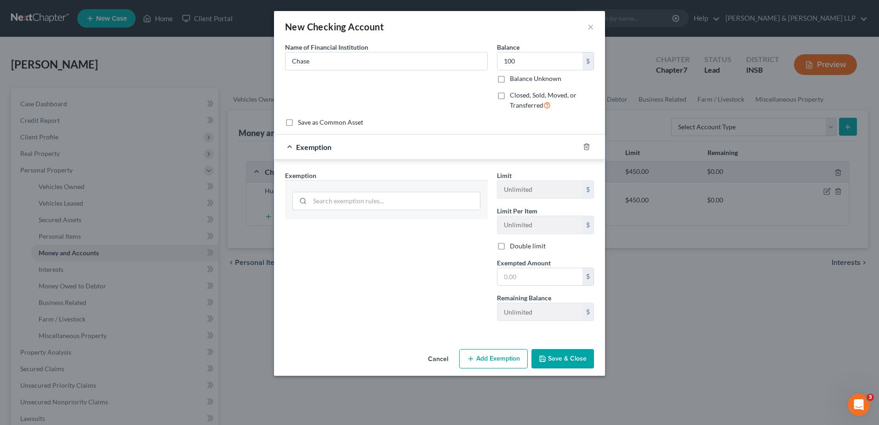
click at [315, 191] on div at bounding box center [386, 200] width 188 height 24
click at [332, 208] on input "search" at bounding box center [395, 200] width 170 height 17
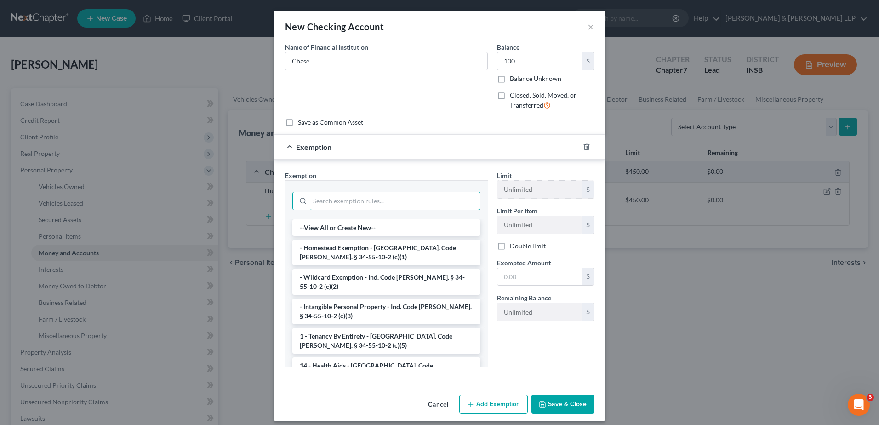
click at [334, 200] on input "search" at bounding box center [395, 200] width 170 height 17
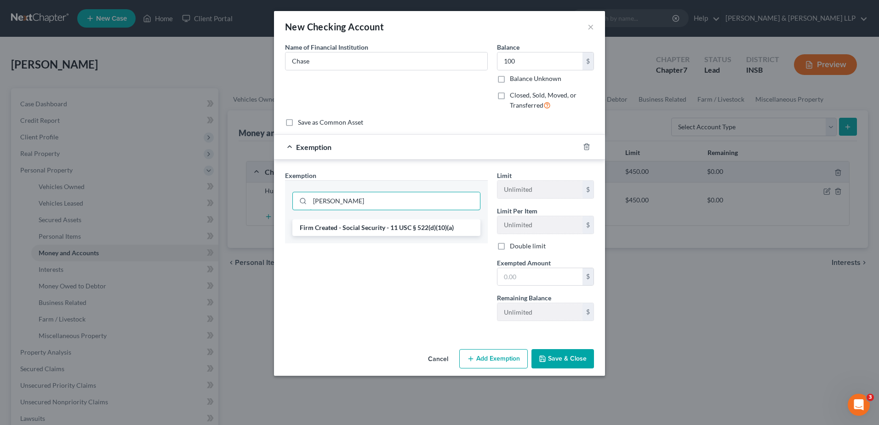
type input "[PERSON_NAME]"
click at [344, 226] on li "Firm Created - Social Security - 11 USC § 522(d)(10)(a)" at bounding box center [386, 227] width 188 height 17
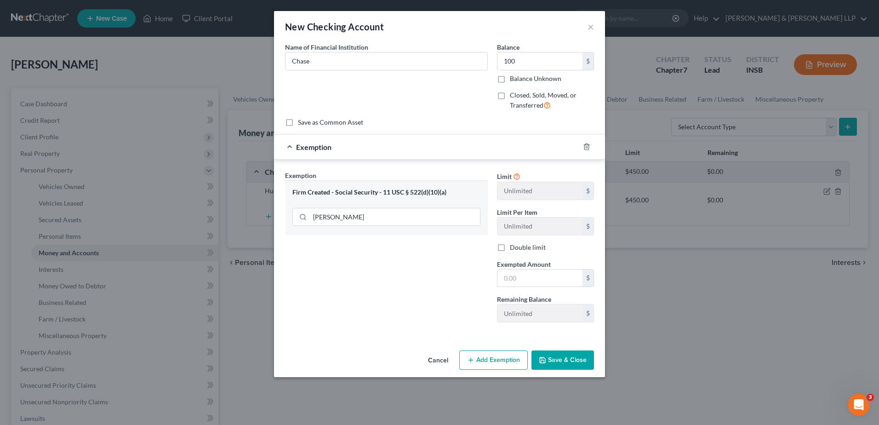
click at [506, 276] on input "text" at bounding box center [539, 277] width 85 height 17
type input "100"
click at [553, 363] on button "Save & Close" at bounding box center [562, 359] width 62 height 19
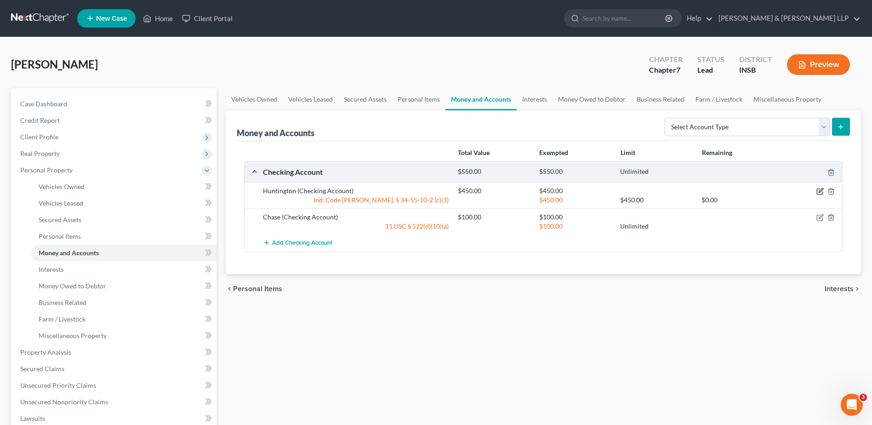
click at [817, 193] on icon "button" at bounding box center [819, 190] width 7 height 7
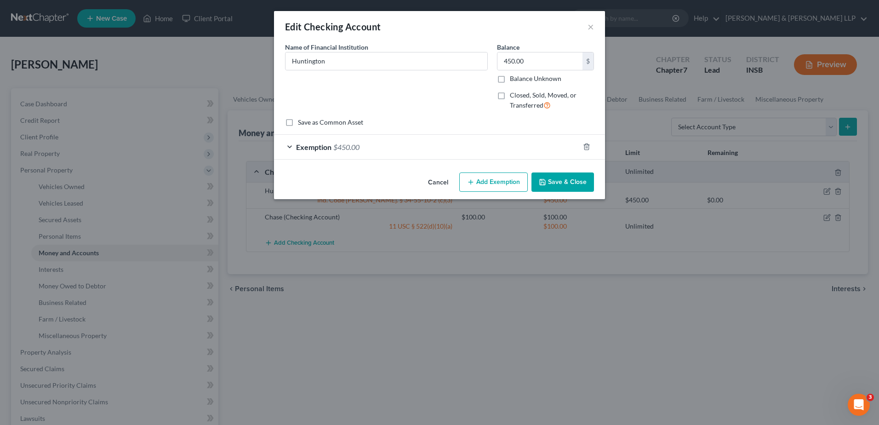
click at [511, 181] on button "Add Exemption" at bounding box center [493, 181] width 68 height 19
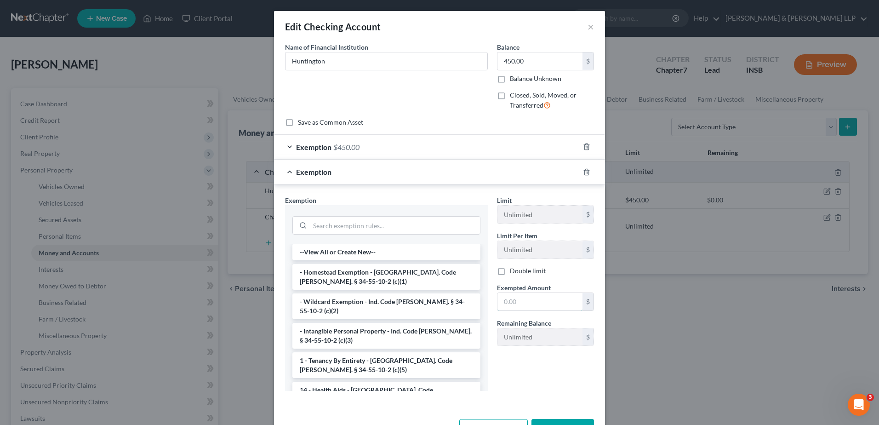
click at [515, 297] on input "text" at bounding box center [539, 301] width 85 height 17
click at [350, 227] on input "search" at bounding box center [395, 224] width 170 height 17
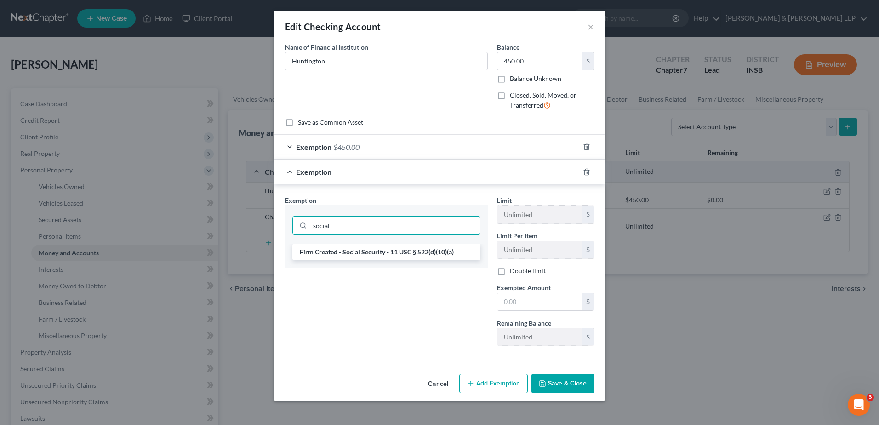
type input "social"
click at [363, 248] on li "Firm Created - Social Security - 11 USC § 522(d)(10)(a)" at bounding box center [386, 252] width 188 height 17
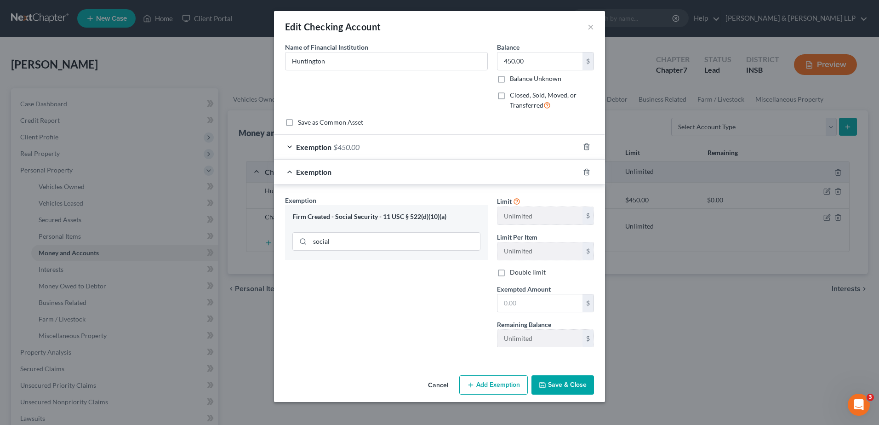
click at [574, 389] on button "Save & Close" at bounding box center [562, 384] width 62 height 19
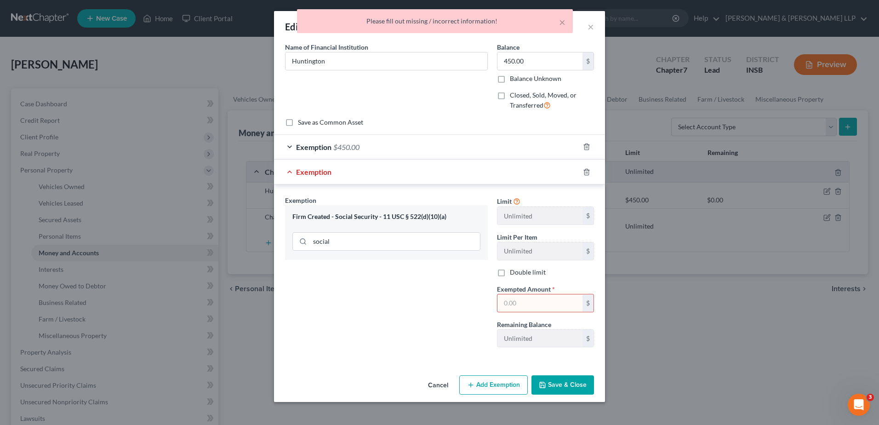
click at [533, 294] on div "$" at bounding box center [545, 303] width 97 height 18
click at [529, 303] on input "text" at bounding box center [539, 302] width 85 height 17
type input "100"
click at [559, 376] on button "Save & Close" at bounding box center [562, 384] width 62 height 19
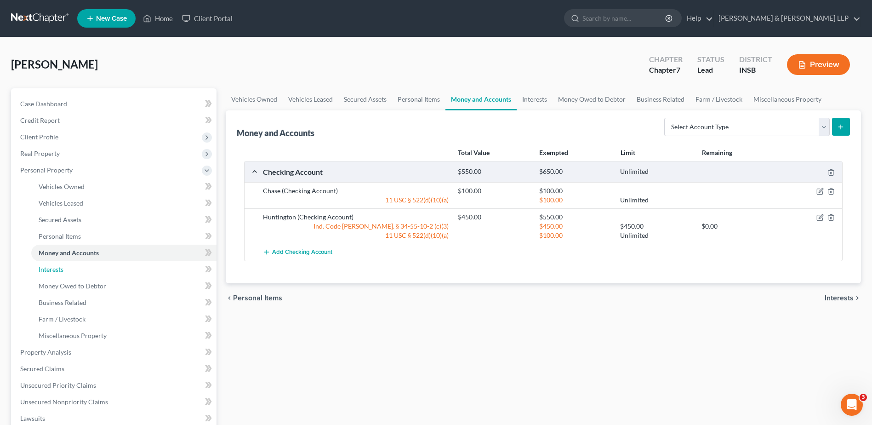
click at [122, 270] on link "Interests" at bounding box center [123, 269] width 185 height 17
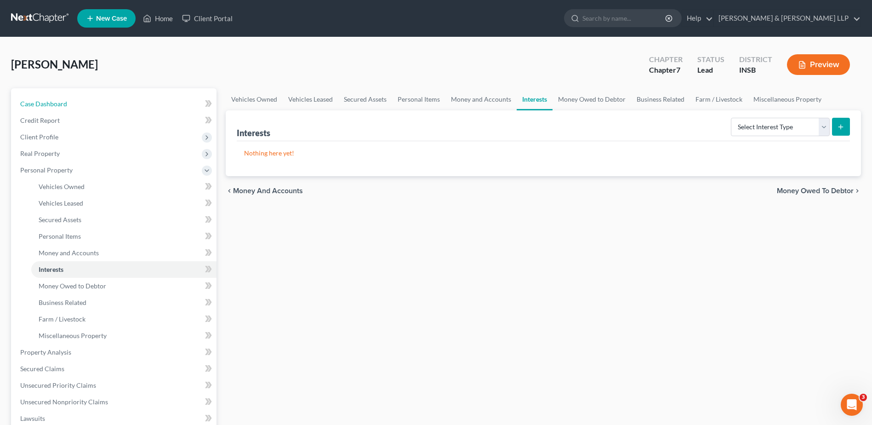
click at [68, 102] on link "Case Dashboard" at bounding box center [115, 104] width 204 height 17
